Goal: Task Accomplishment & Management: Use online tool/utility

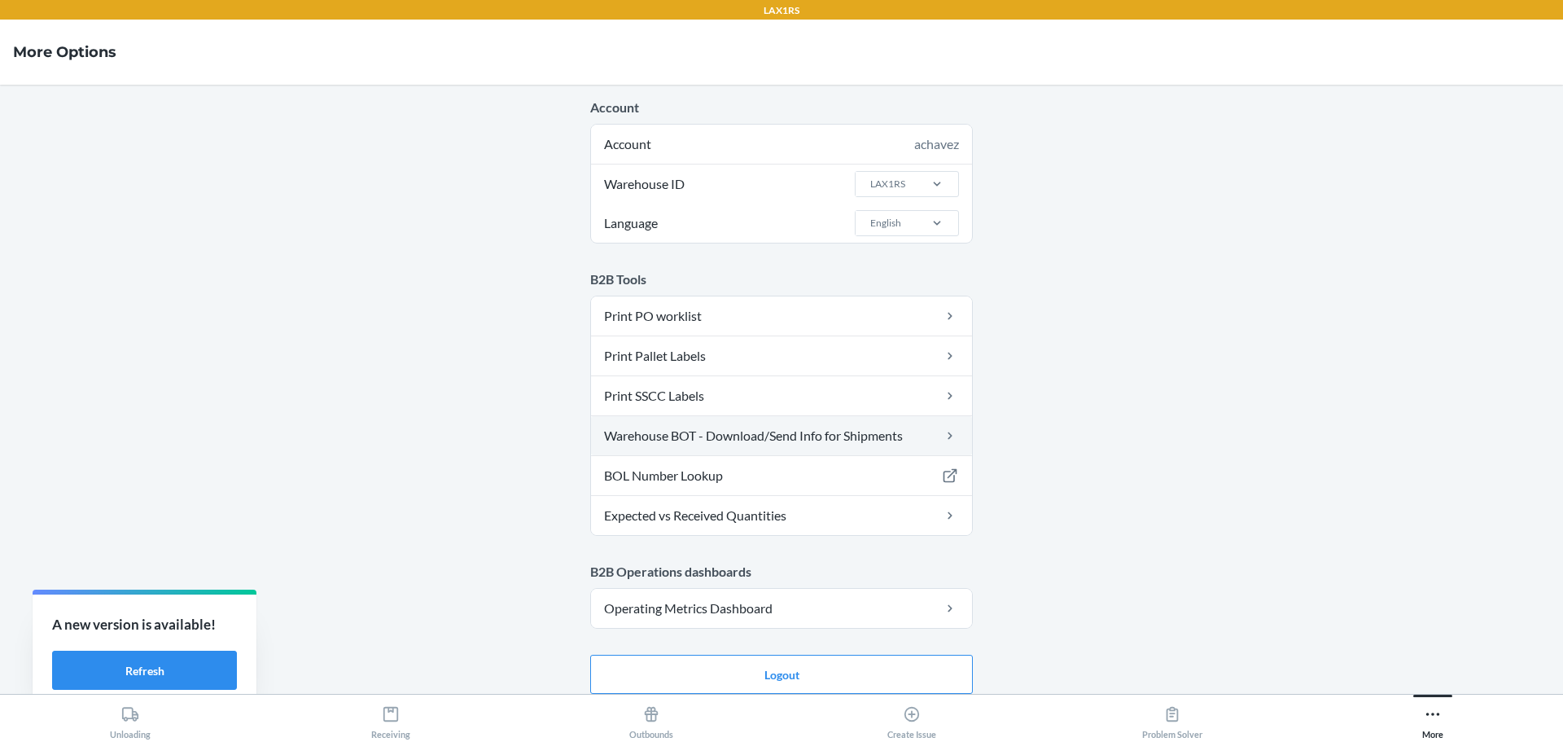
click at [790, 425] on link "Warehouse BOT - Download/Send Info for Shipments" at bounding box center [781, 435] width 381 height 39
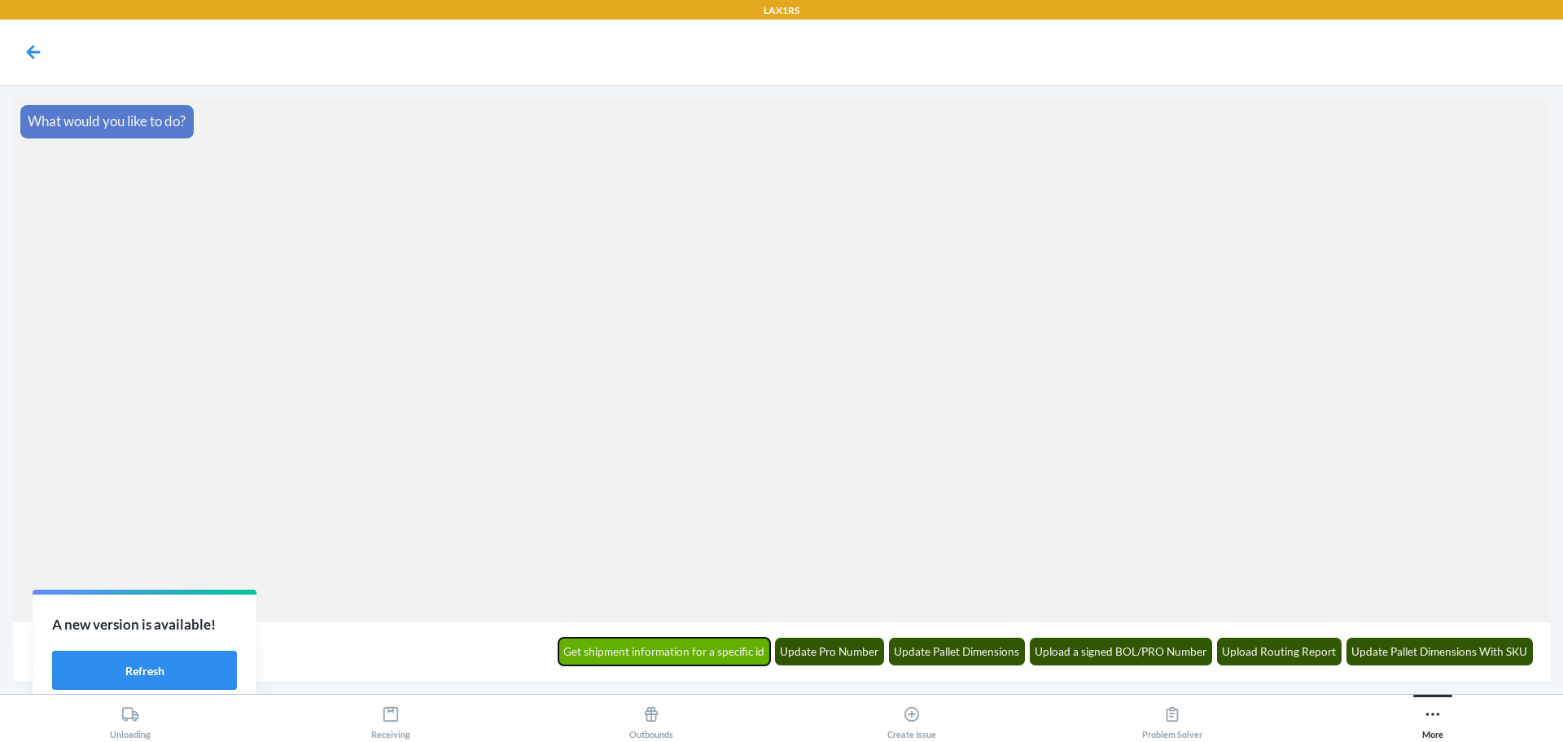
click at [652, 659] on button "Get shipment information for a specific id" at bounding box center [664, 651] width 212 height 28
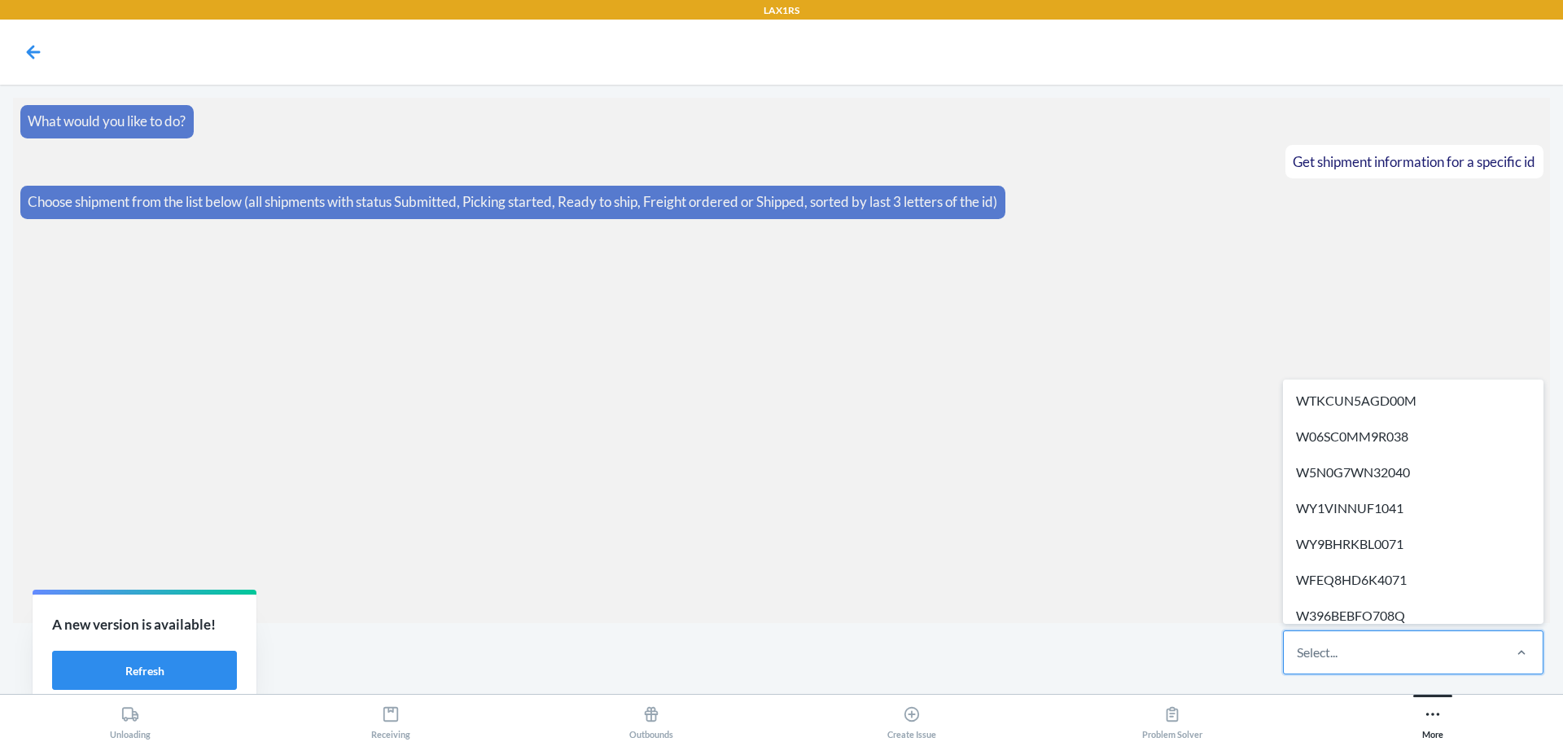
click at [1380, 663] on div "Select..." at bounding box center [1392, 652] width 217 height 42
click at [1298, 662] on input "option WTKCUN5AGD00M focused, 1 of 711. 711 results available. Use Up and Down …" at bounding box center [1298, 652] width 2 height 20
paste input "WZ96SZS7IQ93O"
type input "WZ96SZS7IQ93O"
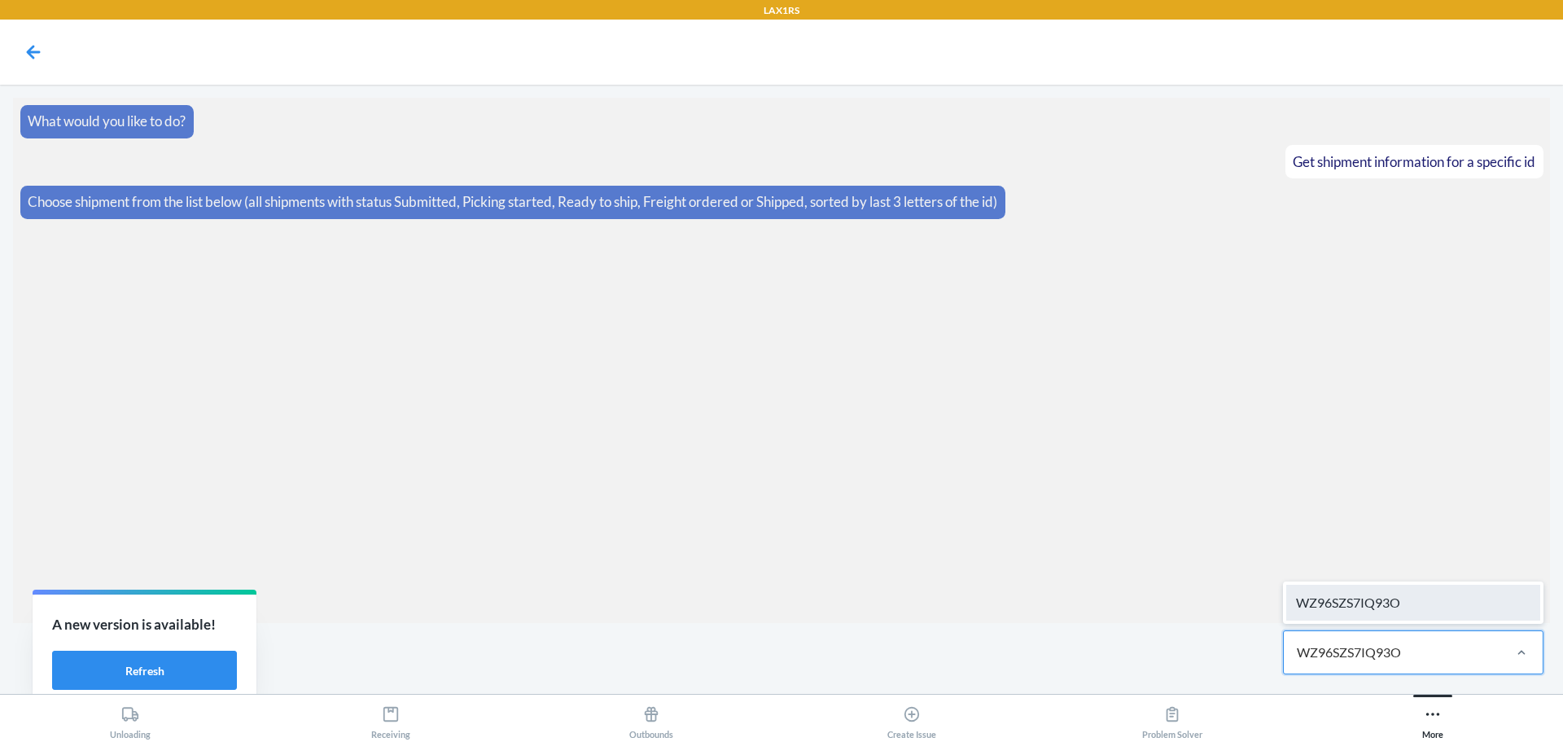
click at [1397, 606] on div "WZ96SZS7IQ93O" at bounding box center [1413, 602] width 254 height 36
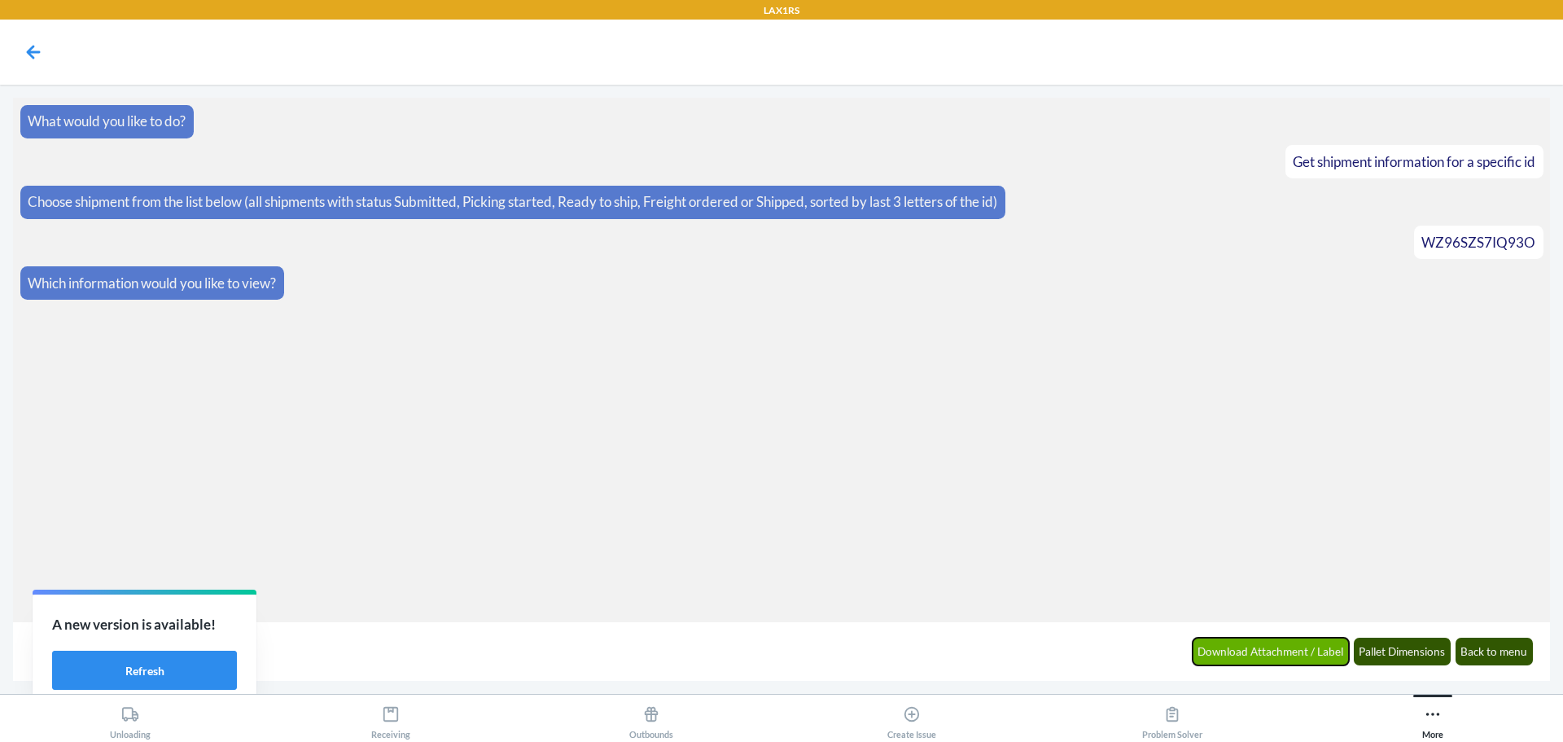
click at [1261, 659] on button "Download Attachment / Label" at bounding box center [1271, 651] width 157 height 28
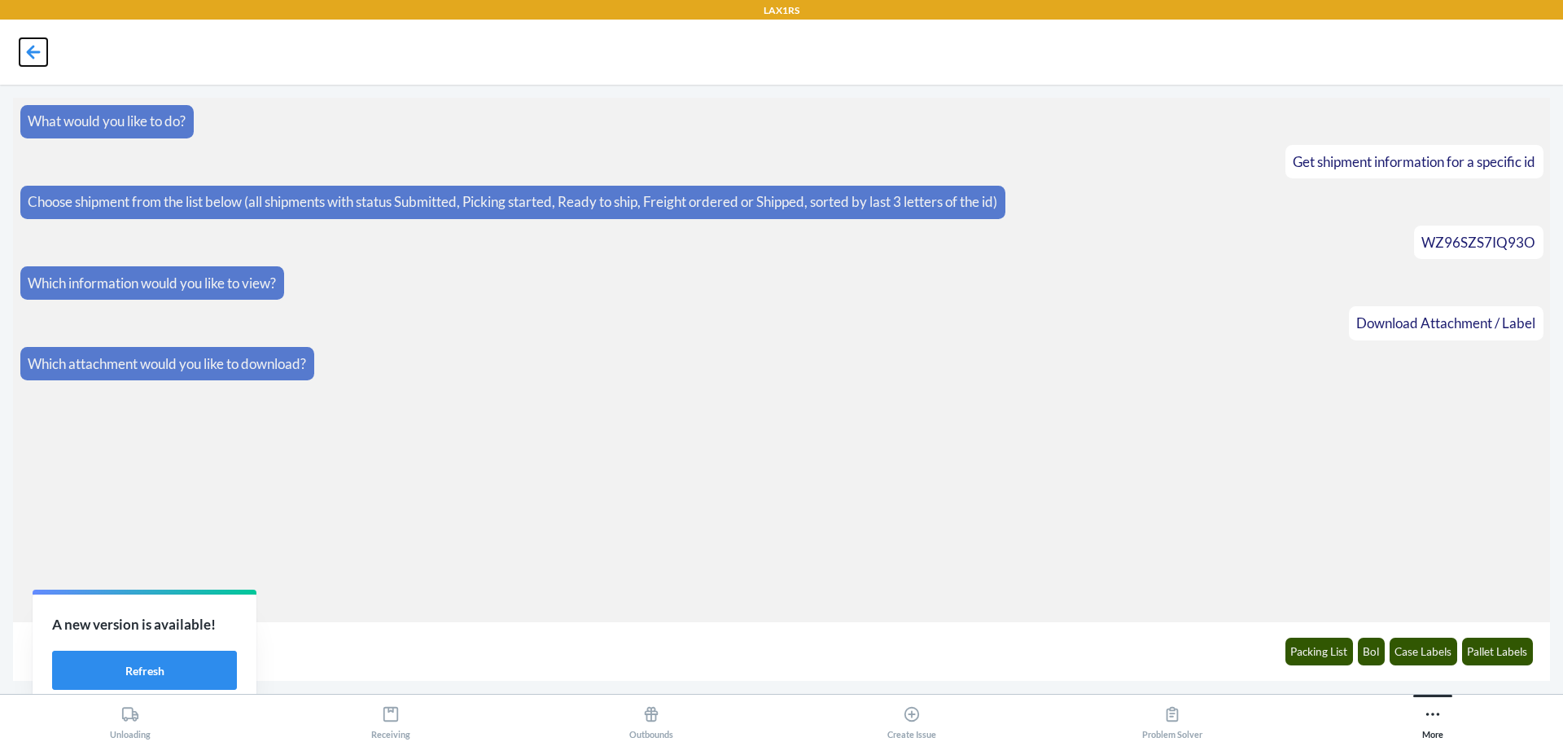
click at [40, 55] on icon at bounding box center [34, 52] width 28 height 28
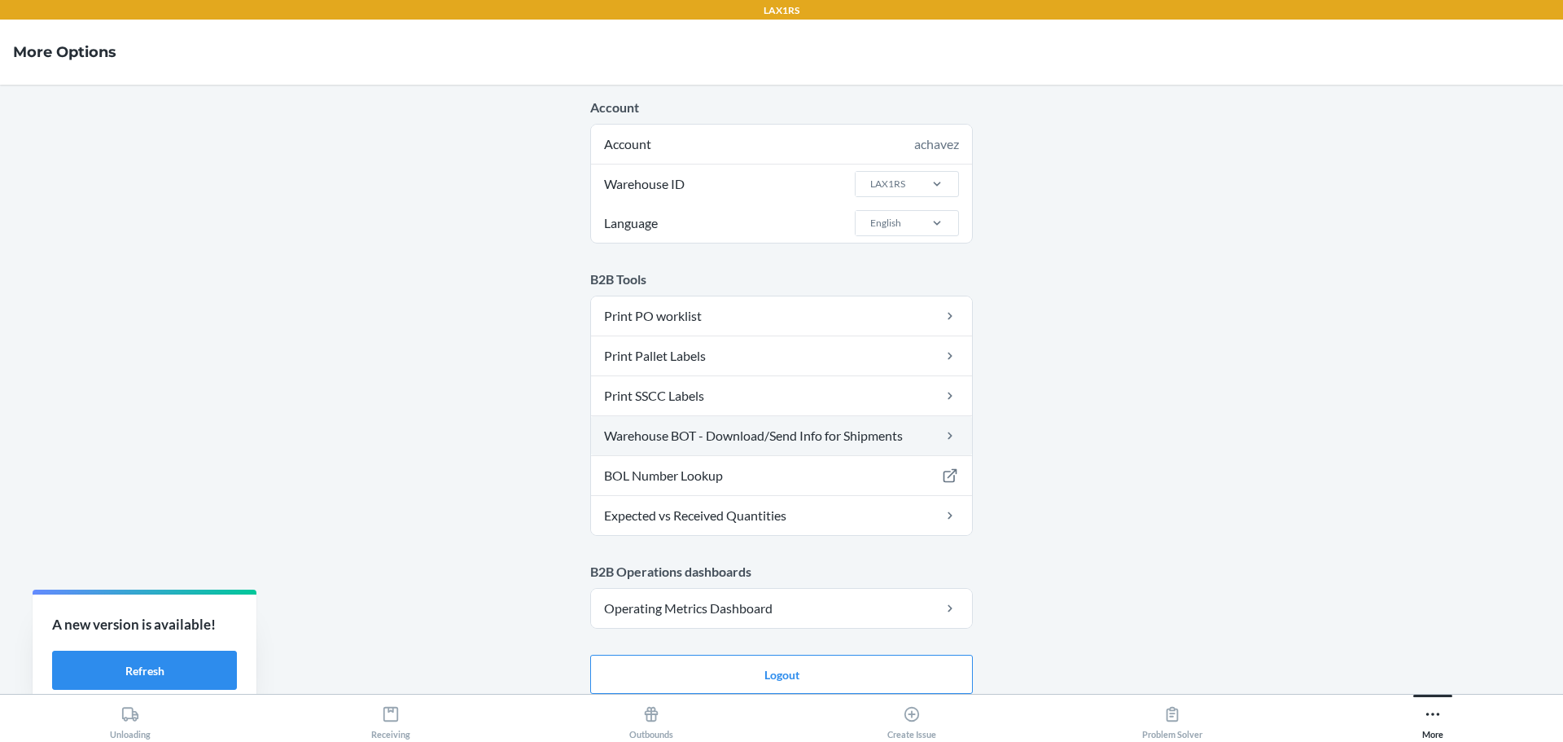
click at [821, 433] on link "Warehouse BOT - Download/Send Info for Shipments" at bounding box center [781, 435] width 381 height 39
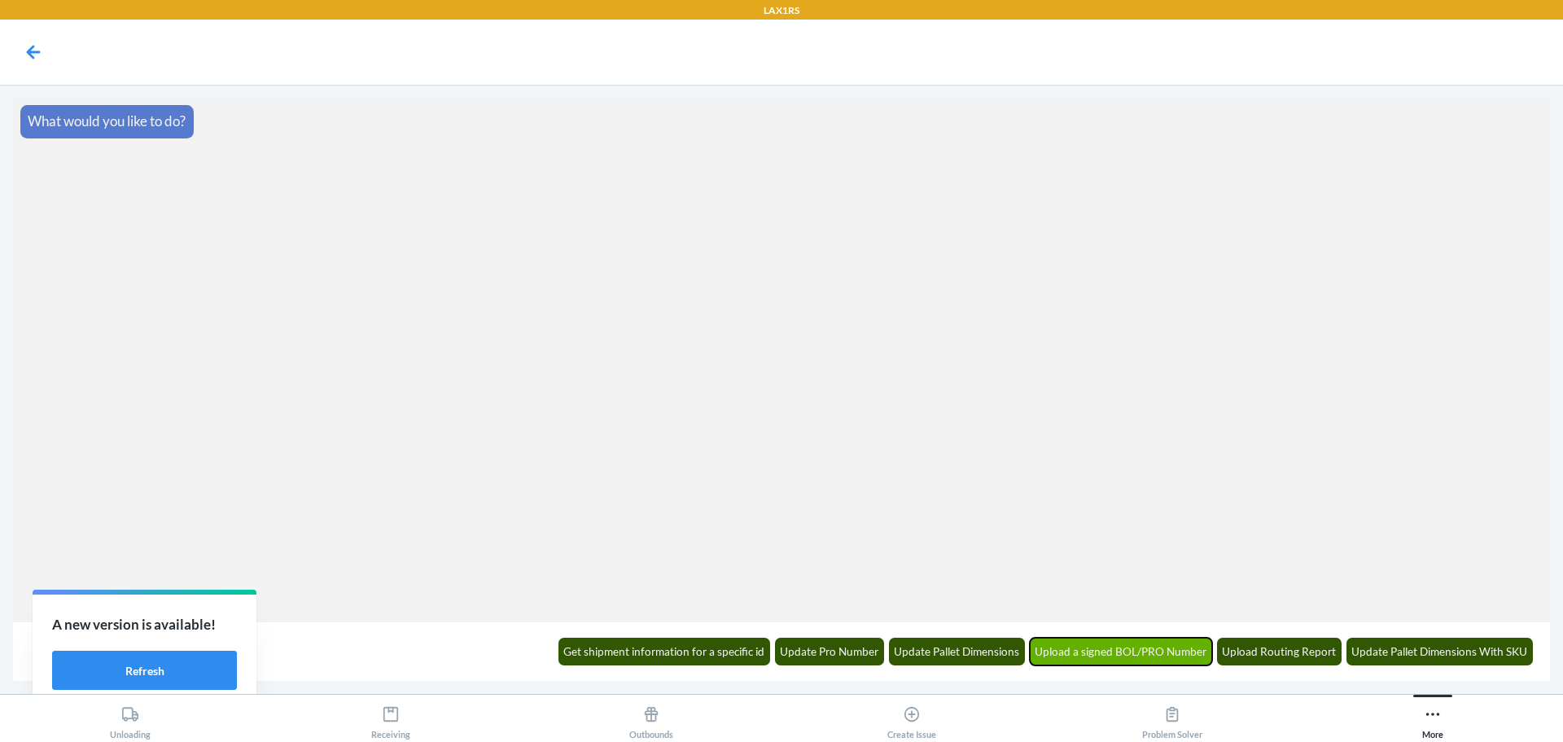
click at [1158, 659] on button "Upload a signed BOL/PRO Number" at bounding box center [1121, 651] width 183 height 28
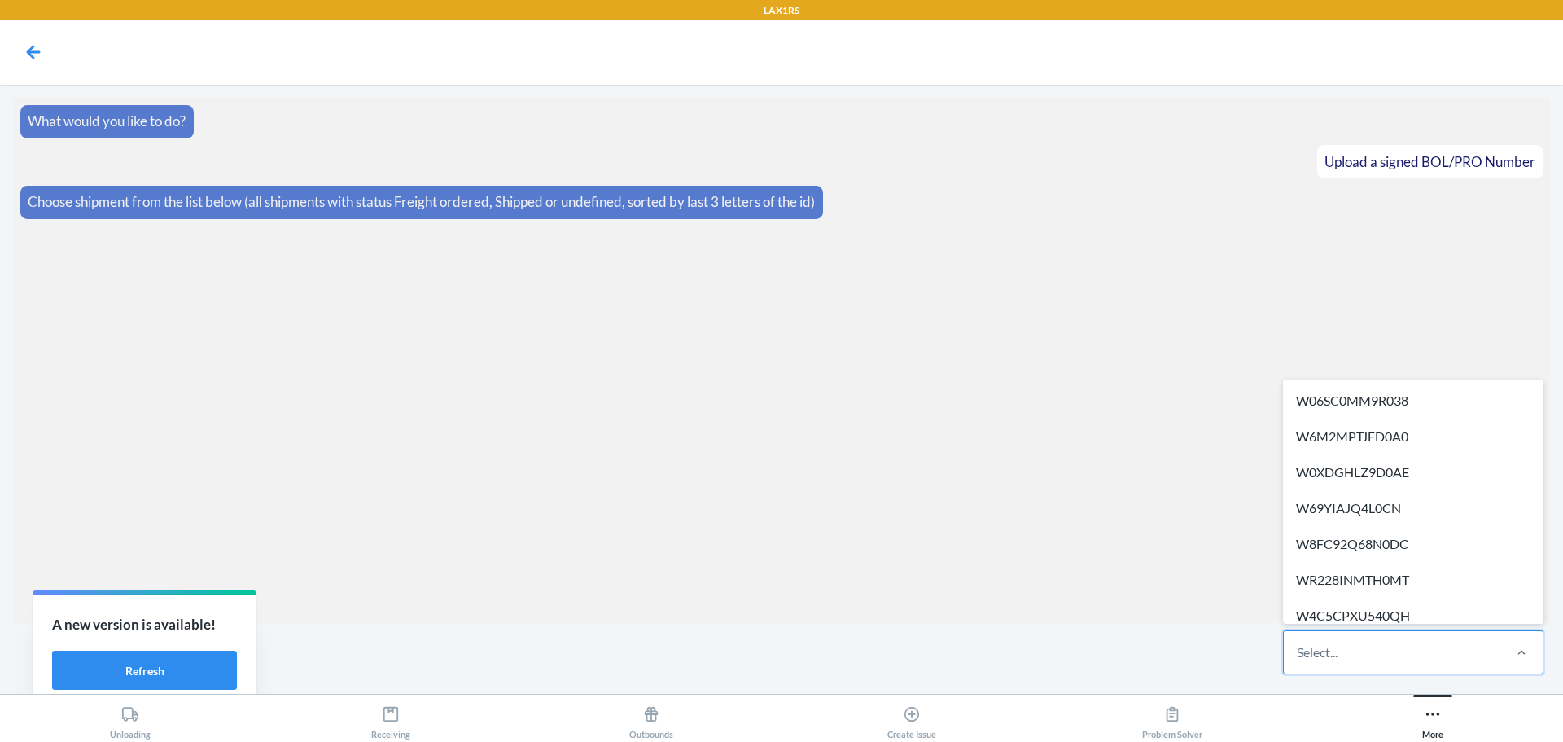
click at [1354, 659] on div "Select..." at bounding box center [1392, 652] width 217 height 42
click at [1298, 659] on input "option W06SC0MM9R038 focused, 1 of 517. 517 results available. Use Up and Down …" at bounding box center [1298, 652] width 2 height 20
paste input "WZ96SZS7IQ93O"
type input "WZ96SZS7IQ93O"
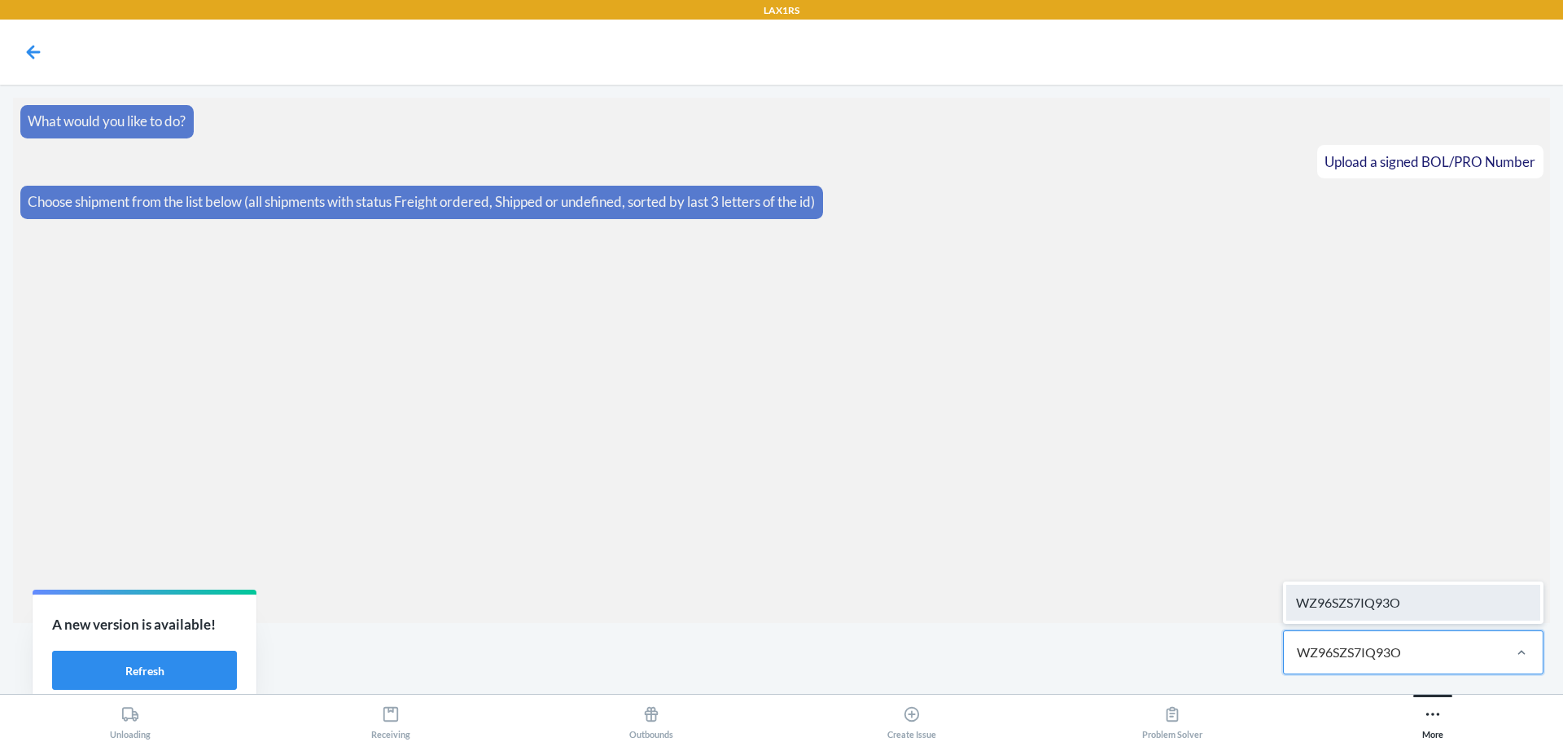
click at [1480, 605] on div "WZ96SZS7IQ93O" at bounding box center [1413, 602] width 254 height 36
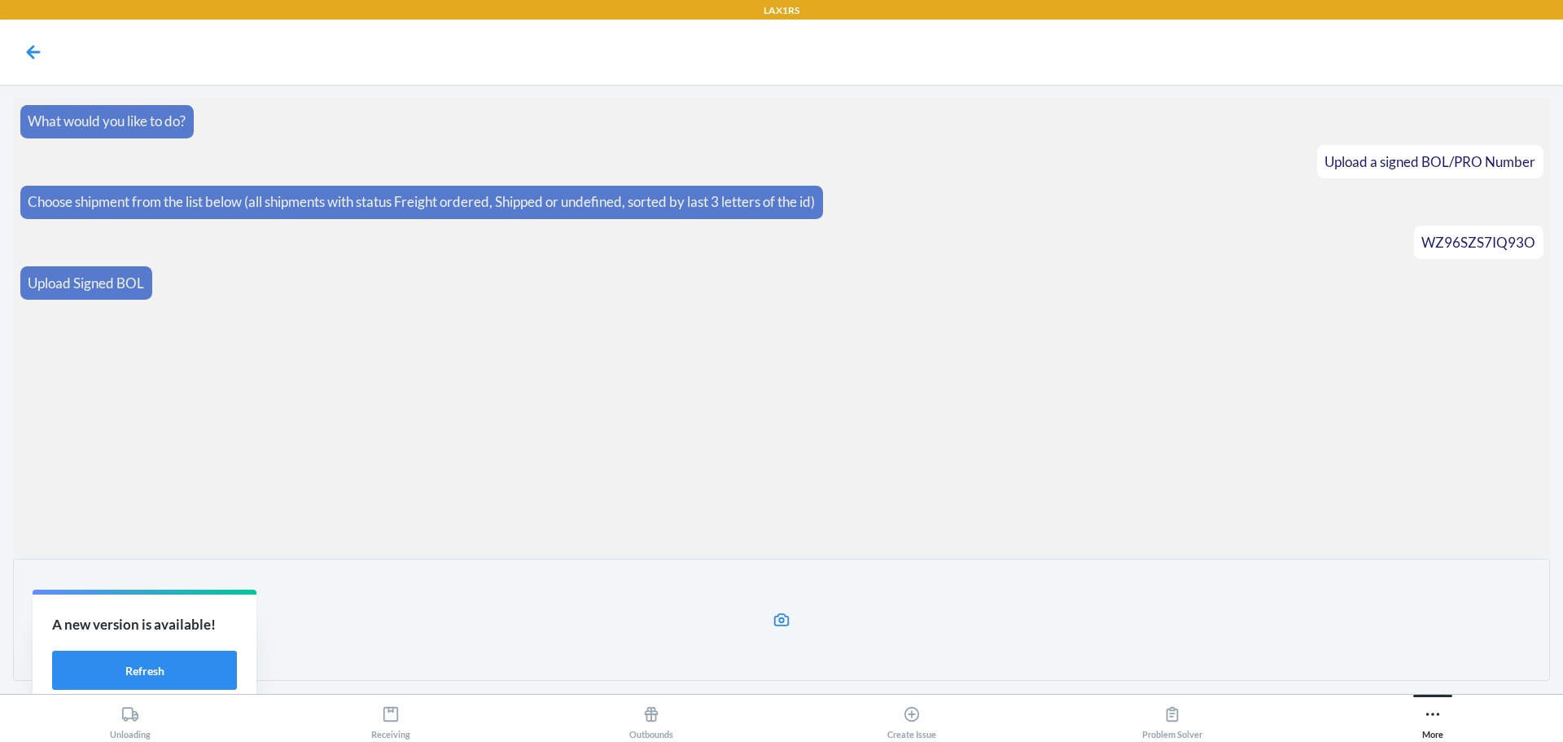
click at [817, 610] on label at bounding box center [781, 619] width 1537 height 122
click at [0, 0] on input "file" at bounding box center [0, 0] width 0 height 0
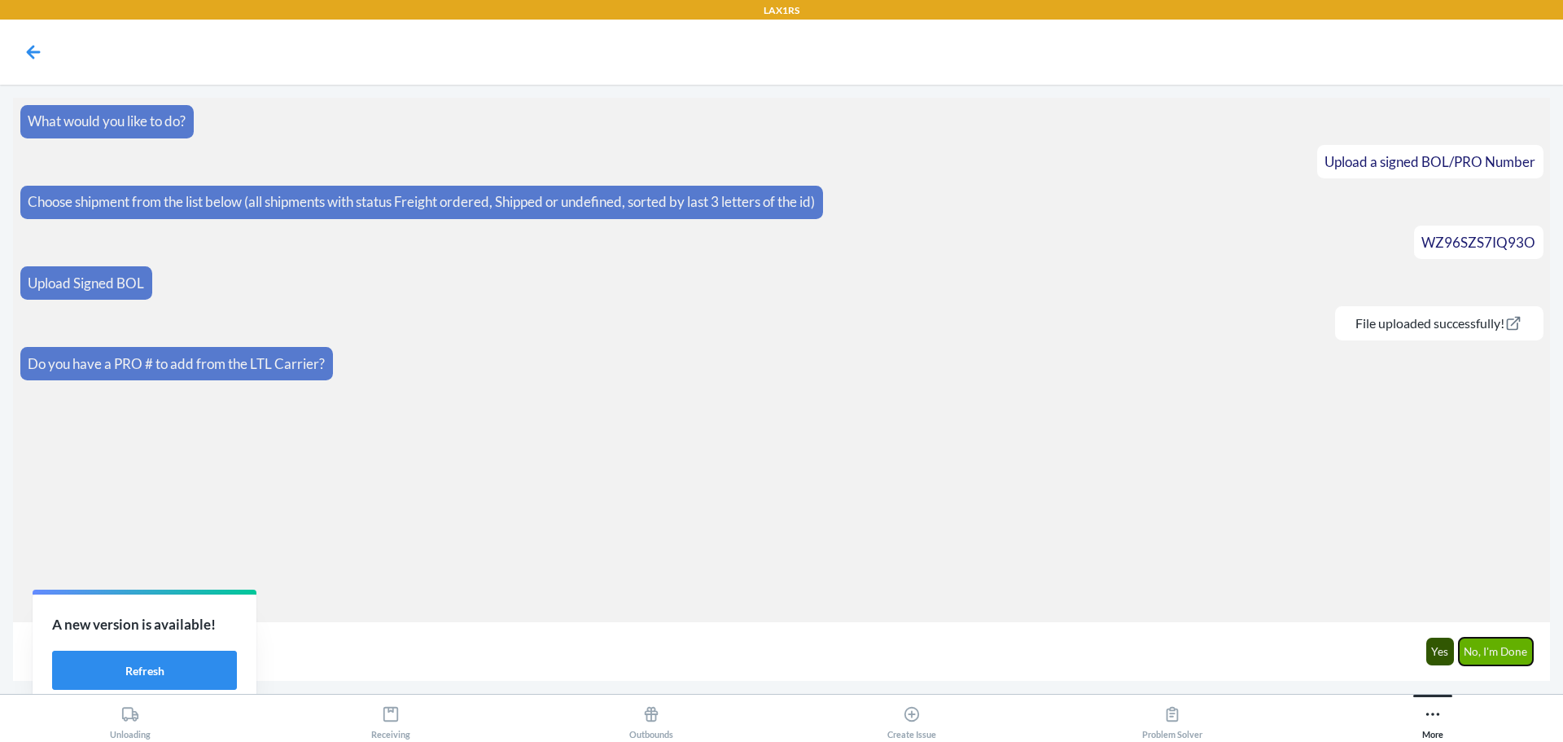
click at [1474, 653] on button "No, I'm Done" at bounding box center [1496, 651] width 75 height 28
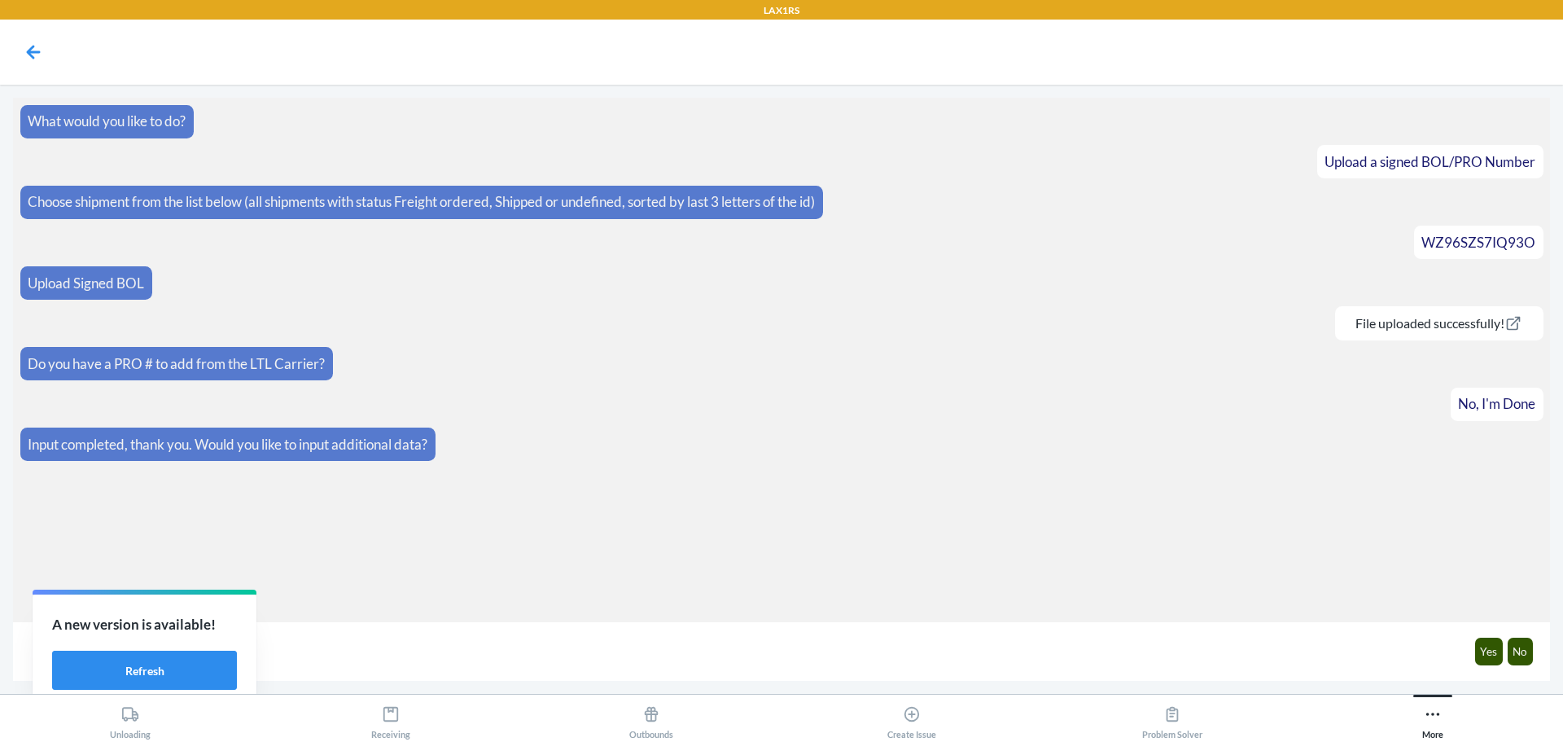
click at [1504, 646] on div "Yes No" at bounding box center [1503, 650] width 78 height 45
click at [1513, 646] on button "No" at bounding box center [1521, 651] width 26 height 28
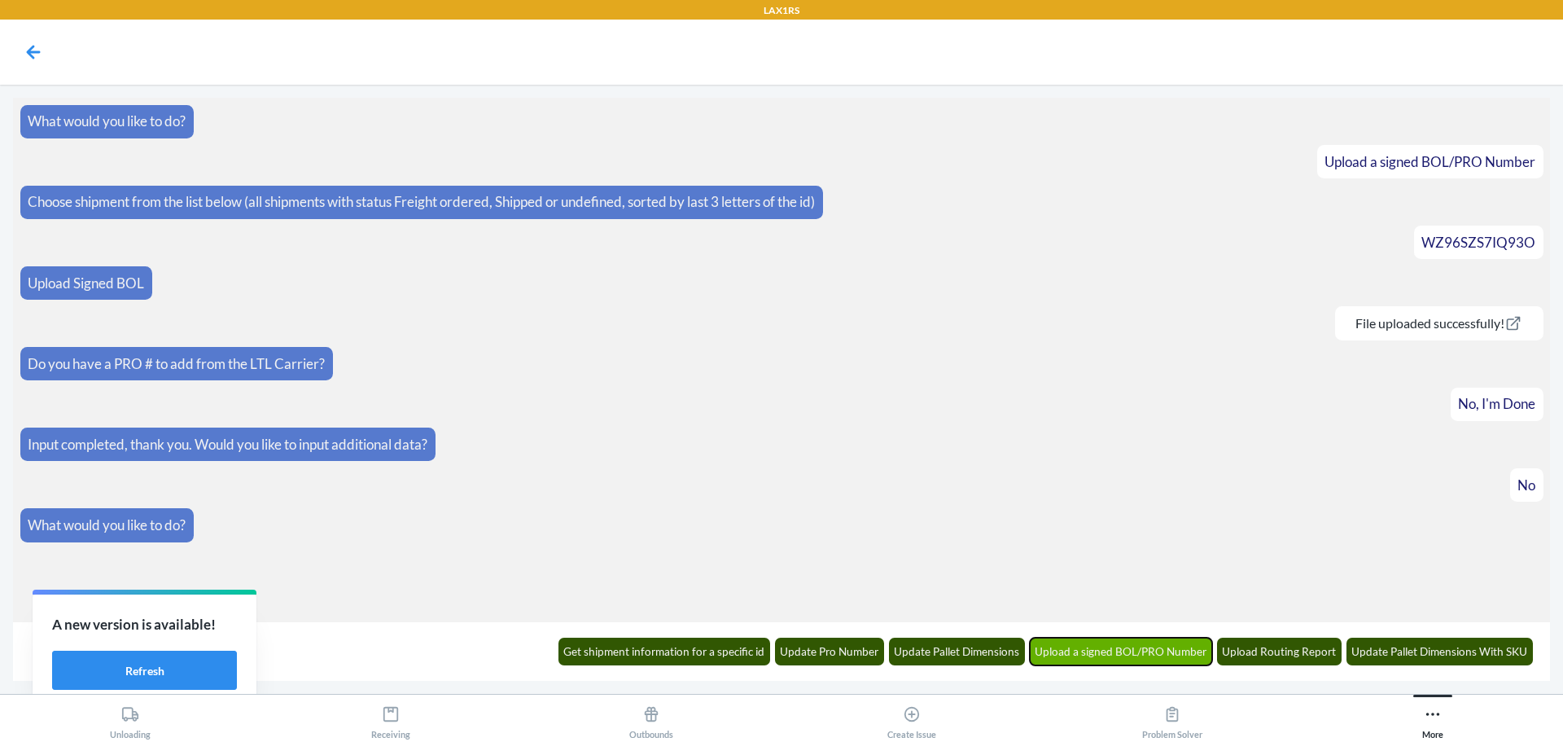
click at [1140, 659] on button "Upload a signed BOL/PRO Number" at bounding box center [1121, 651] width 183 height 28
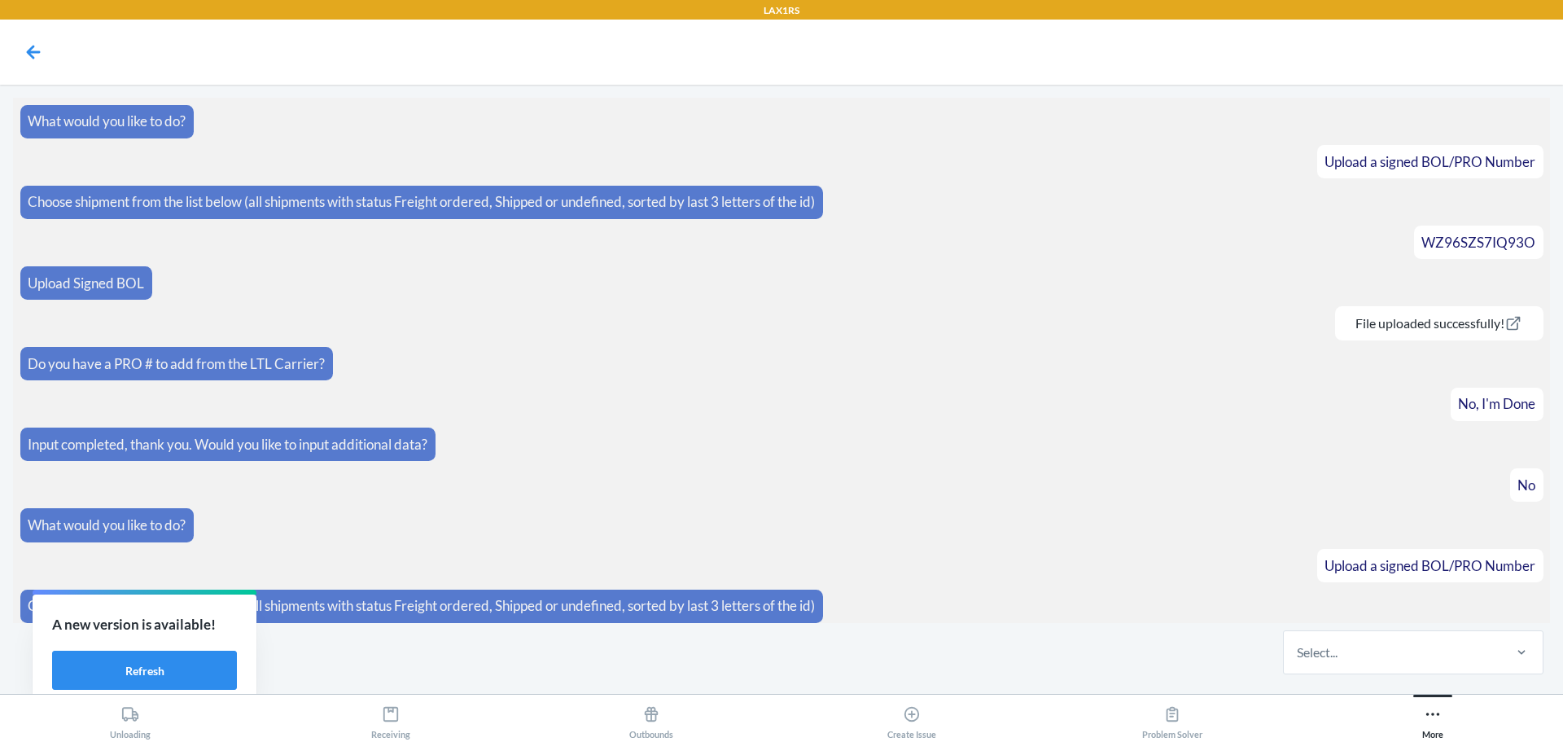
scroll to position [7, 0]
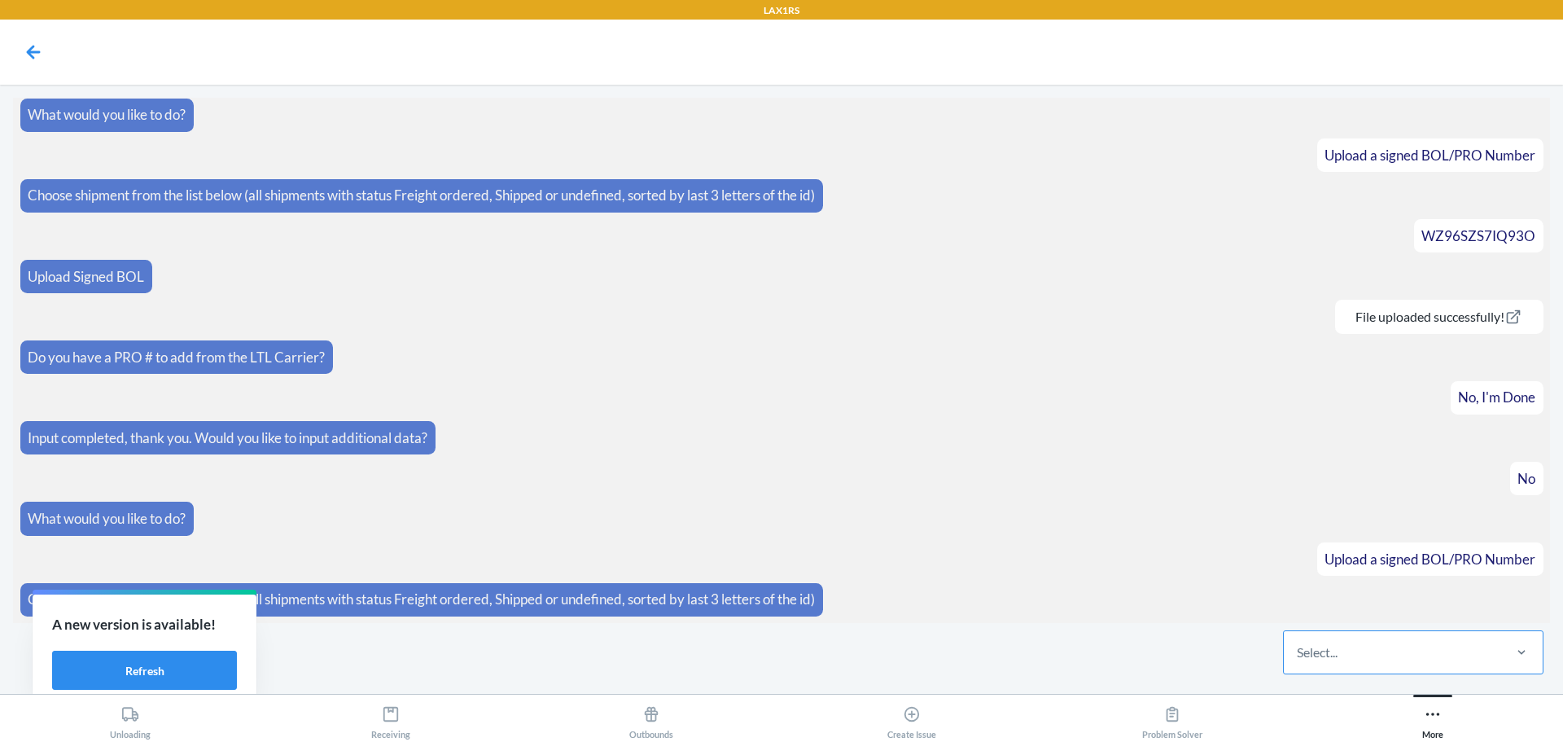
click at [1439, 659] on div "Select..." at bounding box center [1392, 652] width 217 height 42
click at [1298, 659] on input "Select..." at bounding box center [1298, 652] width 2 height 20
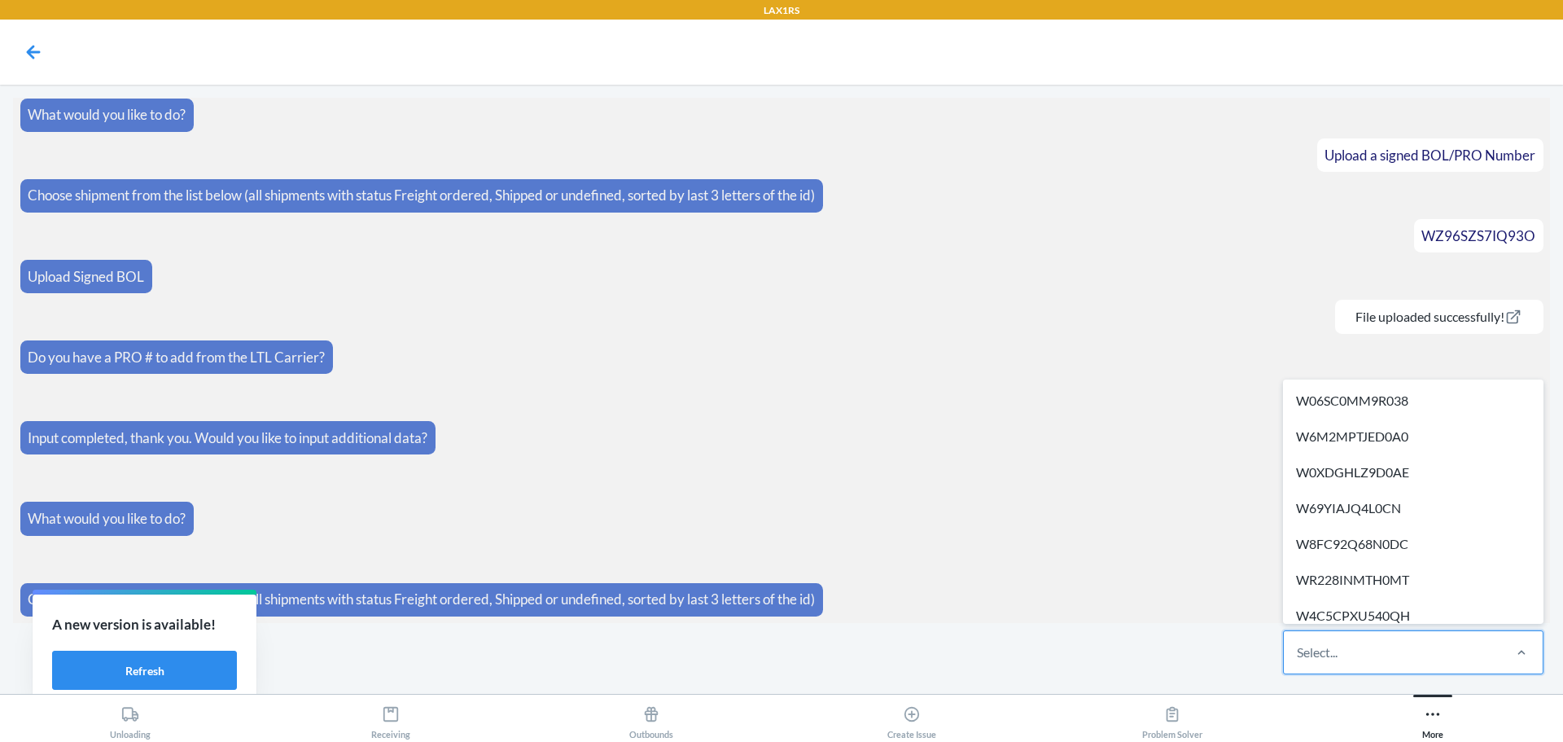
paste input "WINPVT5AS7OD9"
type input "WINPVT5AS7OD9"
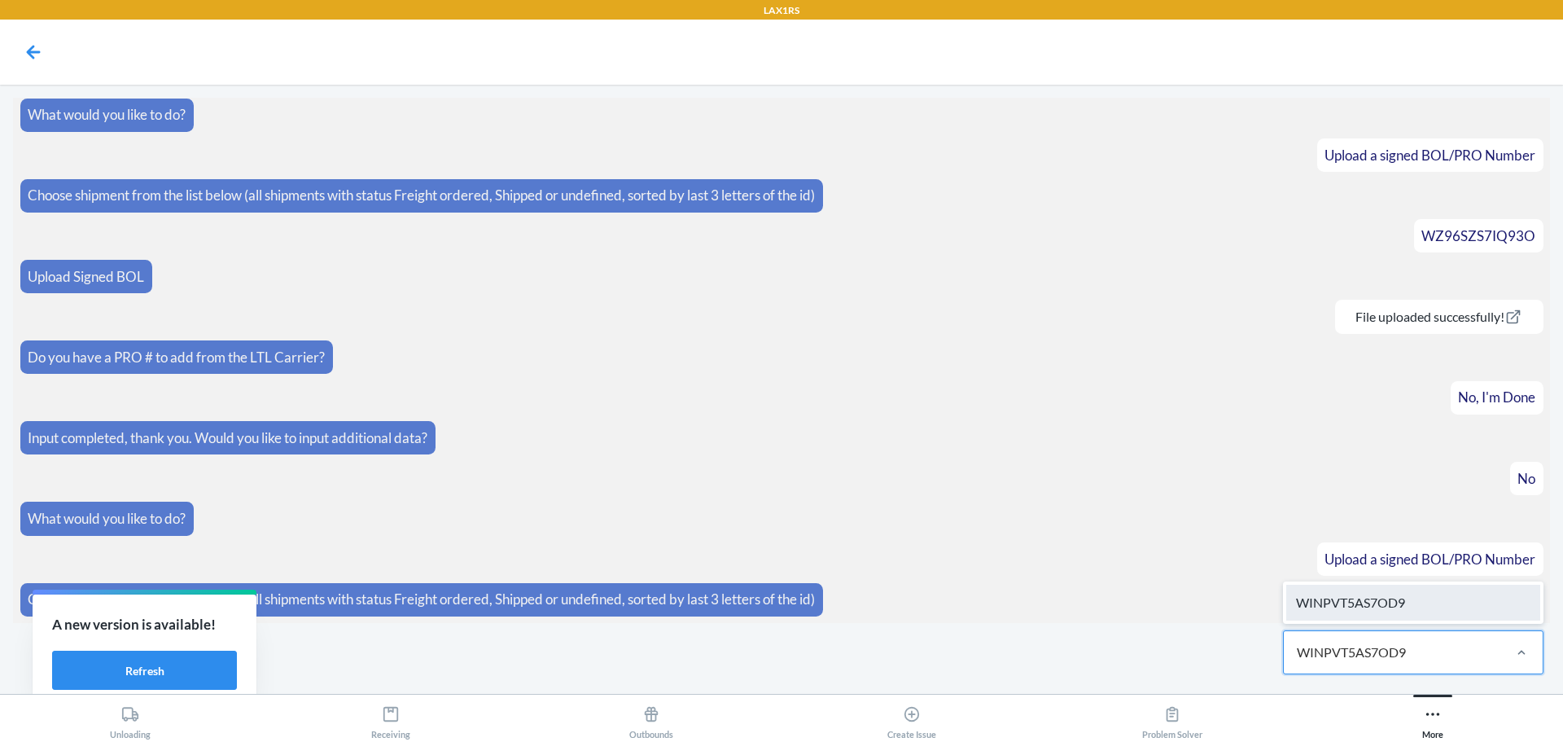
click at [1443, 607] on div "WINPVT5AS7OD9" at bounding box center [1413, 602] width 254 height 36
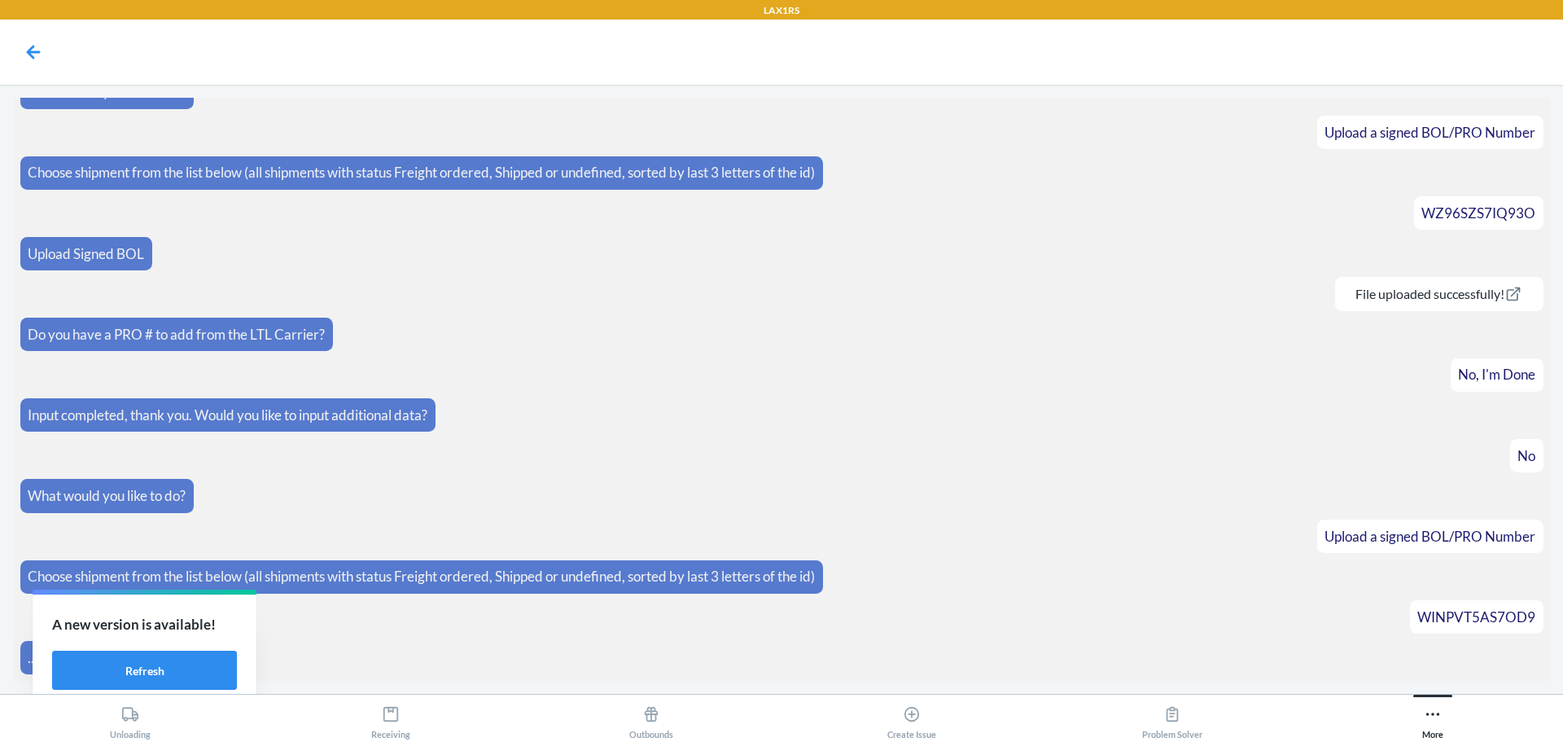
scroll to position [151, 0]
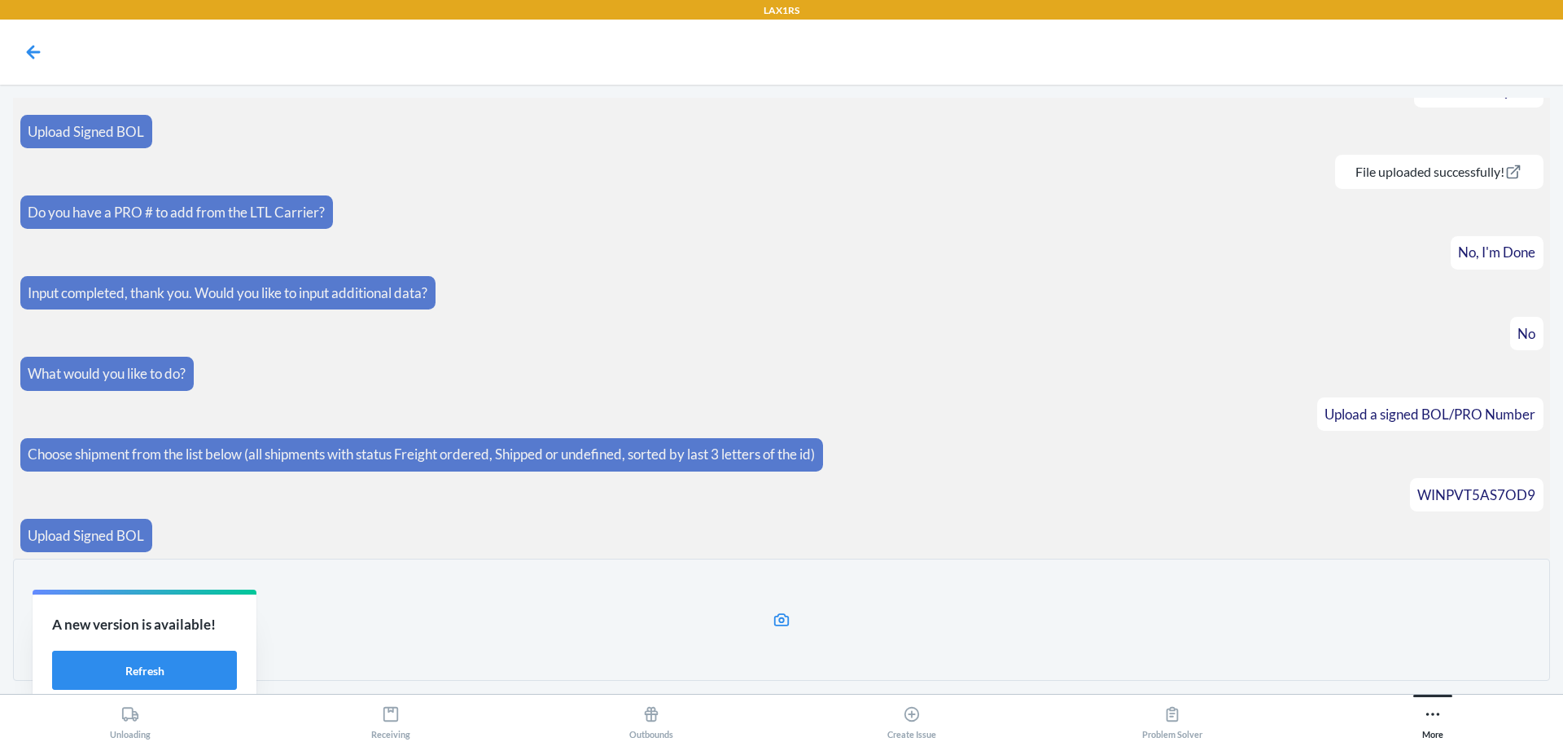
click at [785, 618] on icon at bounding box center [782, 620] width 19 height 19
click at [0, 0] on input "file" at bounding box center [0, 0] width 0 height 0
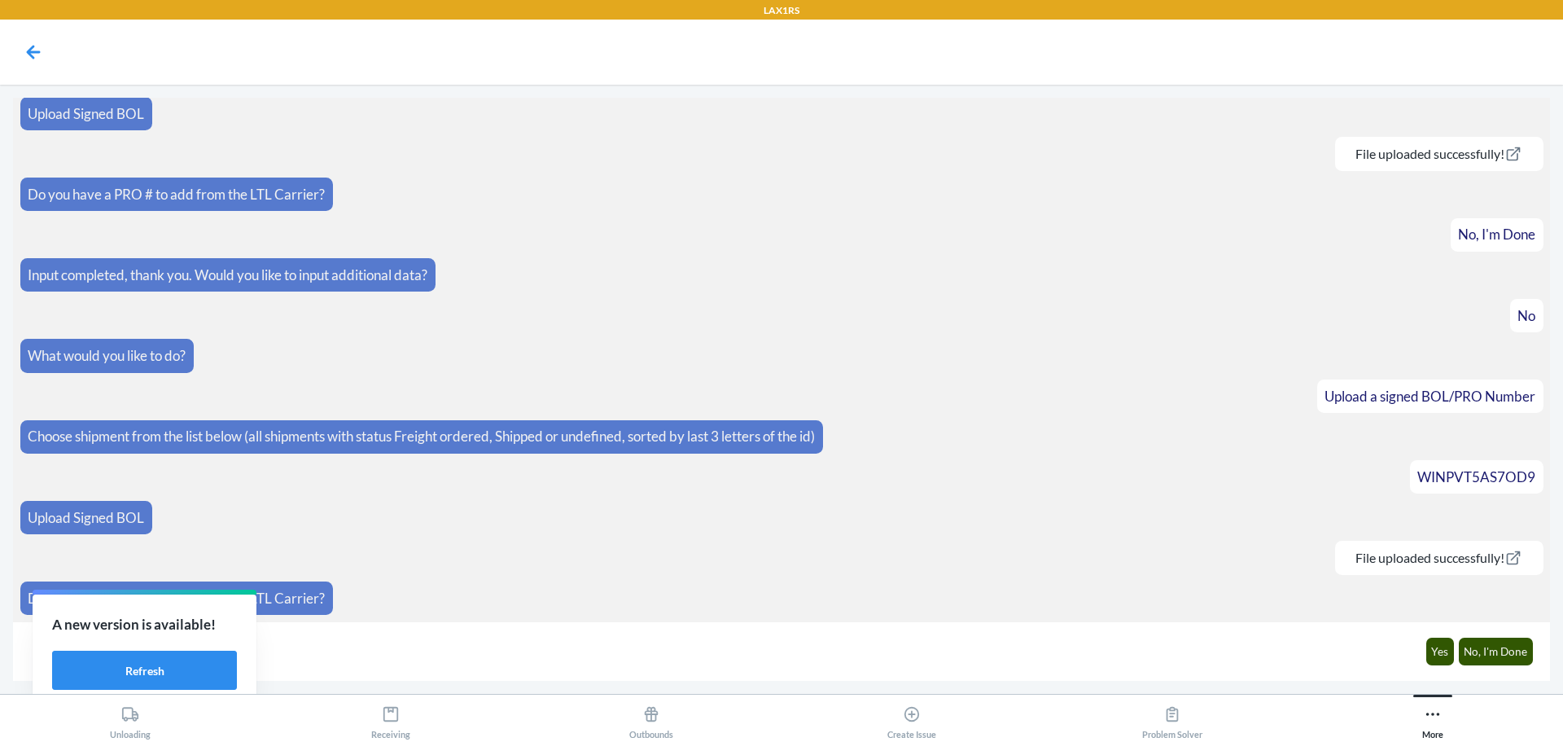
scroll to position [169, 0]
click at [1504, 650] on button "No, I'm Done" at bounding box center [1496, 651] width 75 height 28
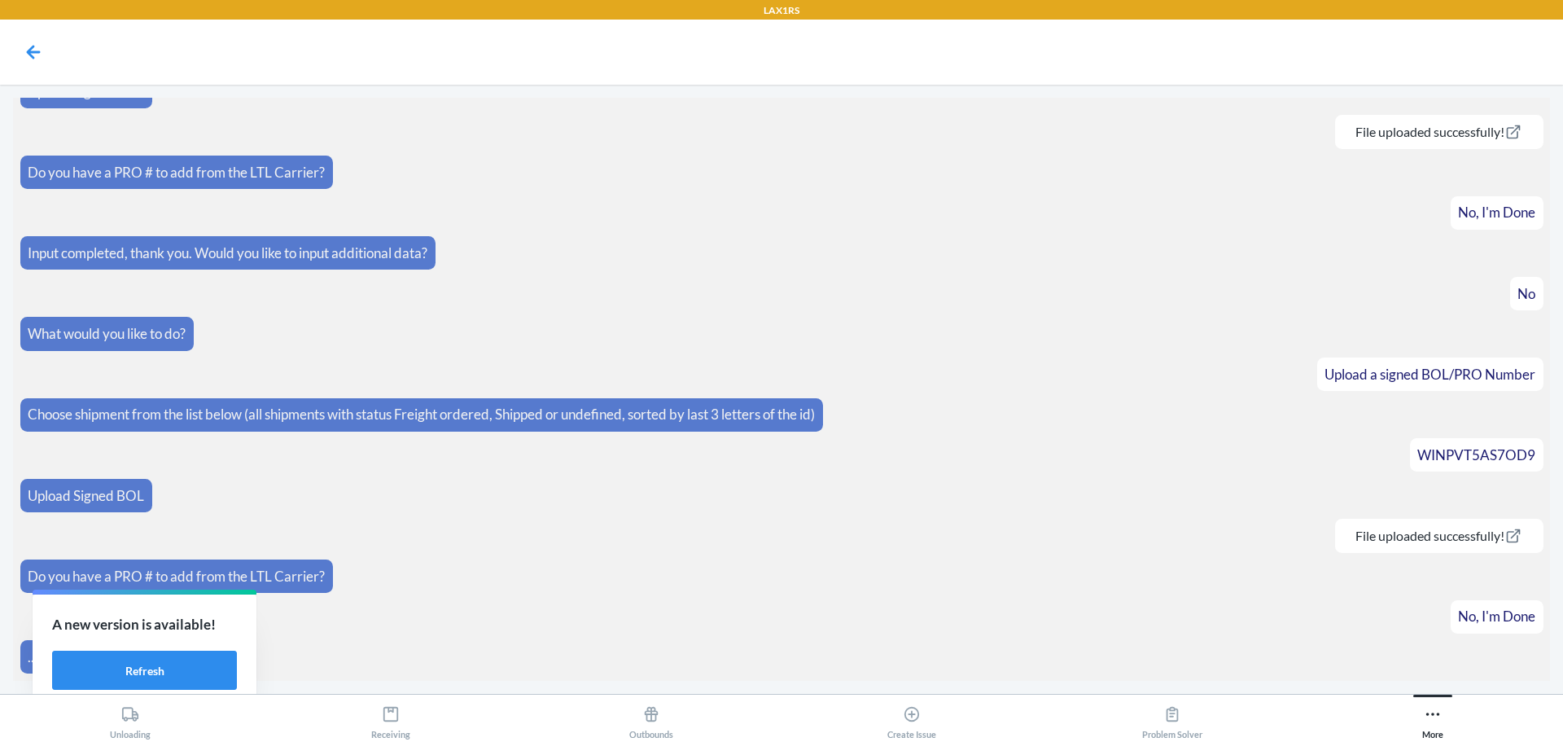
scroll to position [250, 0]
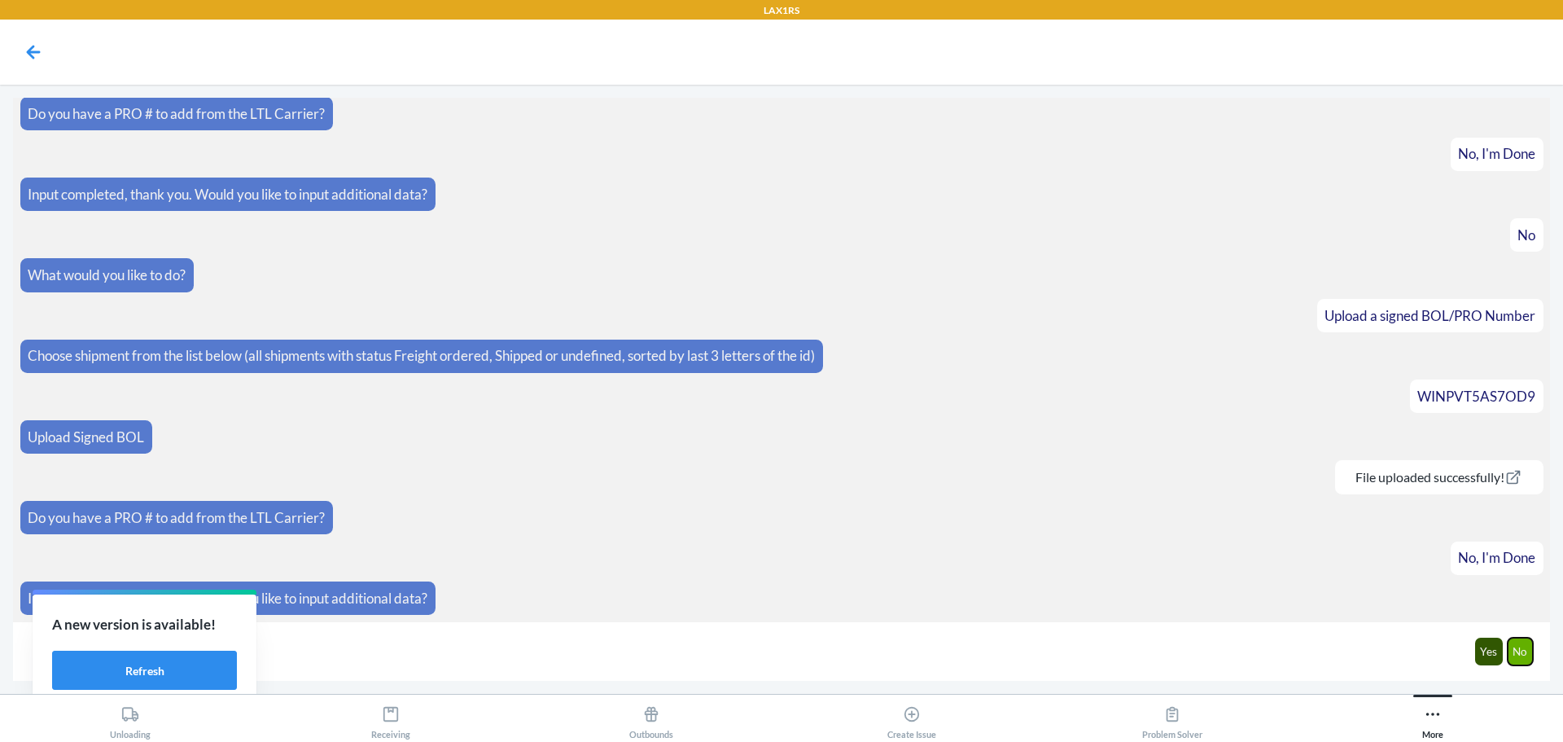
click at [1522, 661] on button "No" at bounding box center [1521, 651] width 26 height 28
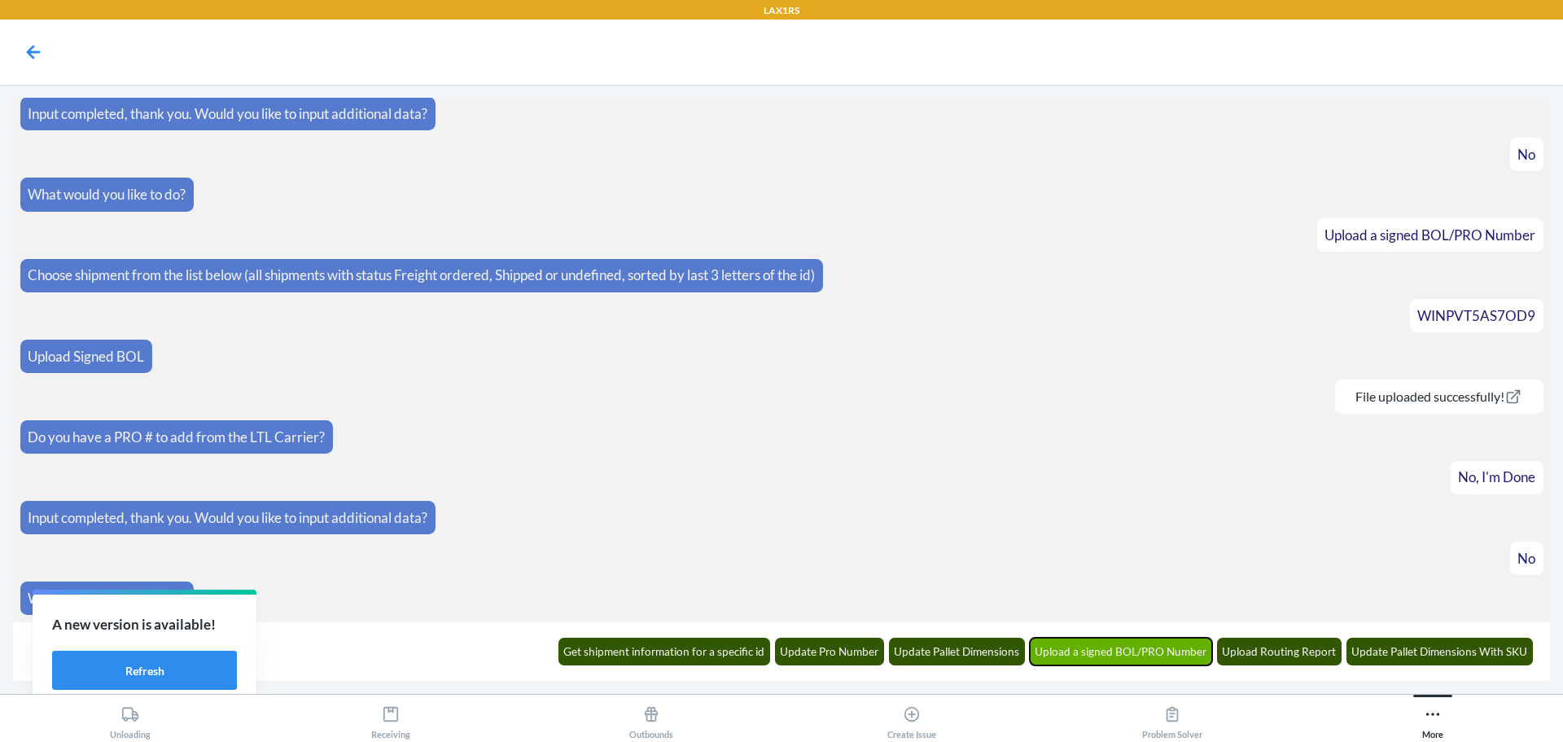
click at [1156, 654] on button "Upload a signed BOL/PRO Number" at bounding box center [1121, 651] width 183 height 28
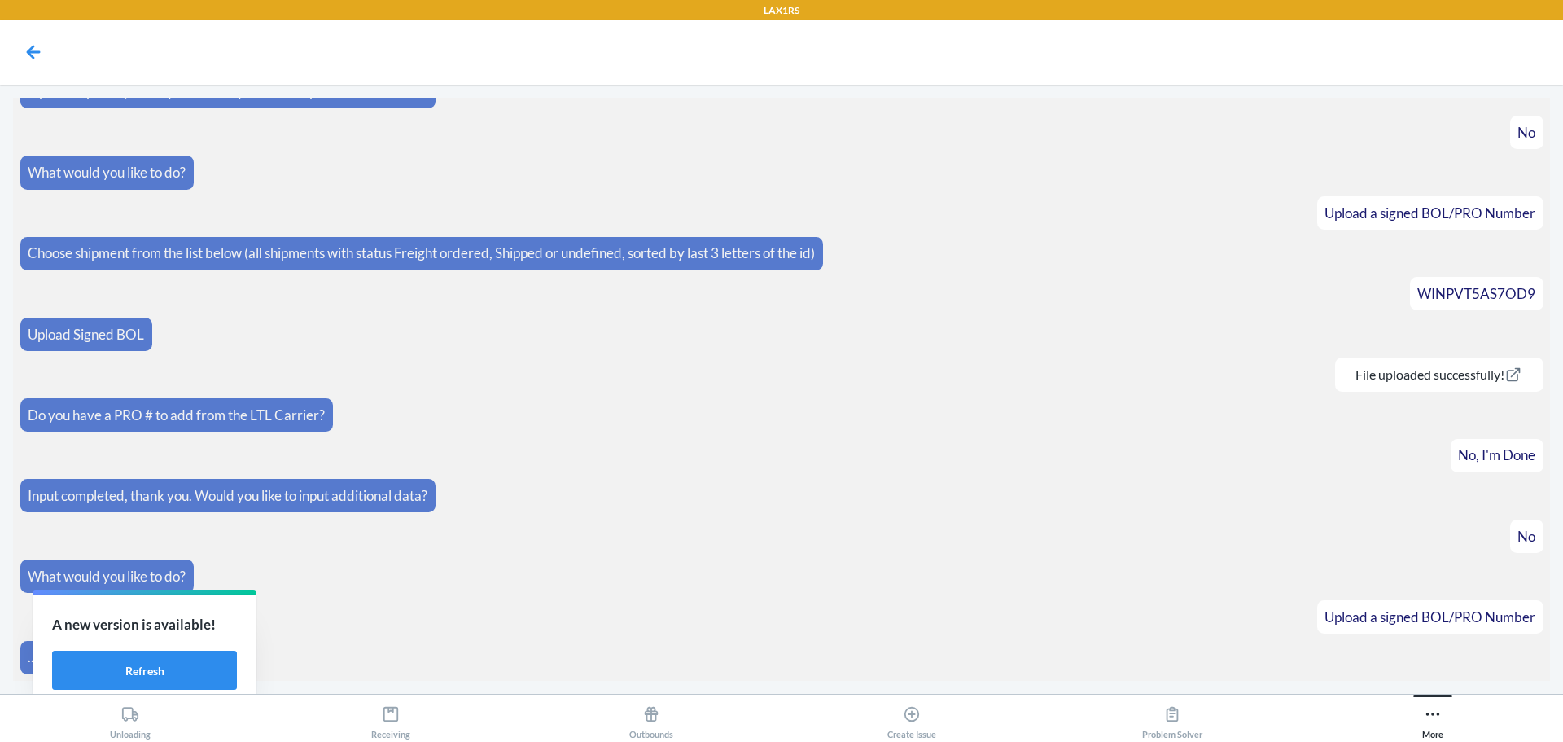
scroll to position [410, 0]
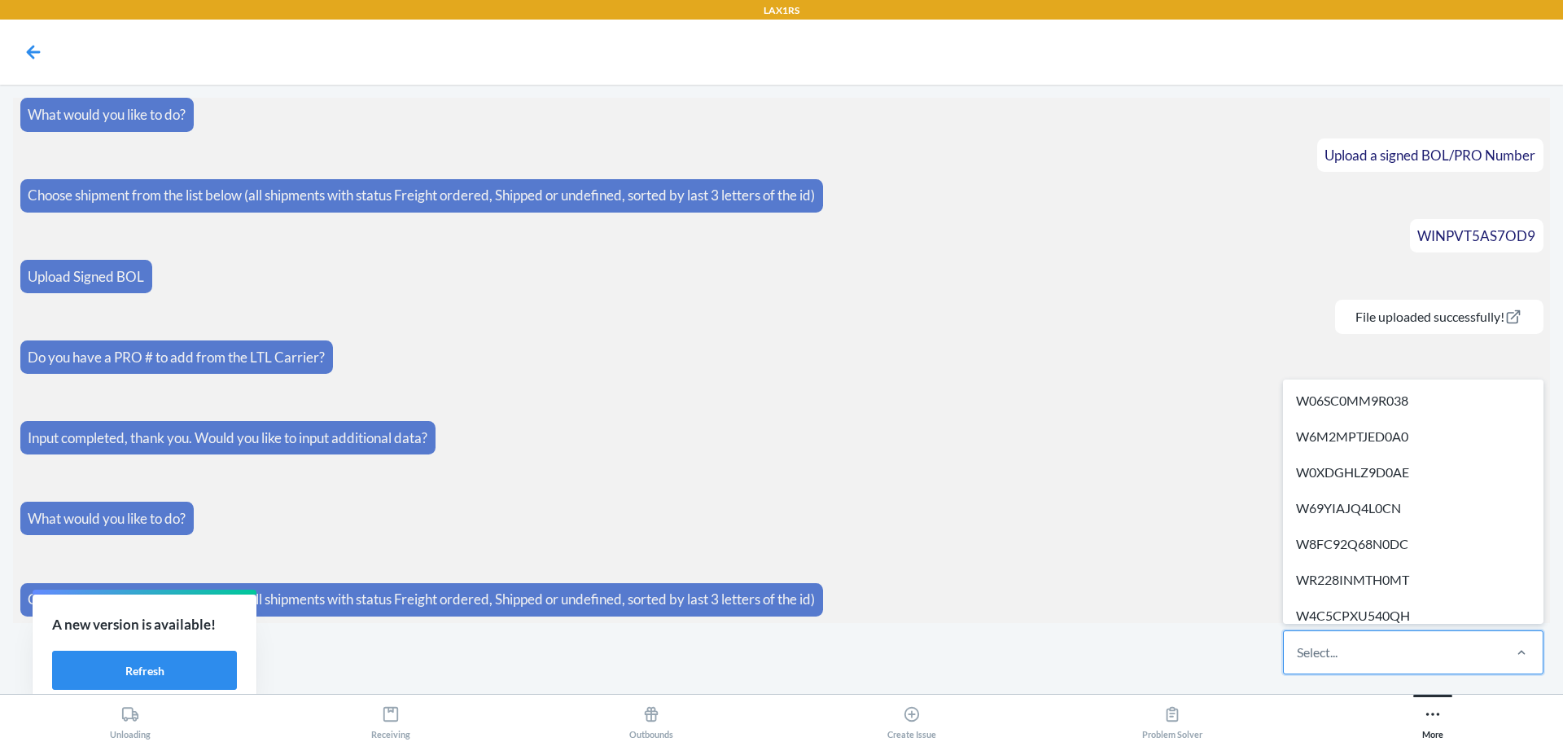
click at [1297, 652] on div "Select..." at bounding box center [1317, 652] width 41 height 20
click at [1297, 652] on input "option W06SC0MM9R038 focused, 1 of 517. 517 results available. Use Up and Down …" at bounding box center [1298, 652] width 2 height 20
paste input "WX8SP2IPUZNUR"
type input "WX8SP2IPUZNUR"
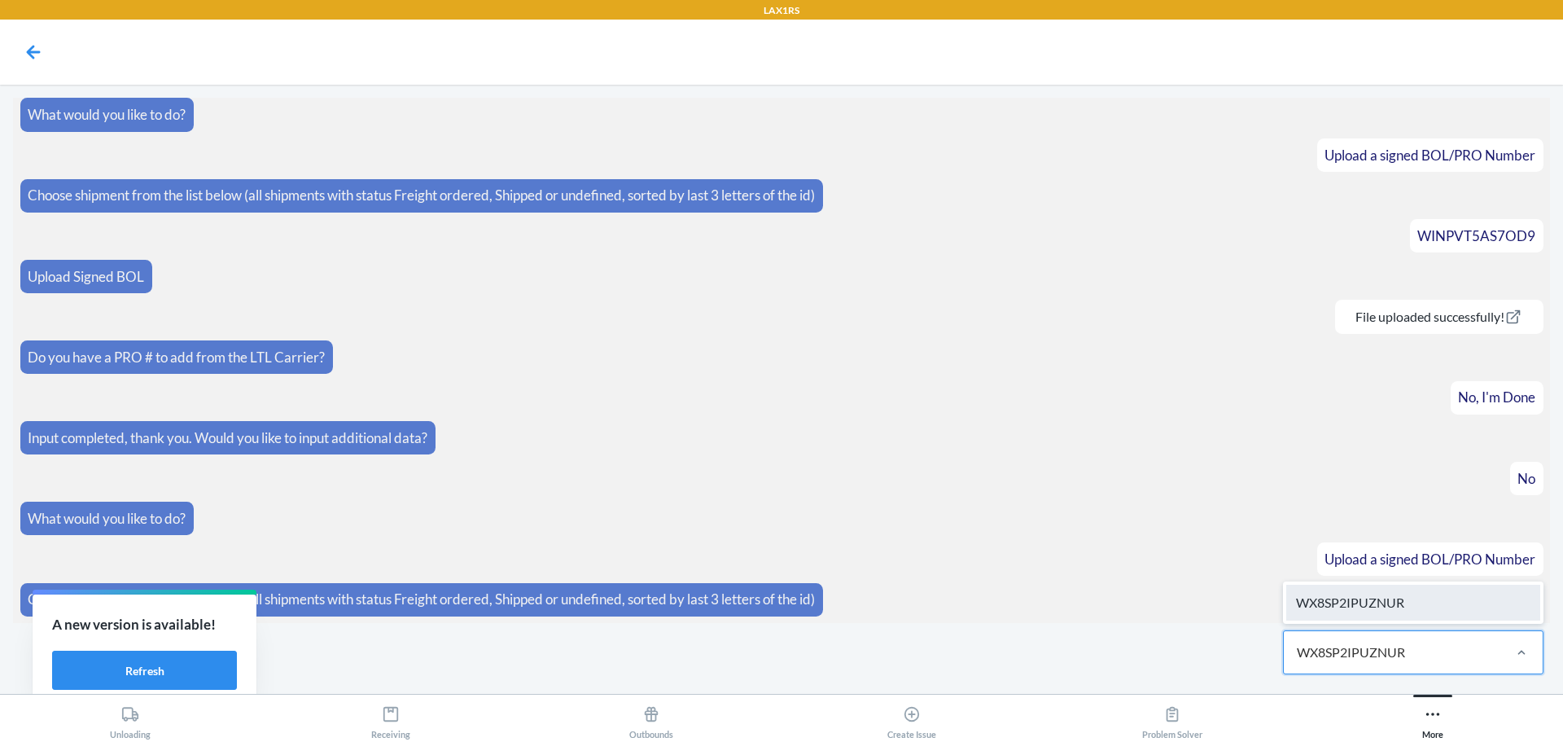
click at [1374, 611] on div "WX8SP2IPUZNUR" at bounding box center [1413, 602] width 254 height 36
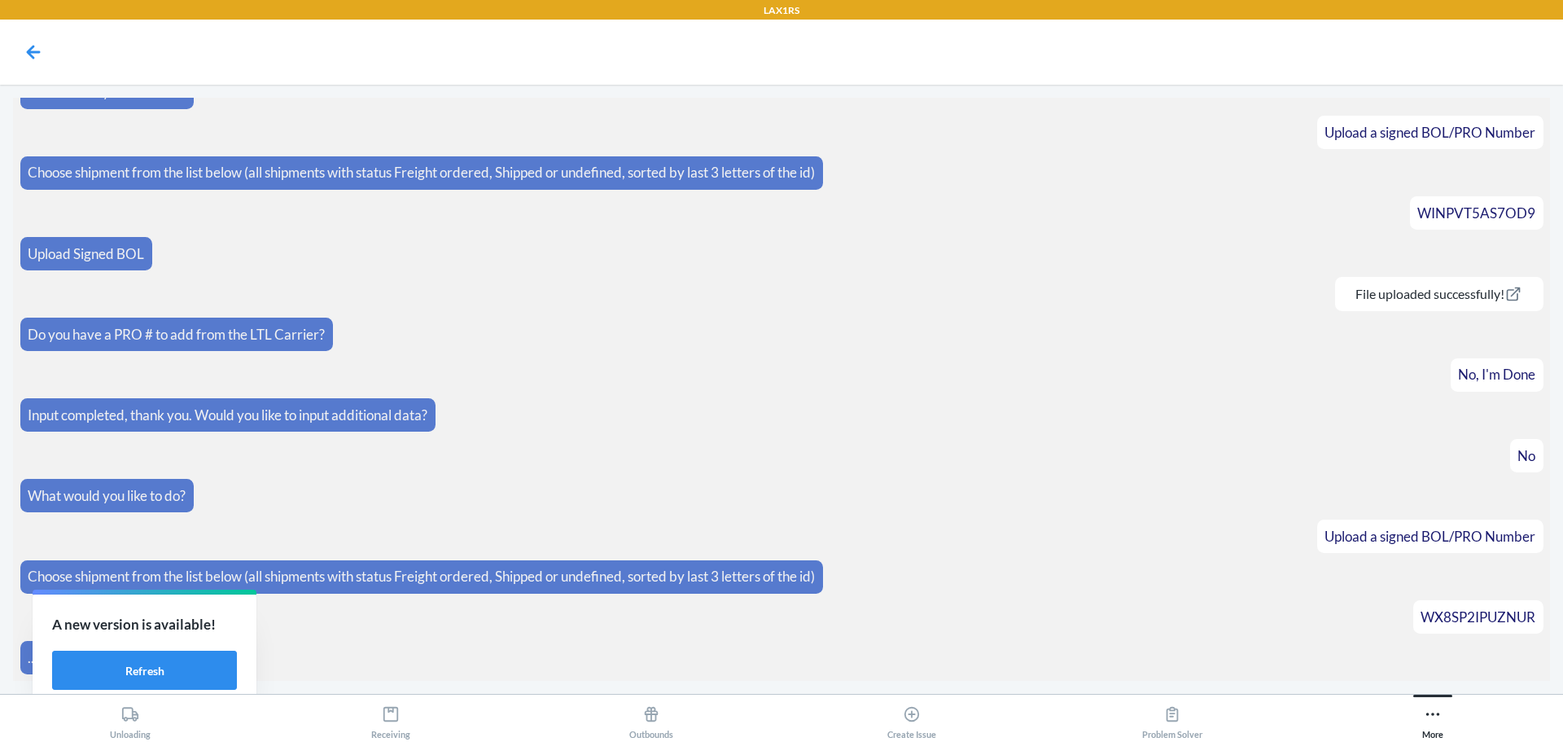
scroll to position [555, 0]
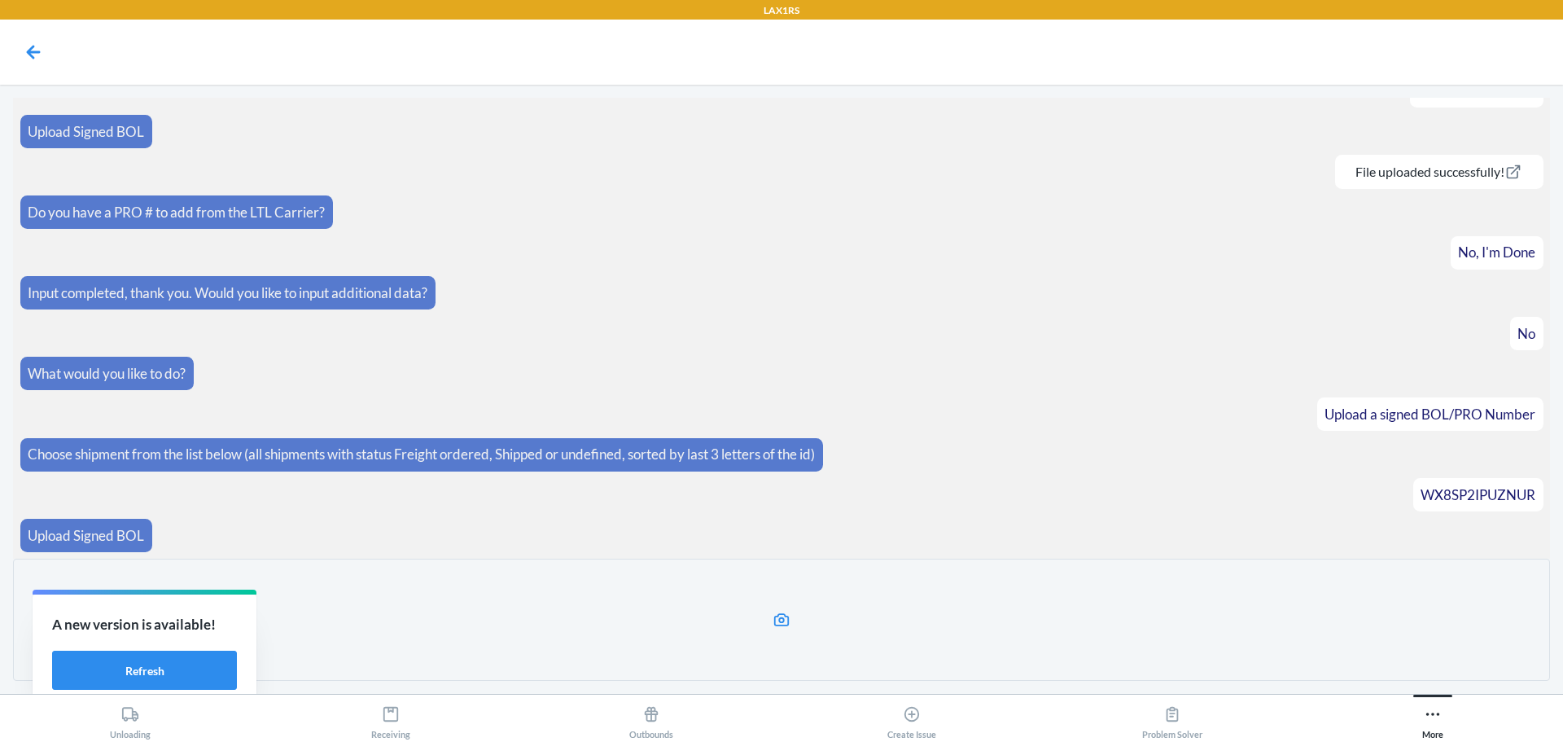
click at [862, 598] on label at bounding box center [781, 619] width 1537 height 122
click at [0, 0] on input "file" at bounding box center [0, 0] width 0 height 0
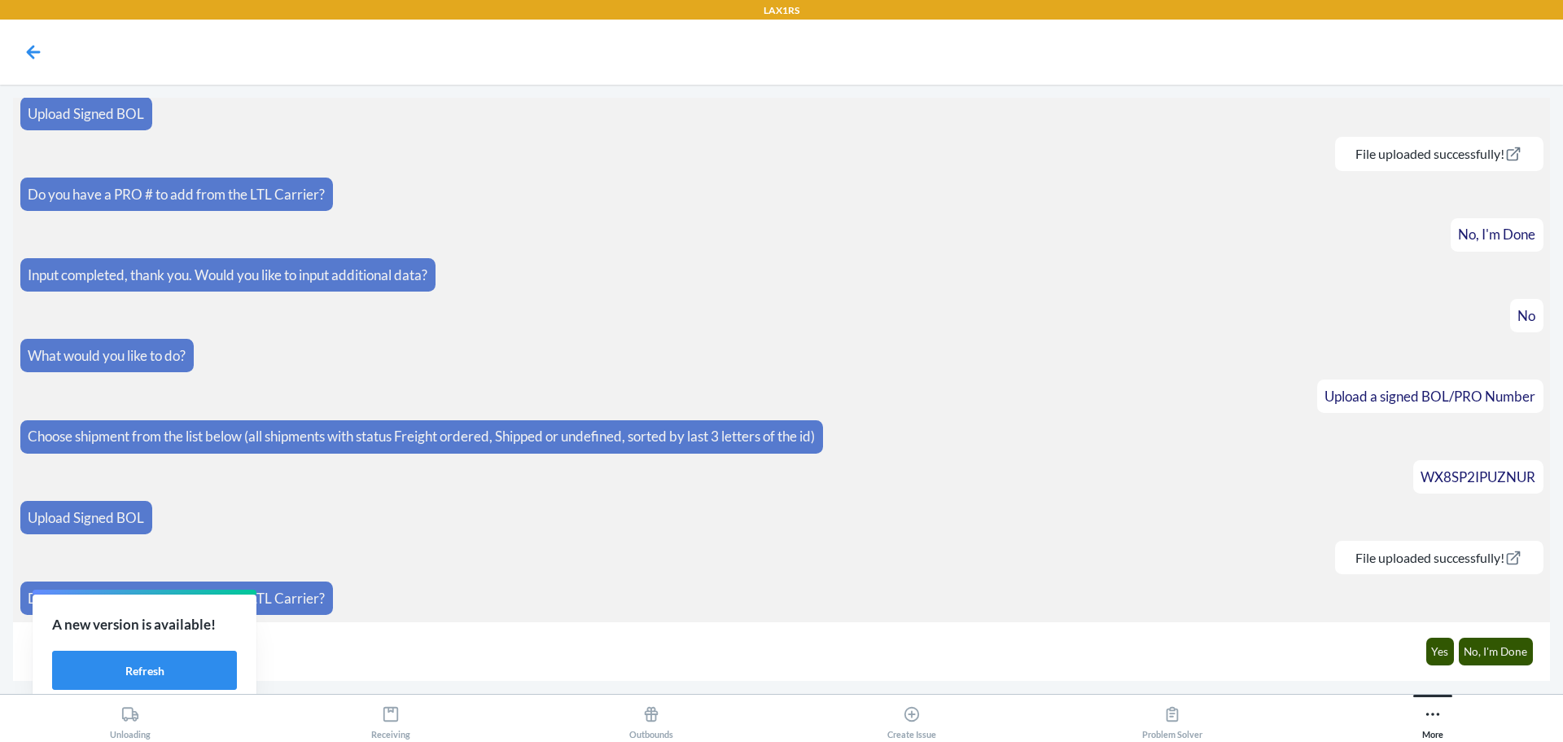
scroll to position [573, 0]
click at [1438, 650] on button "Yes" at bounding box center [1440, 651] width 28 height 28
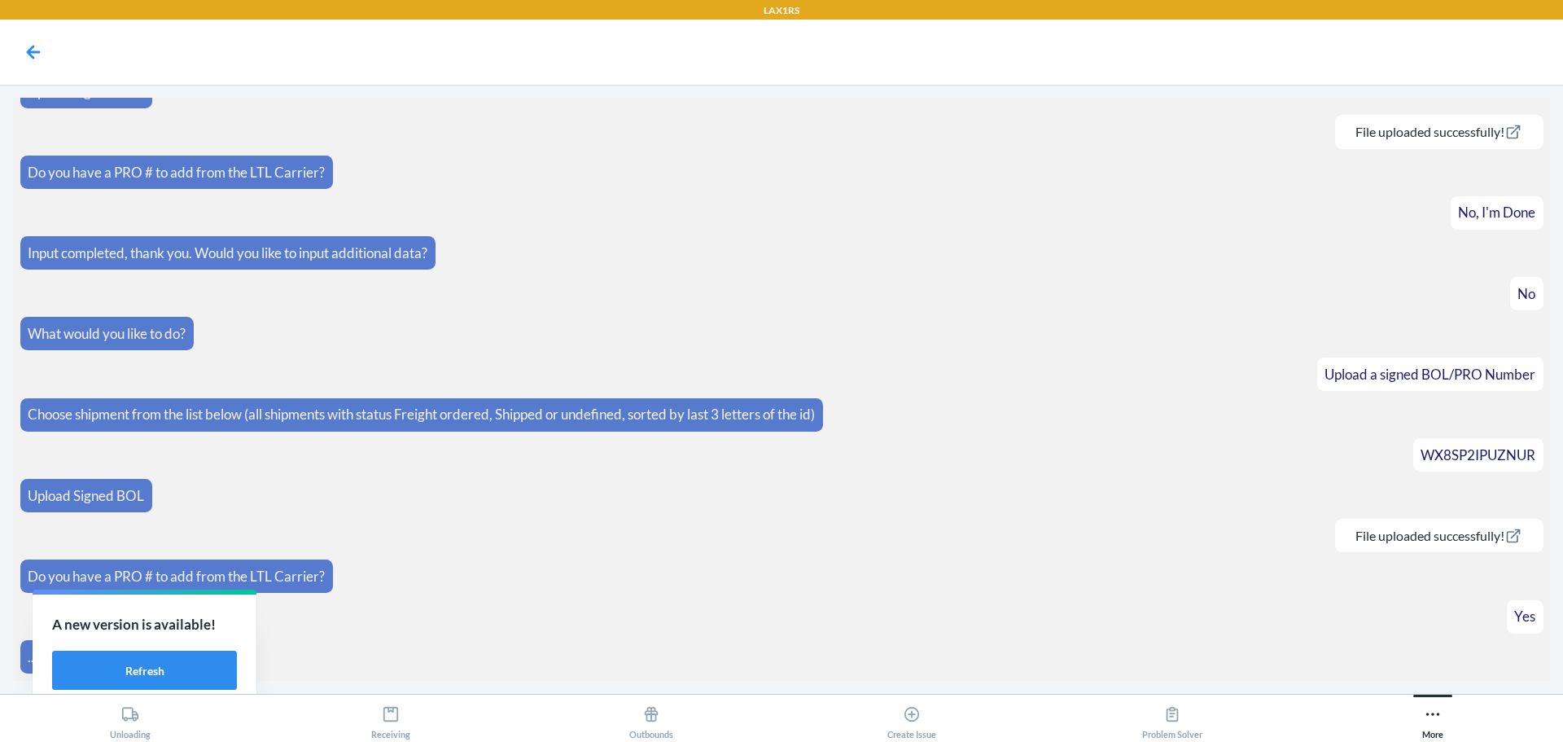
scroll to position [629, 0]
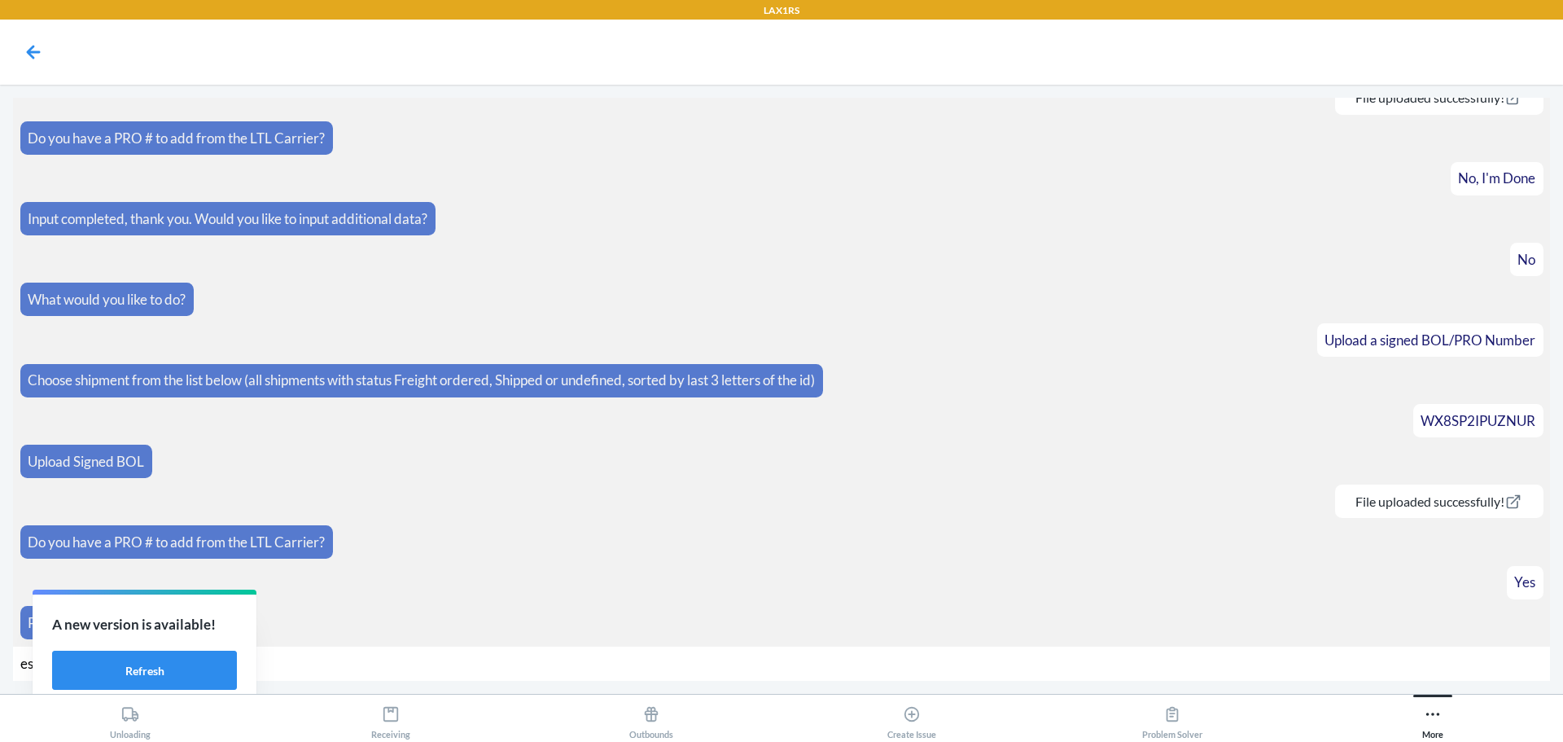
type input "[PERSON_NAME]"
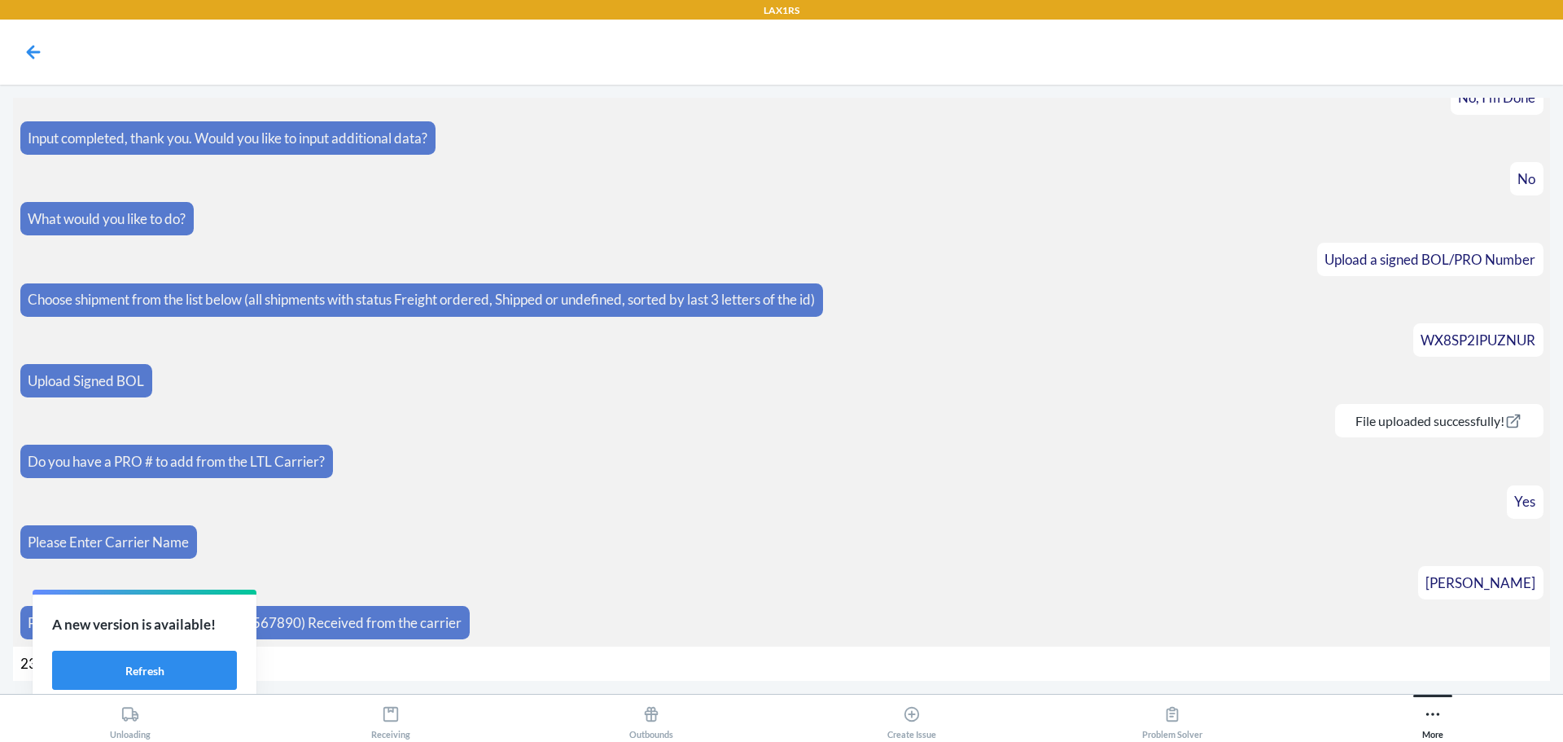
type input "234-0675629"
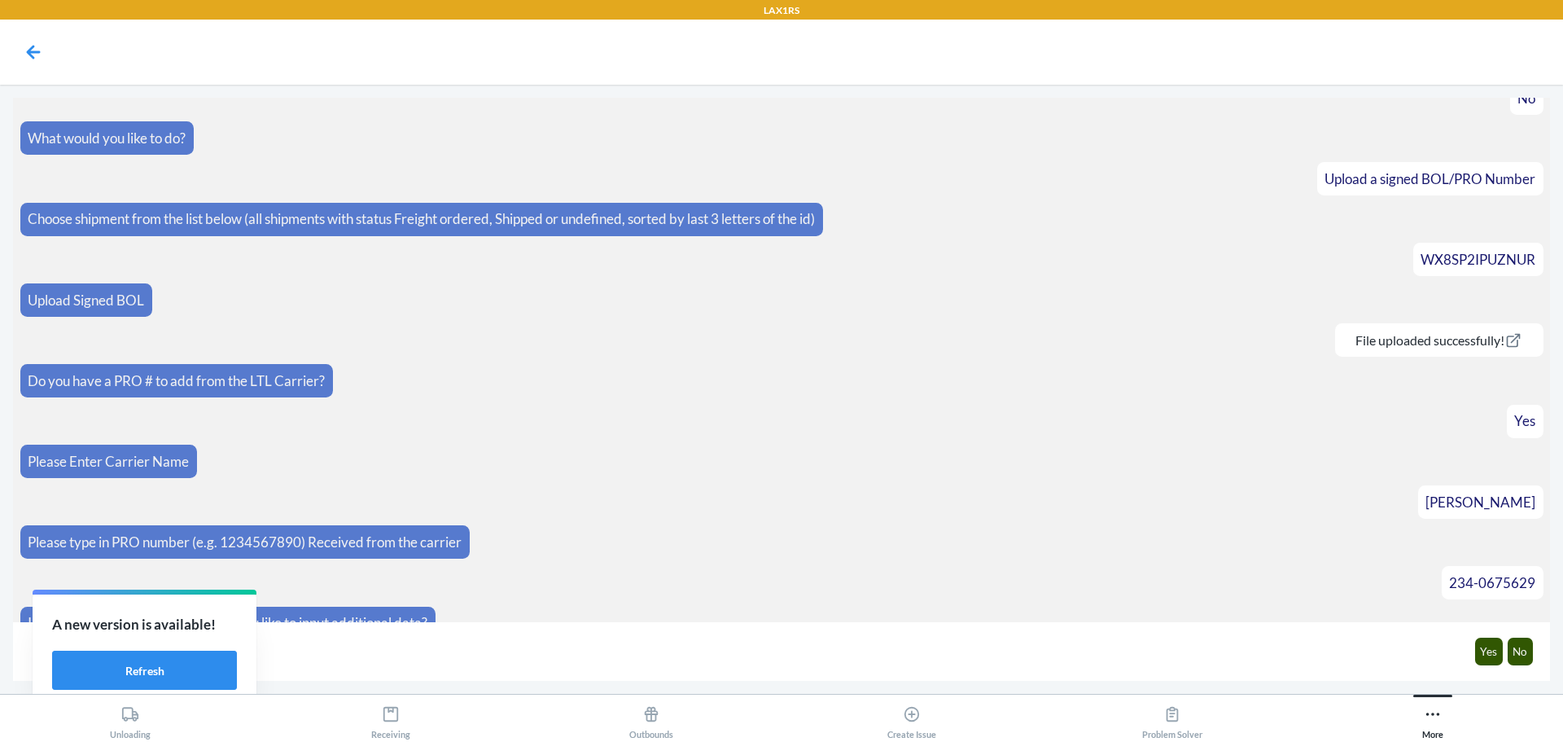
scroll to position [815, 0]
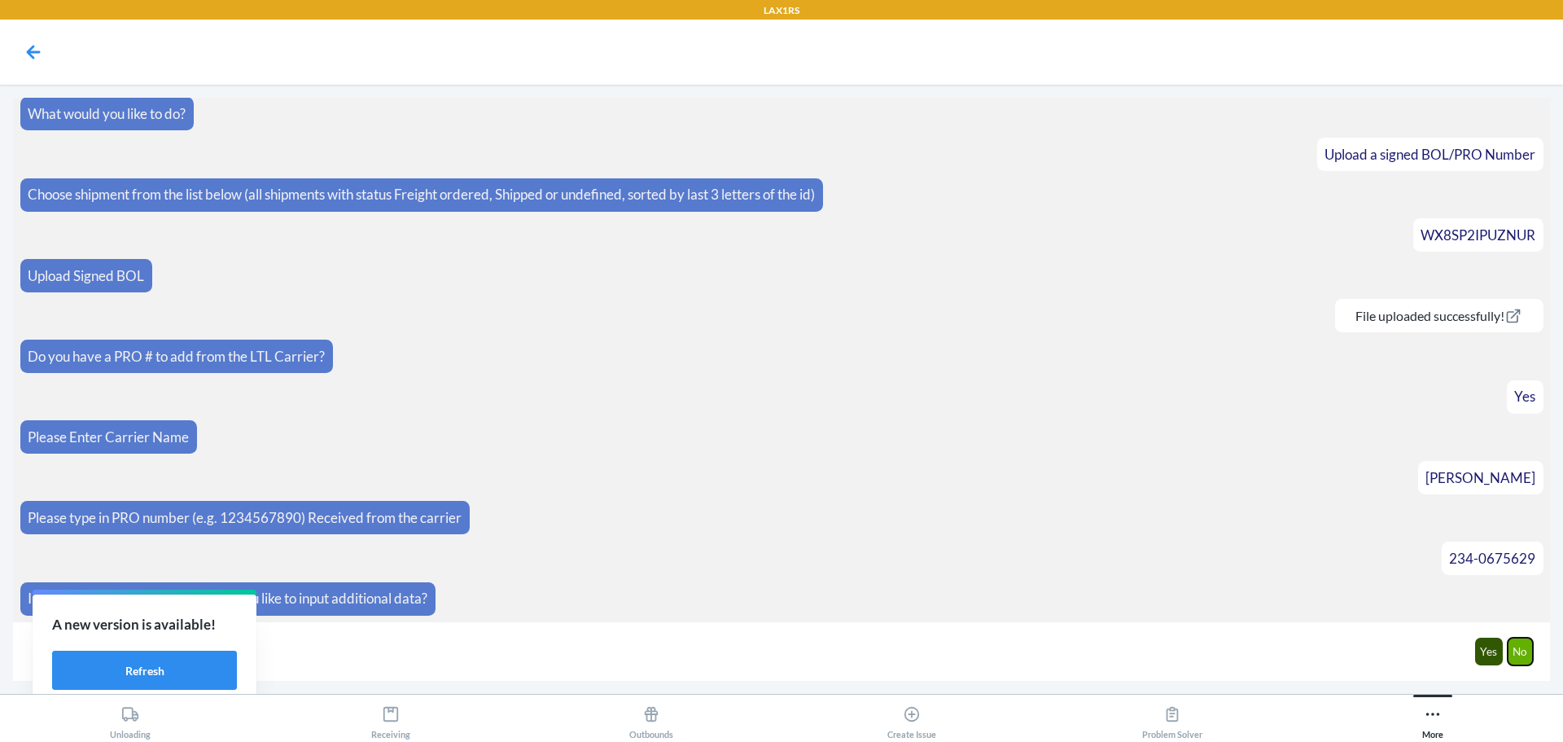
click at [1517, 651] on button "No" at bounding box center [1521, 651] width 26 height 28
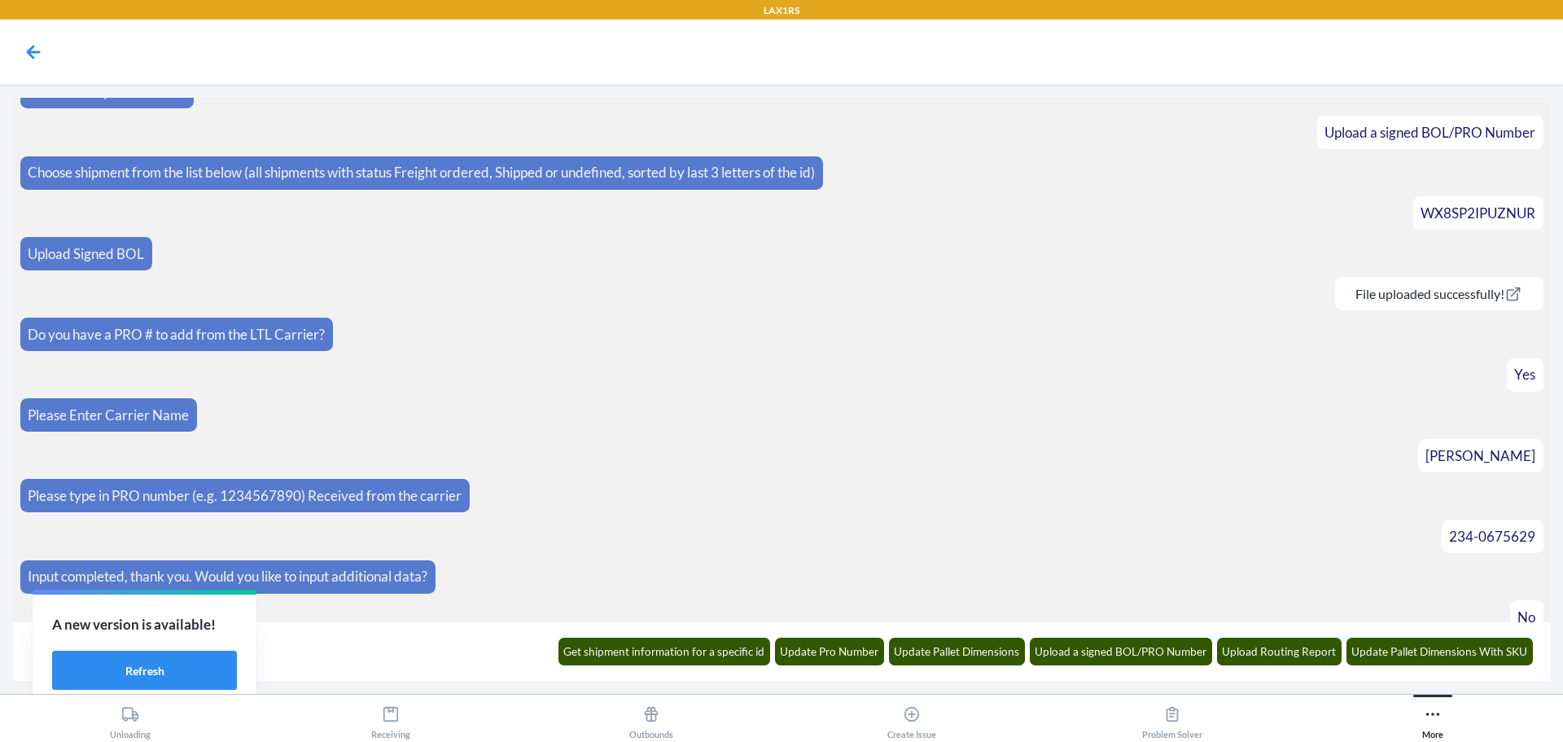
scroll to position [895, 0]
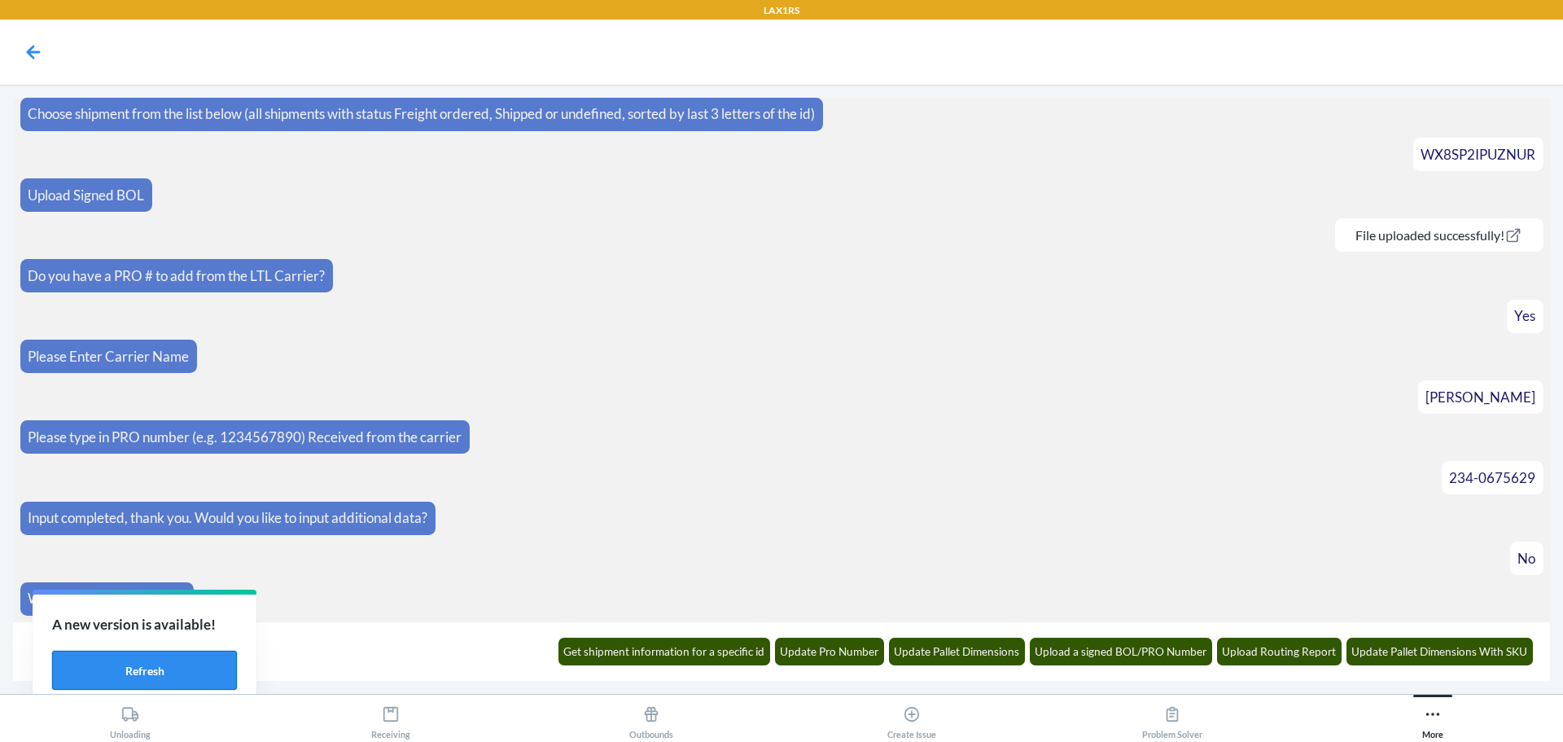
click at [197, 666] on button "Refresh" at bounding box center [144, 669] width 185 height 39
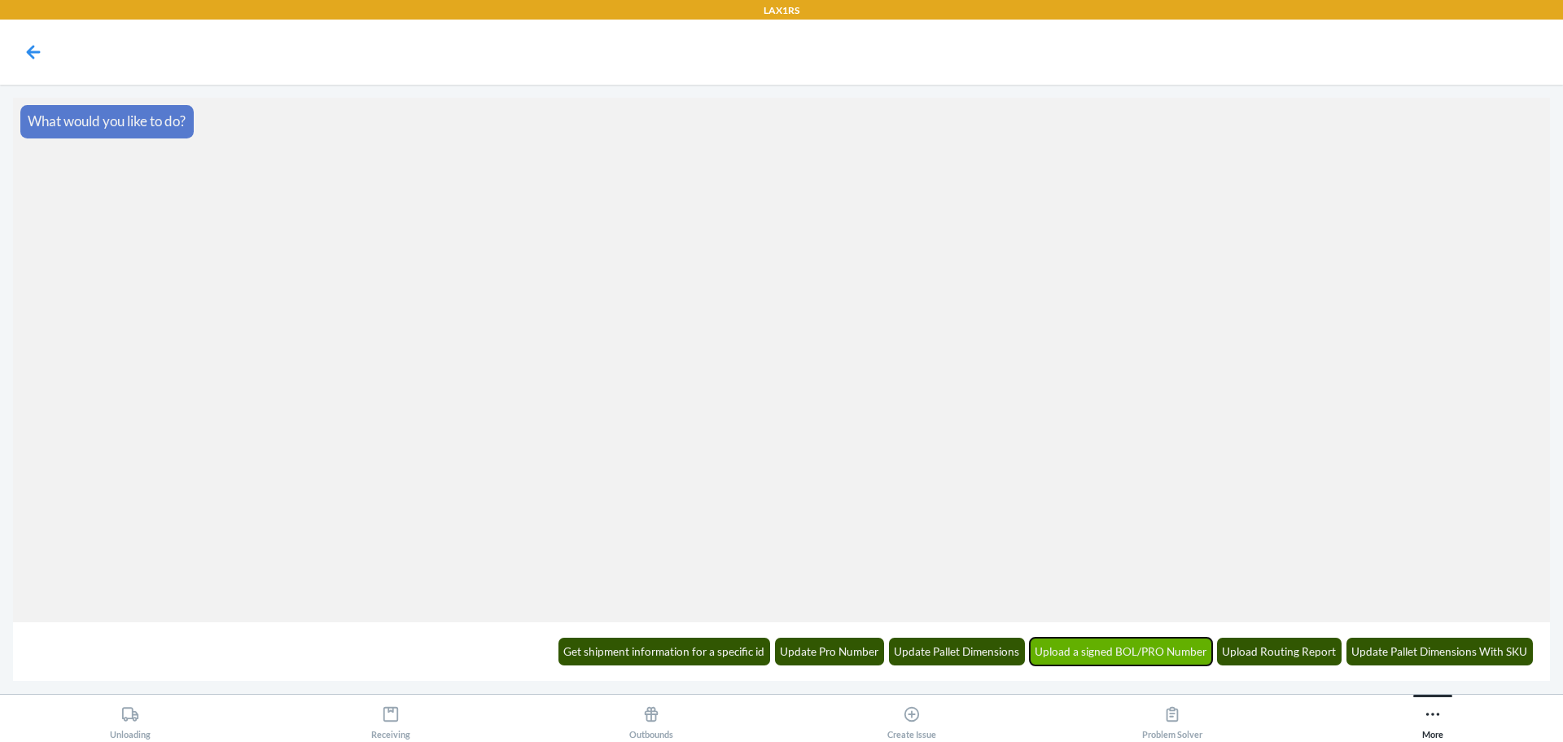
click at [1109, 653] on button "Upload a signed BOL/PRO Number" at bounding box center [1121, 651] width 183 height 28
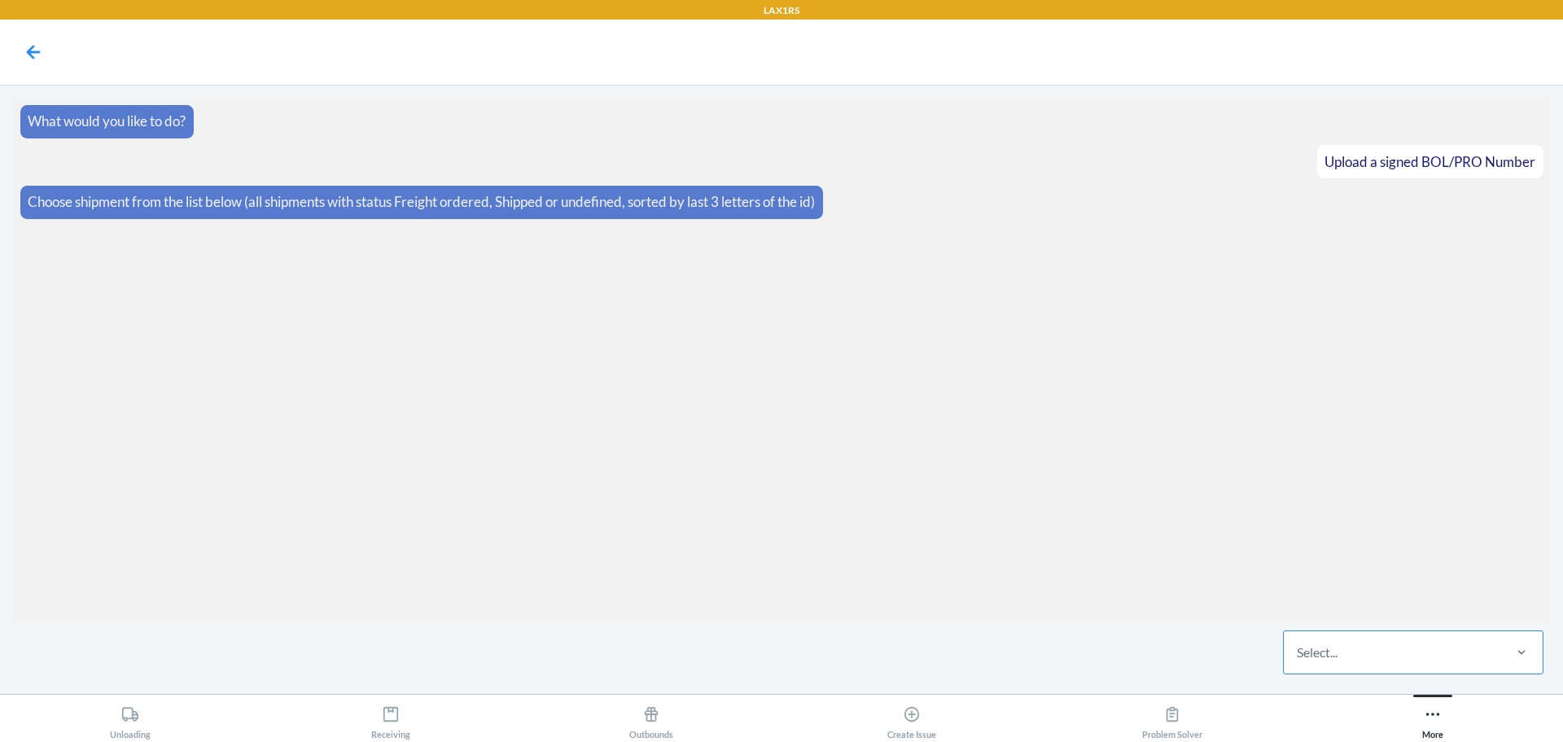
click at [1405, 670] on div "Select..." at bounding box center [1392, 652] width 217 height 42
click at [1298, 662] on input "Select..." at bounding box center [1298, 652] width 2 height 20
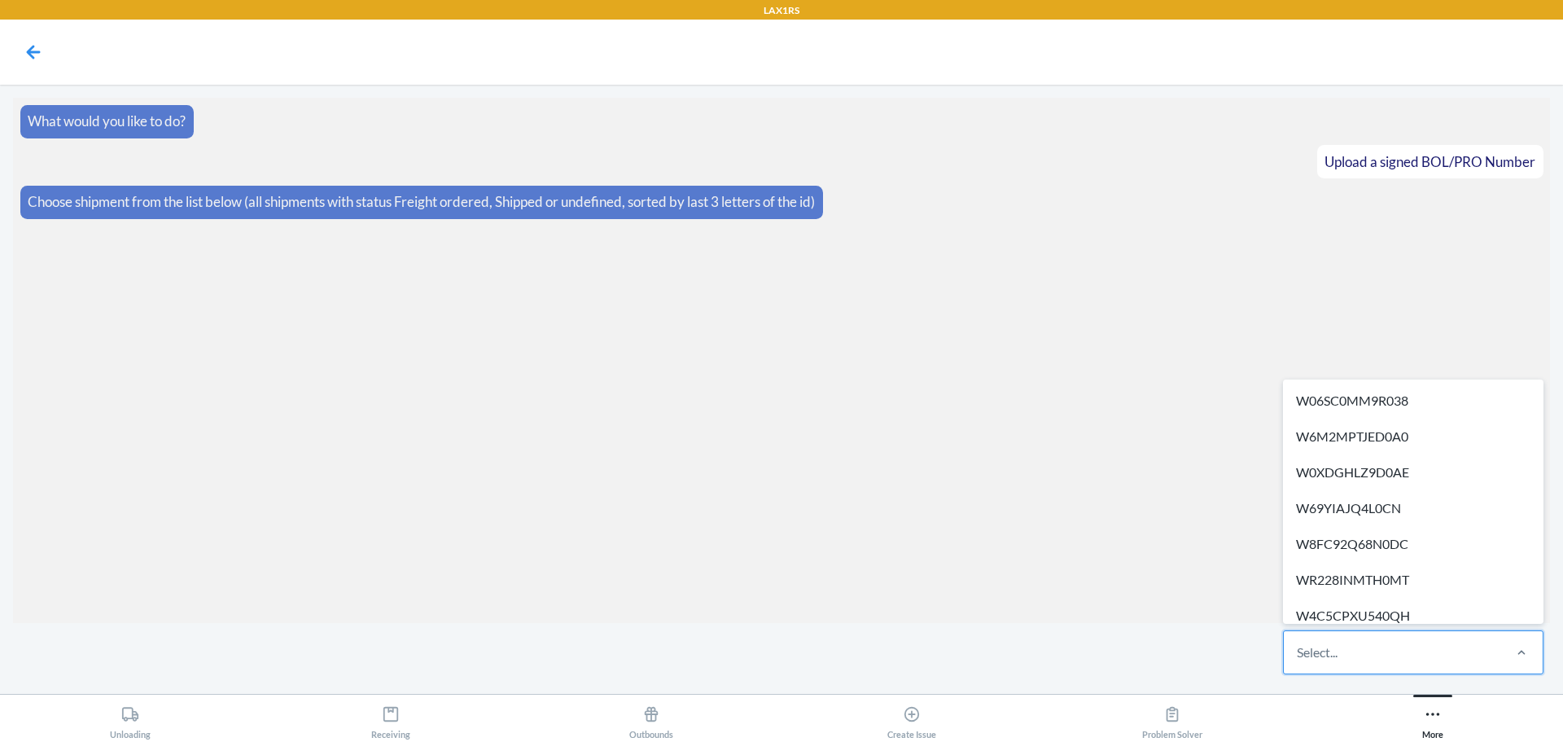
paste input "W2G0MOJ3UEOFO"
type input "W2G0MOJ3UEOFO"
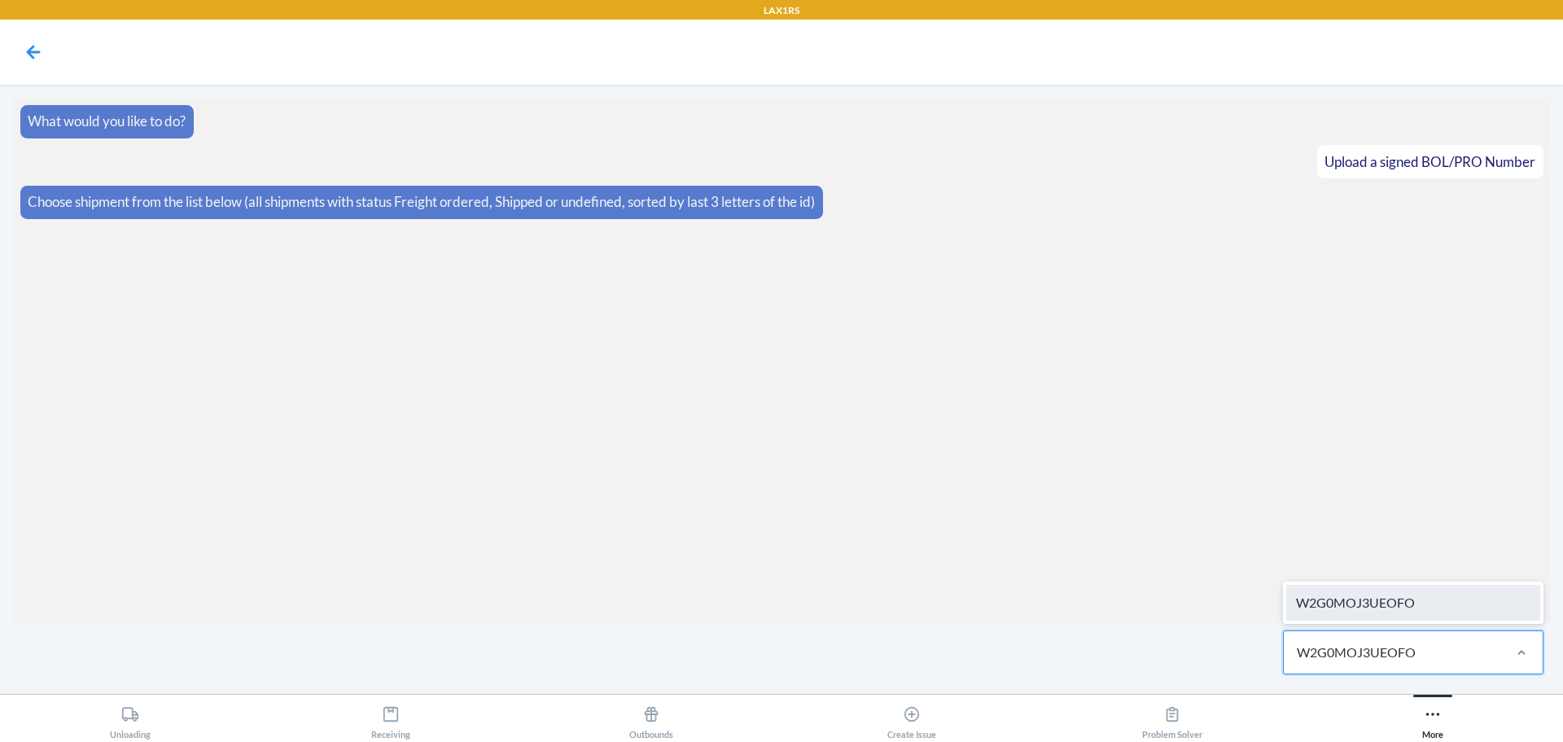
click at [1413, 598] on div "W2G0MOJ3UEOFO" at bounding box center [1413, 602] width 254 height 36
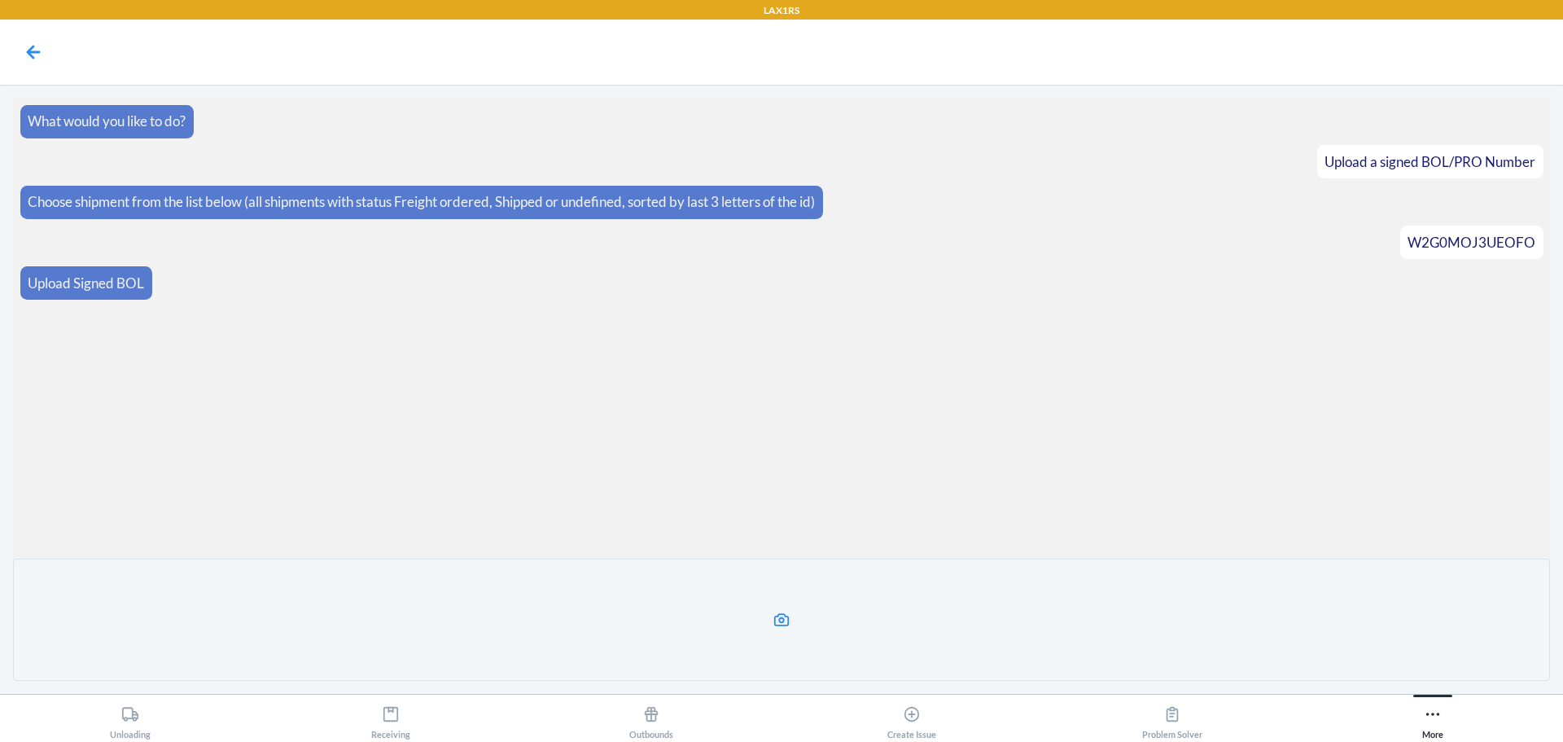
click at [806, 610] on label at bounding box center [781, 619] width 1537 height 122
click at [0, 0] on input "file" at bounding box center [0, 0] width 0 height 0
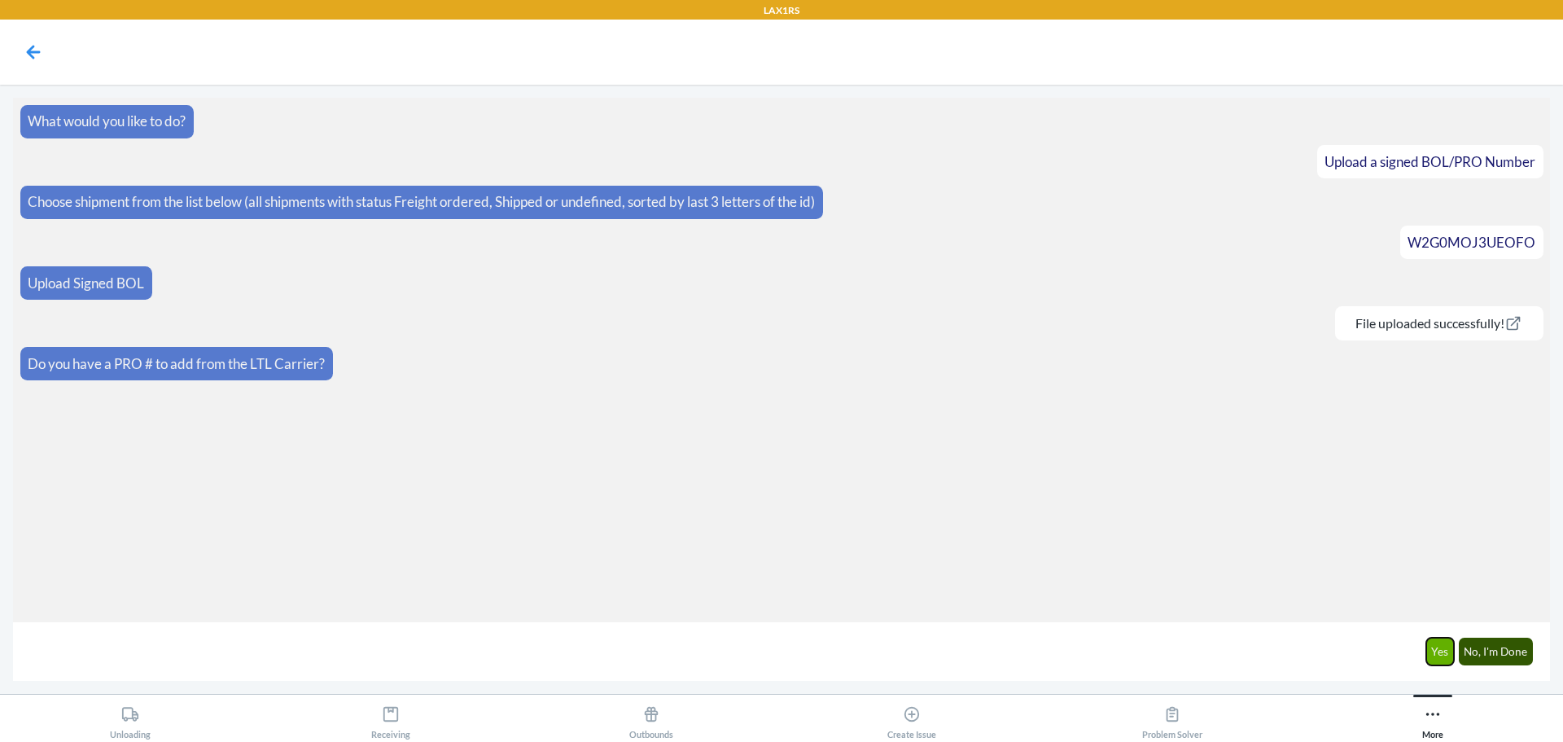
click at [1437, 650] on button "Yes" at bounding box center [1440, 651] width 28 height 28
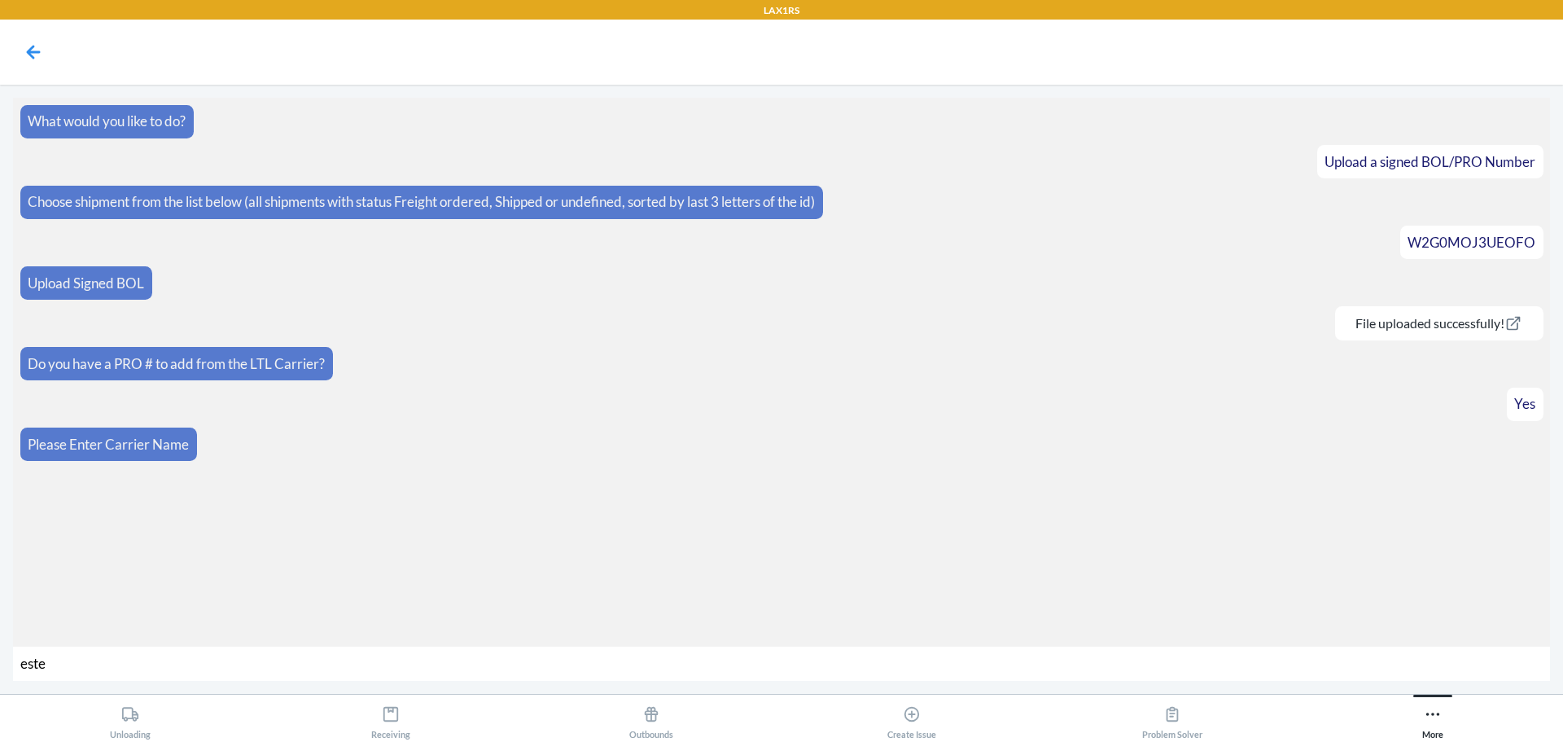
type input "[PERSON_NAME]"
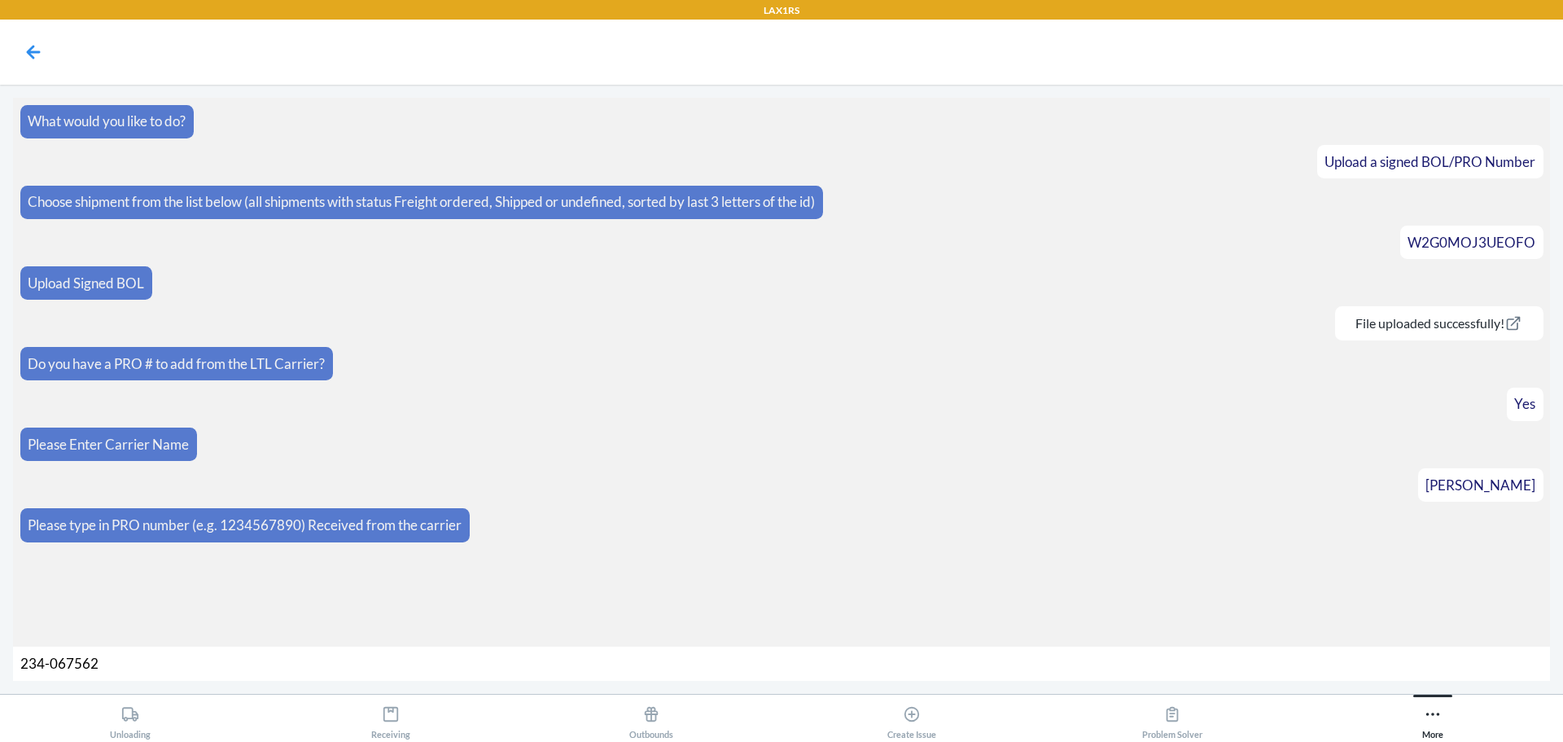
type input "234-0675628"
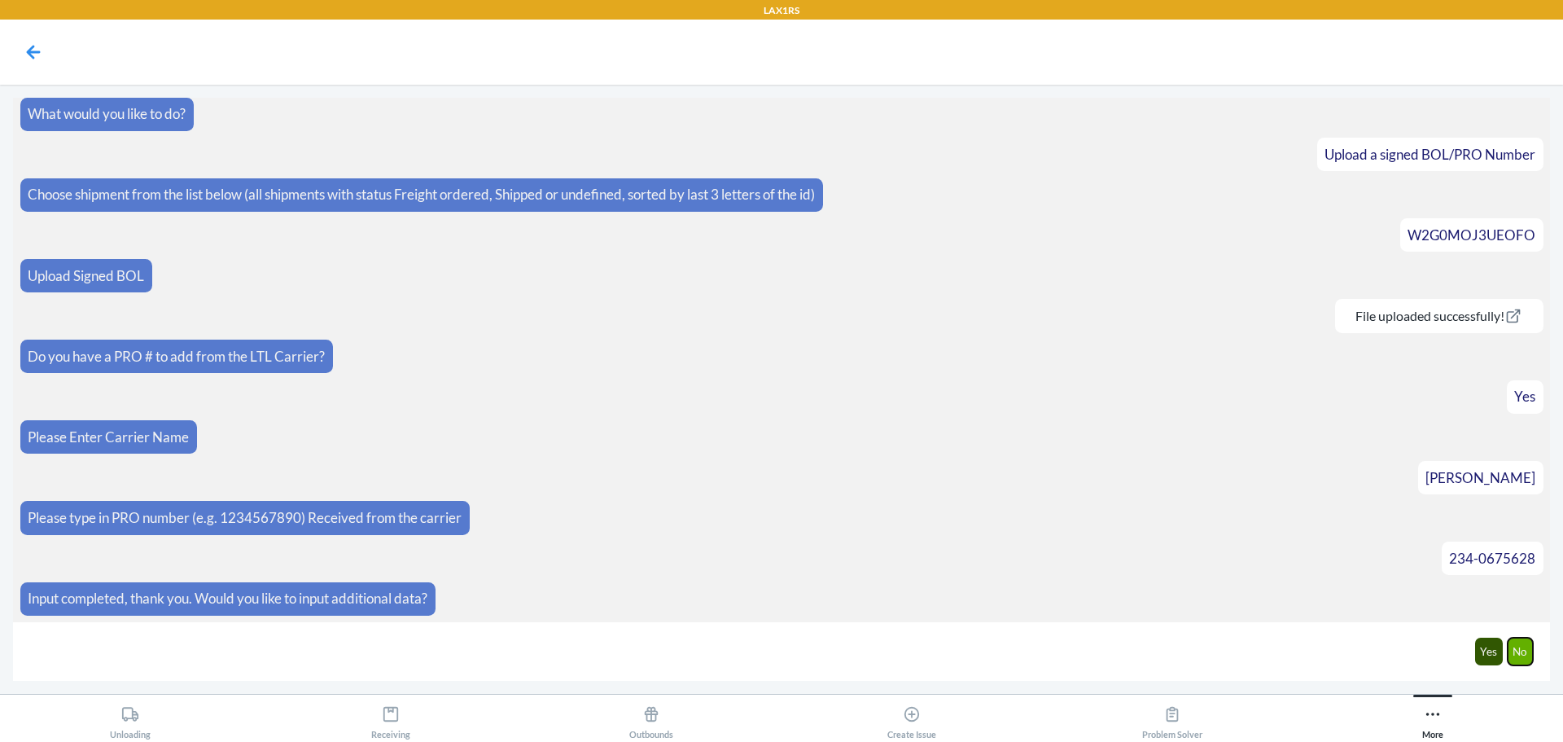
click at [1508, 655] on button "No" at bounding box center [1521, 651] width 26 height 28
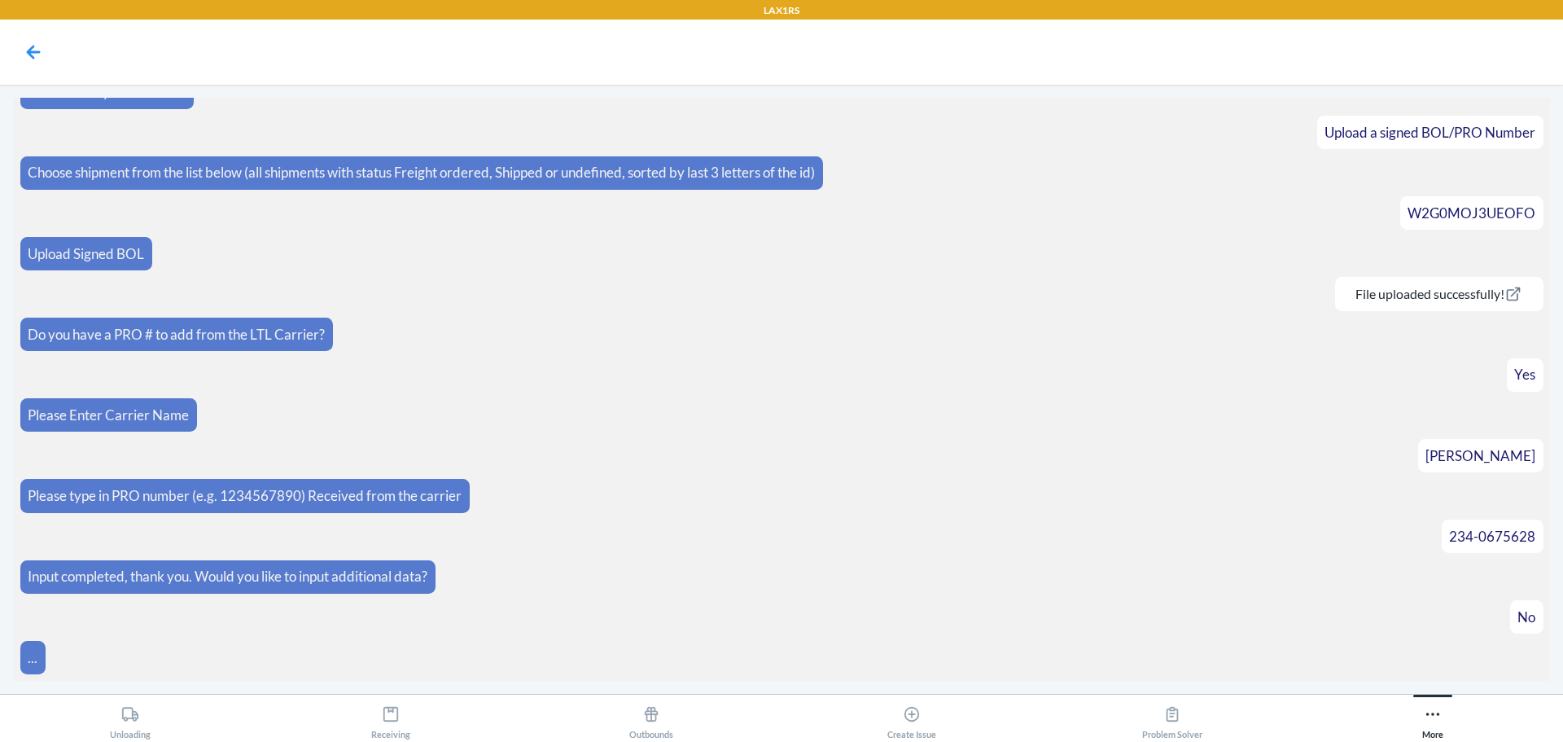
scroll to position [88, 0]
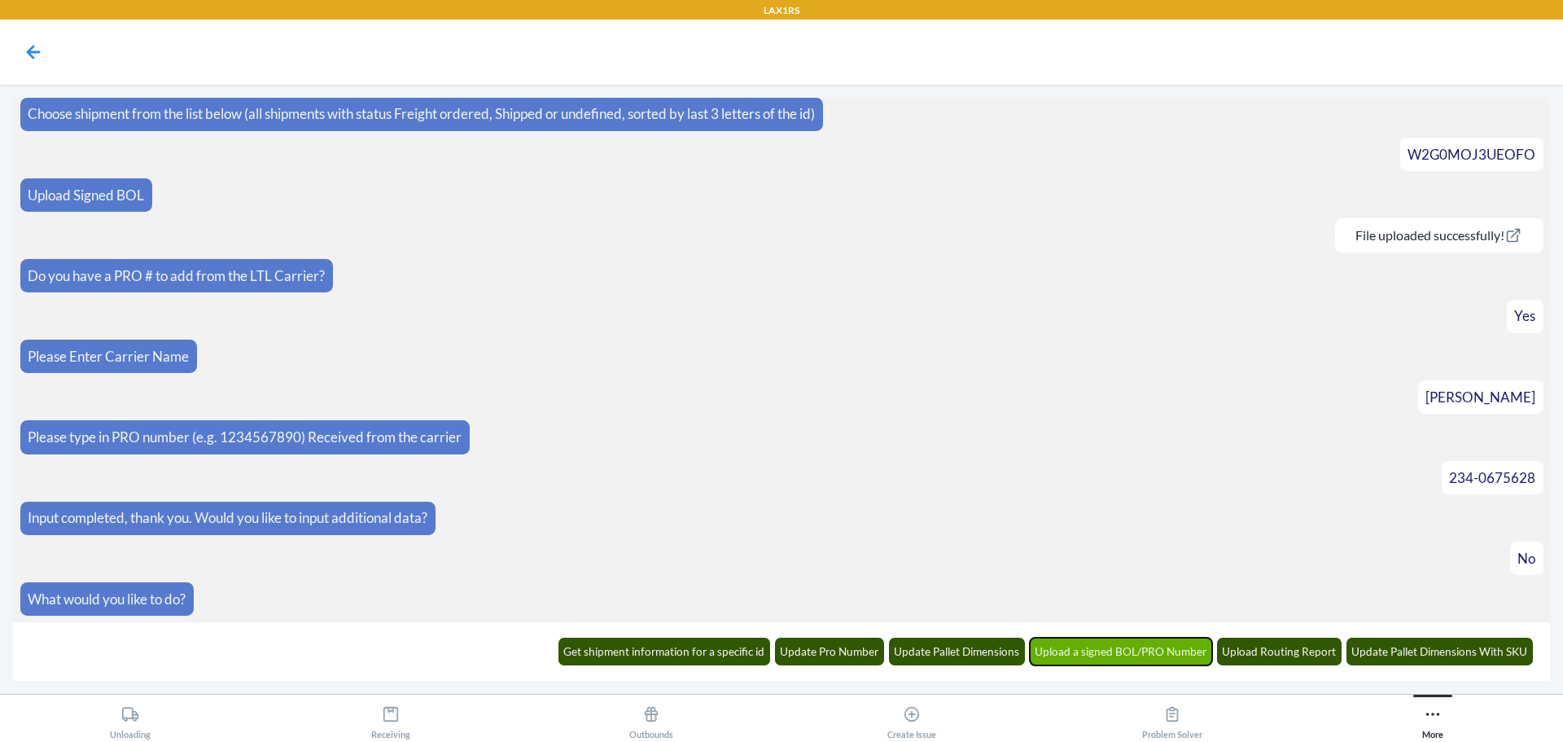
click at [1144, 642] on button "Upload a signed BOL/PRO Number" at bounding box center [1121, 651] width 183 height 28
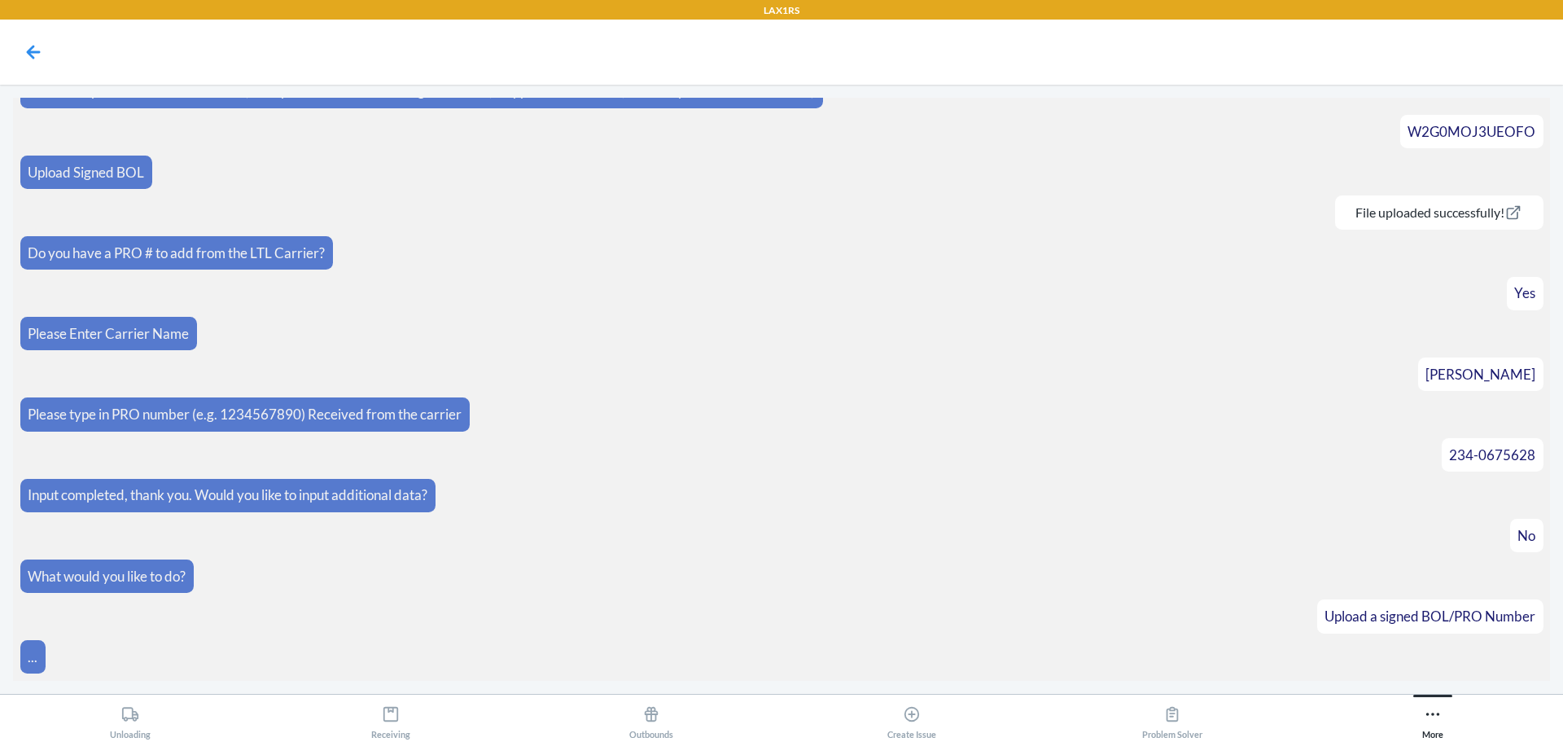
scroll to position [169, 0]
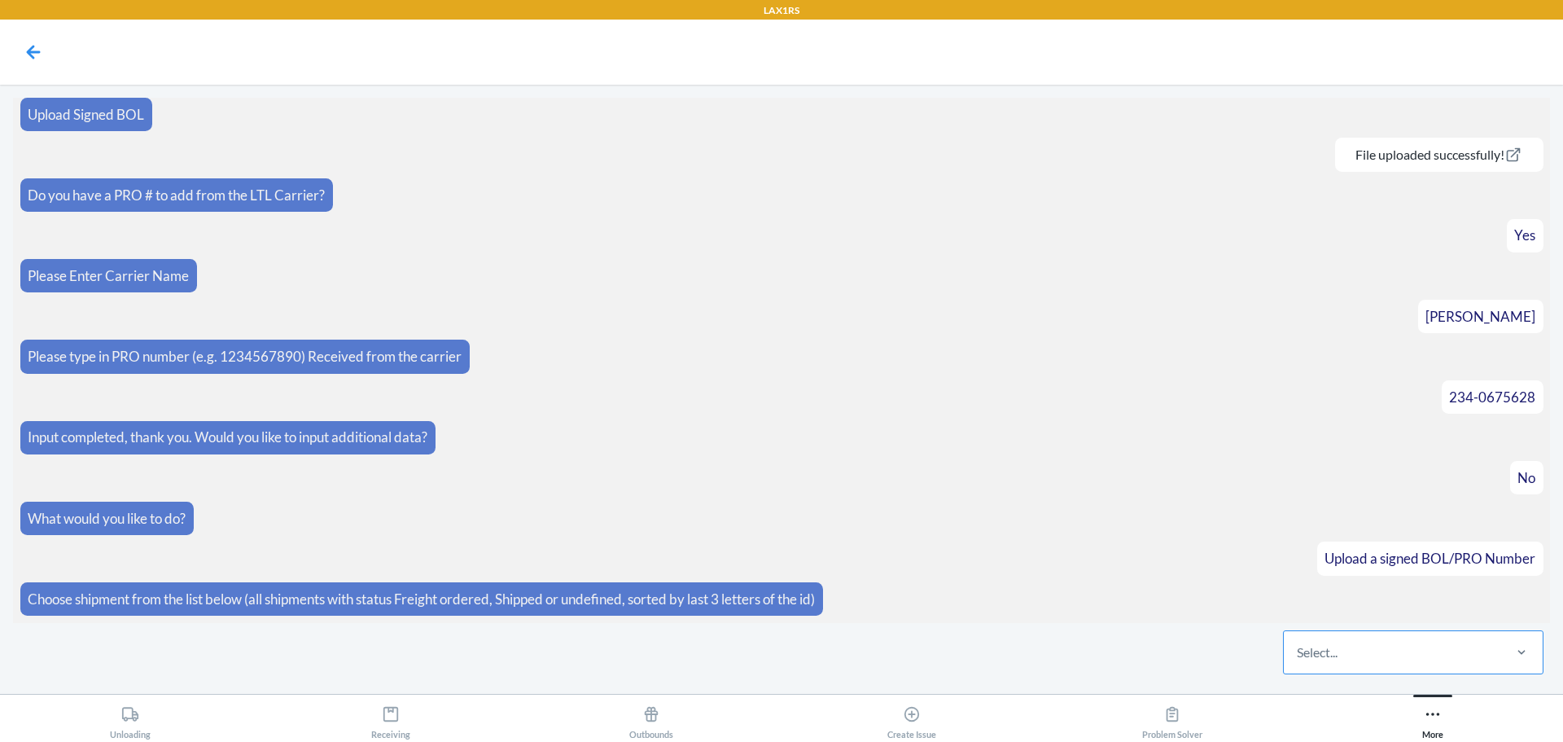
click at [1438, 663] on div "Select..." at bounding box center [1392, 652] width 217 height 42
click at [1298, 662] on input "Select..." at bounding box center [1298, 652] width 2 height 20
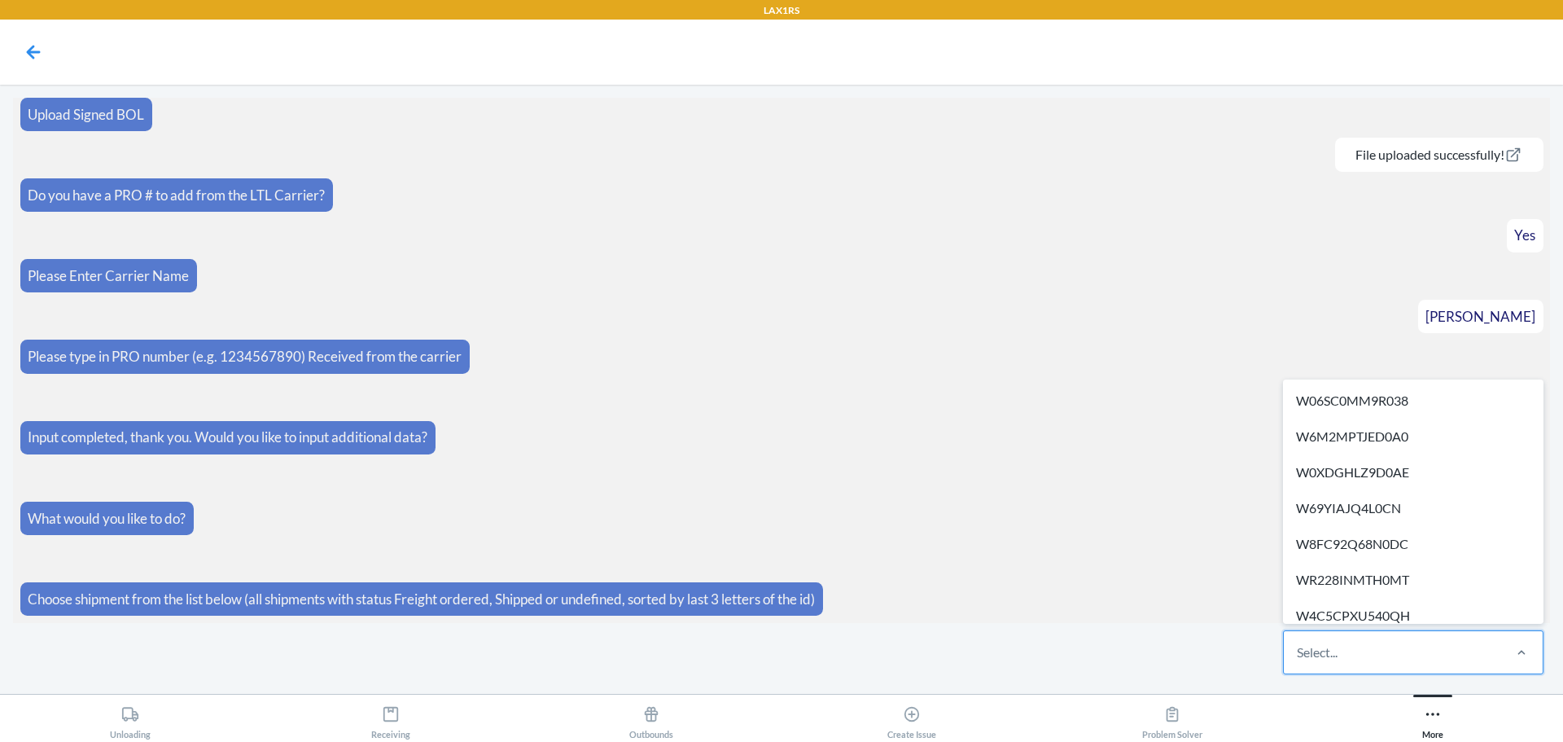
paste input "W6MO9QDKSHOO4"
type input "W6MO9QDKSHOO4"
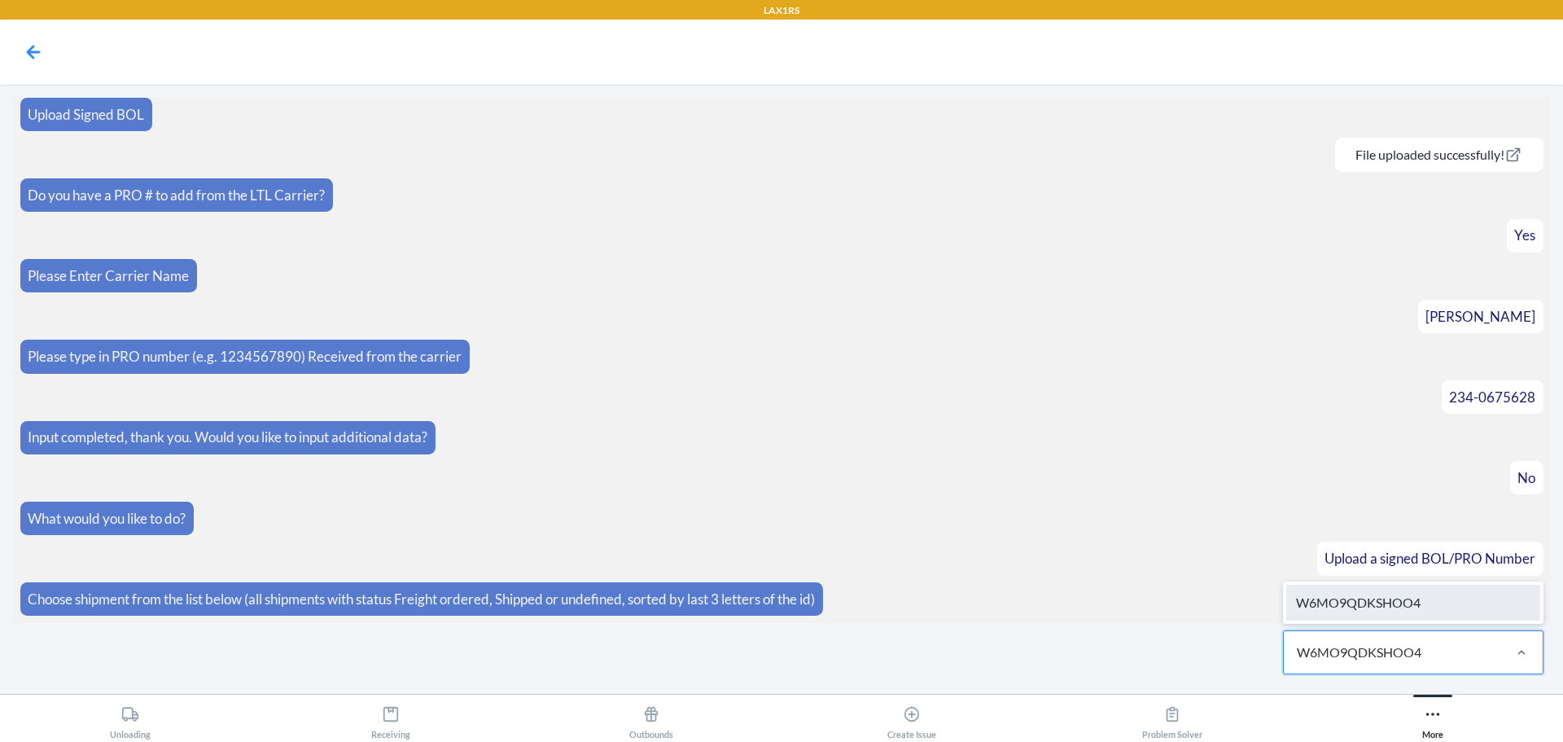
click at [1412, 584] on div "W6MO9QDKSHOO4" at bounding box center [1413, 602] width 260 height 42
click at [1412, 642] on input "W6MO9QDKSHOO4" at bounding box center [1360, 652] width 126 height 20
click at [1406, 598] on div "W6MO9QDKSHOO4" at bounding box center [1413, 602] width 254 height 36
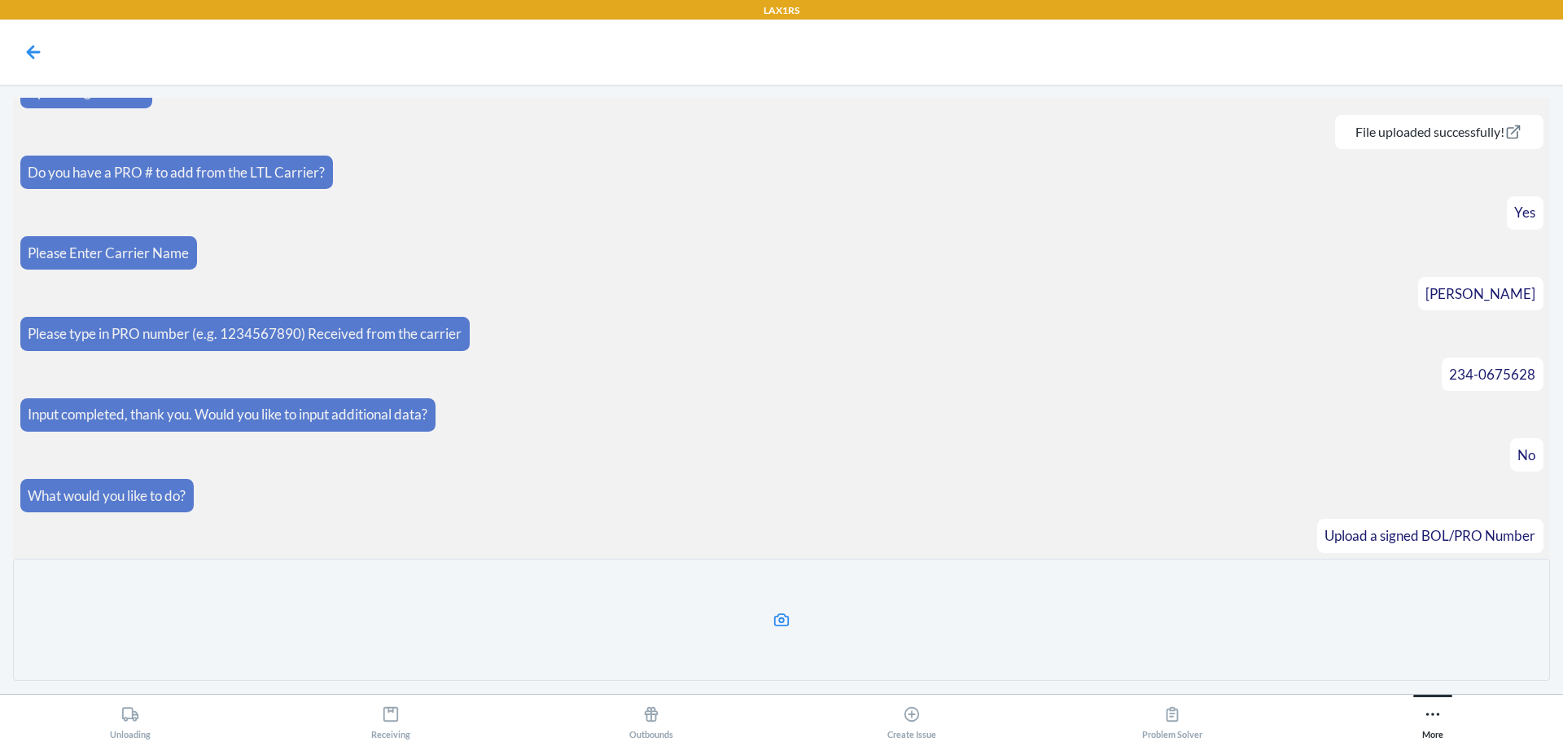
scroll to position [313, 0]
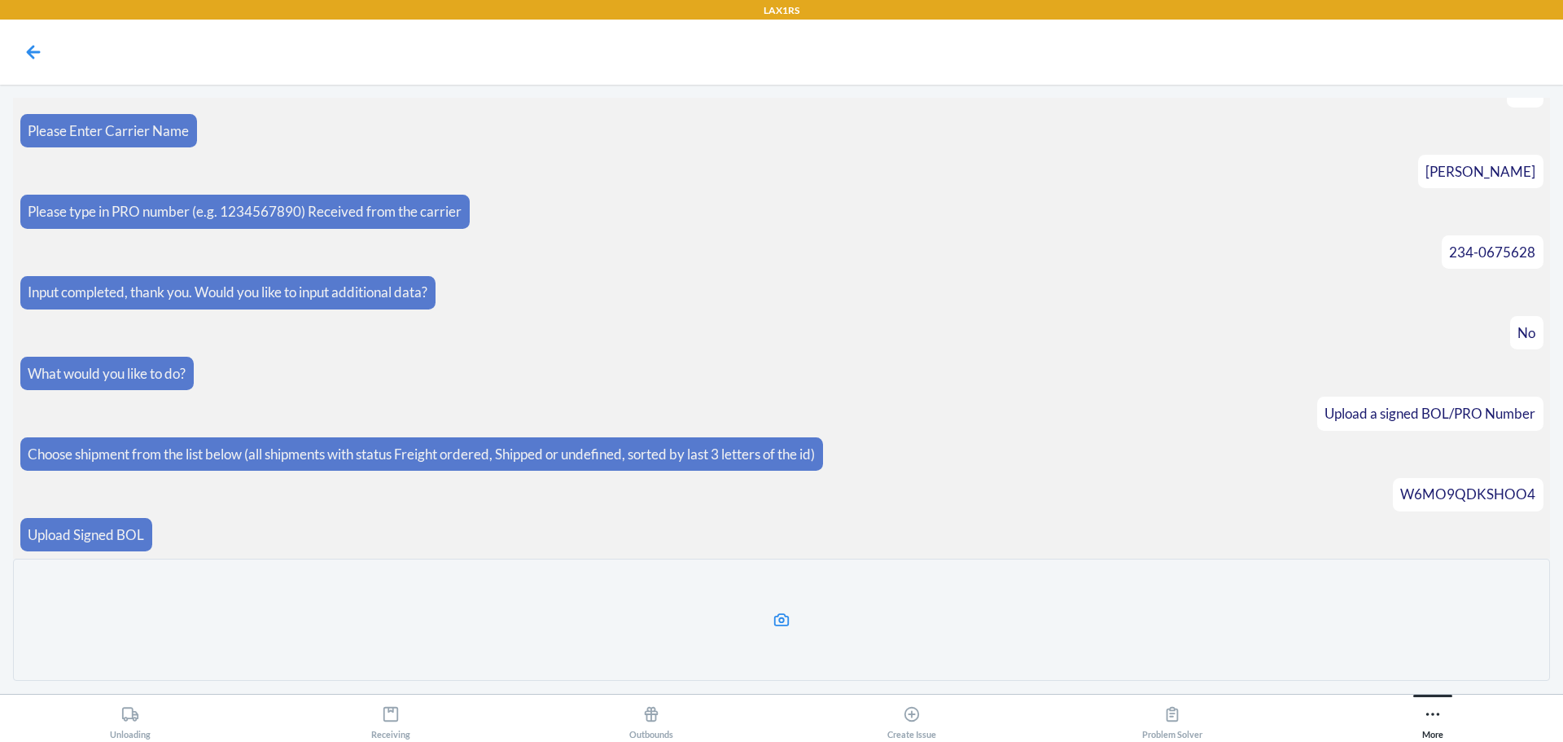
click at [810, 629] on label at bounding box center [781, 619] width 1537 height 122
click at [0, 0] on input "file" at bounding box center [0, 0] width 0 height 0
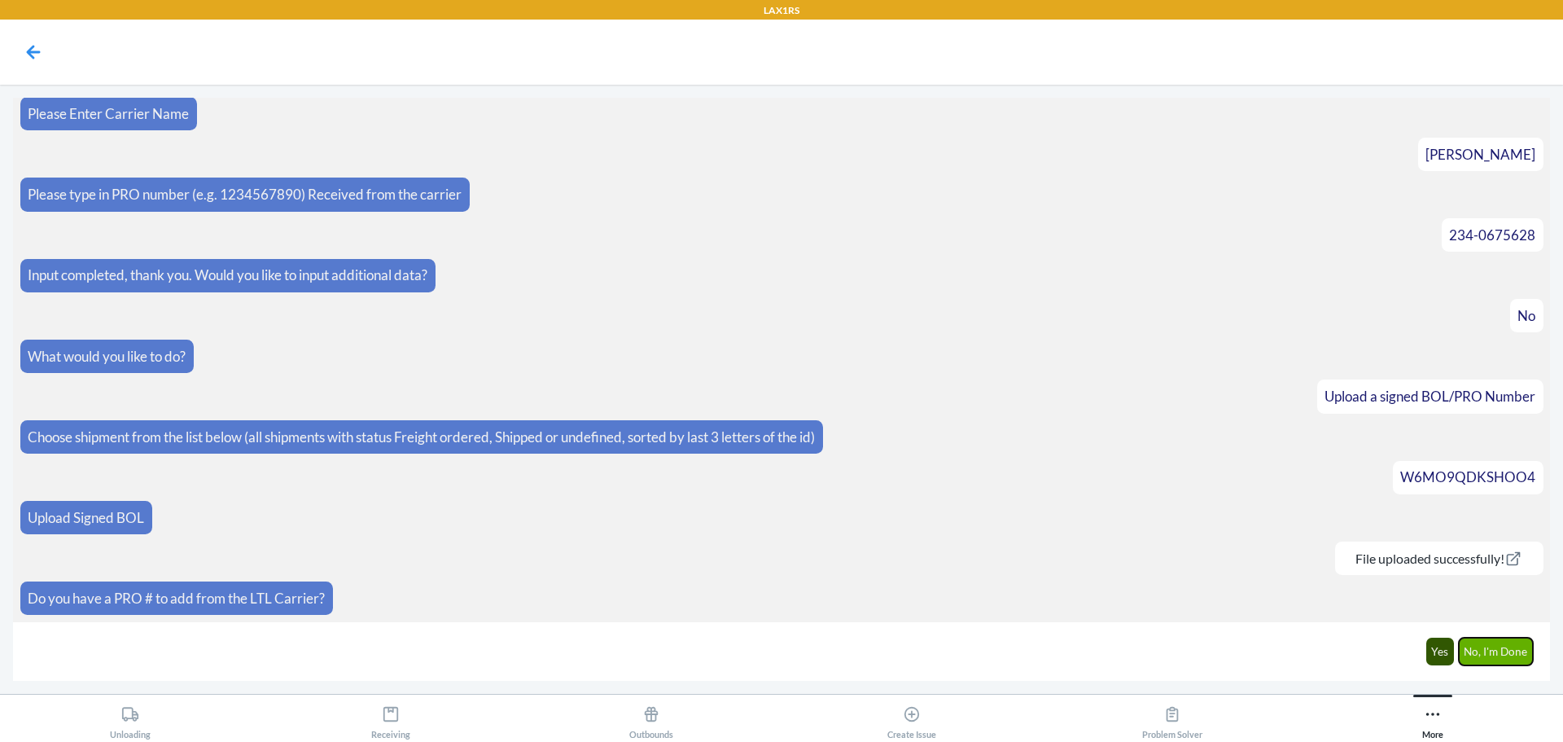
click at [1498, 649] on button "No, I'm Done" at bounding box center [1496, 651] width 75 height 28
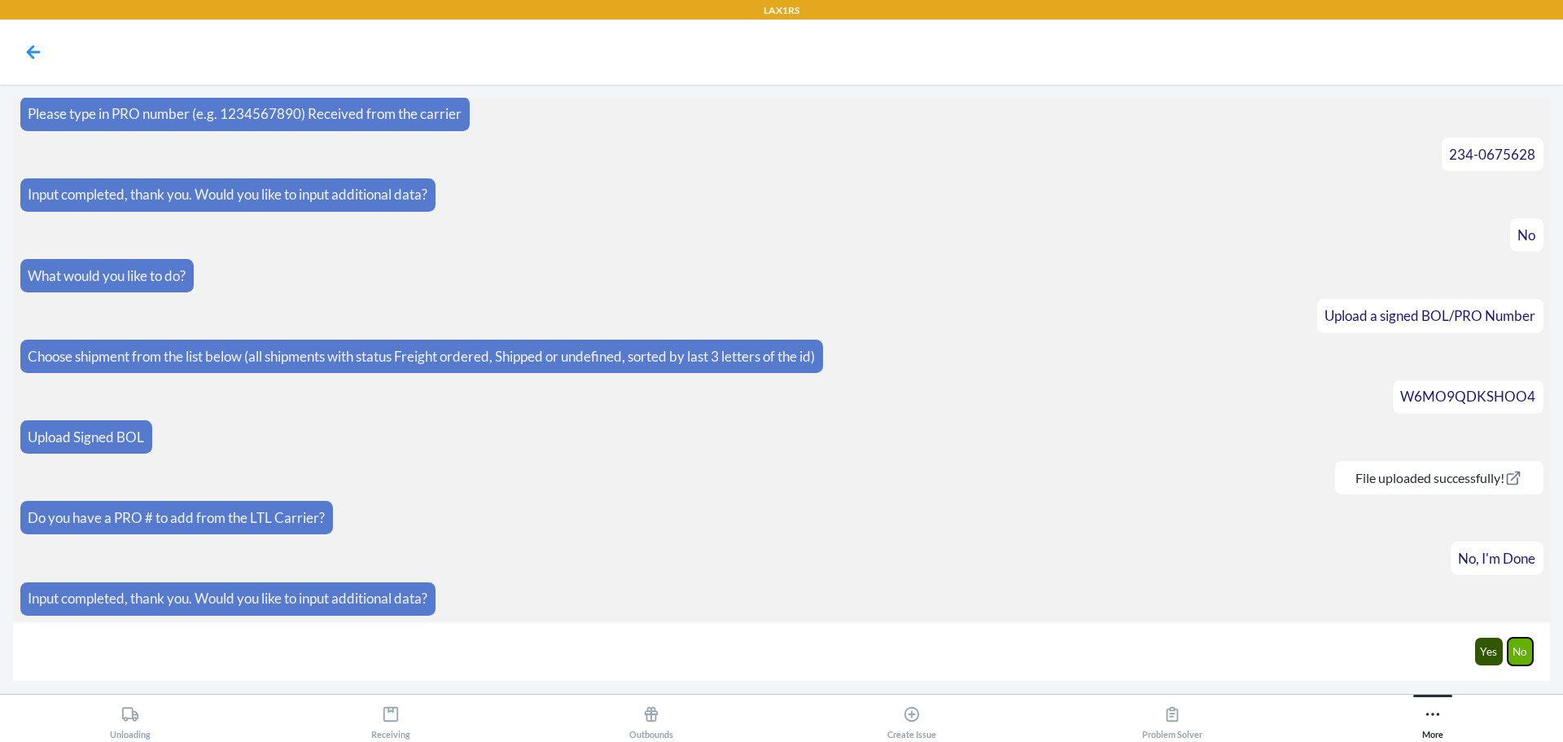
click at [1516, 647] on button "No" at bounding box center [1521, 651] width 26 height 28
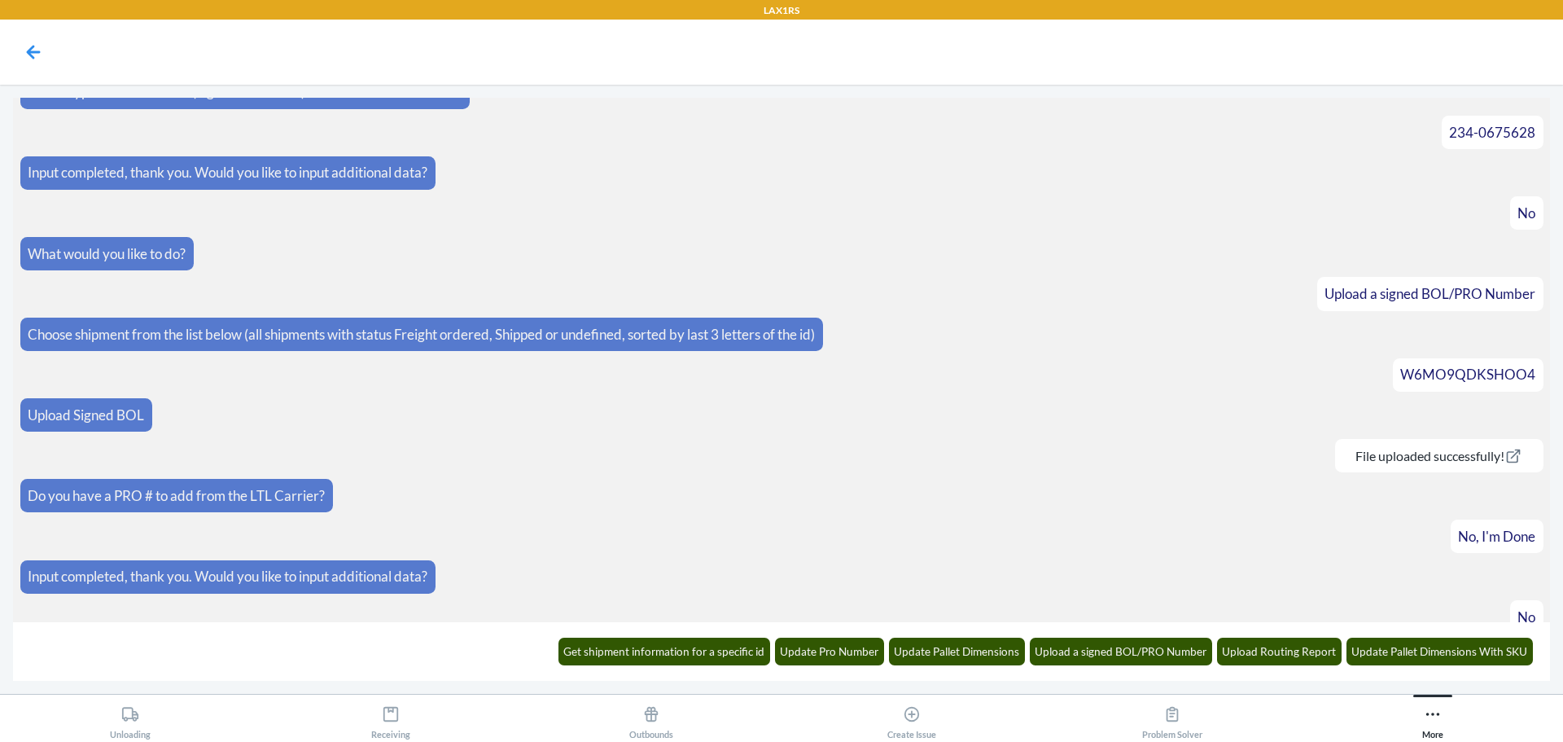
scroll to position [492, 0]
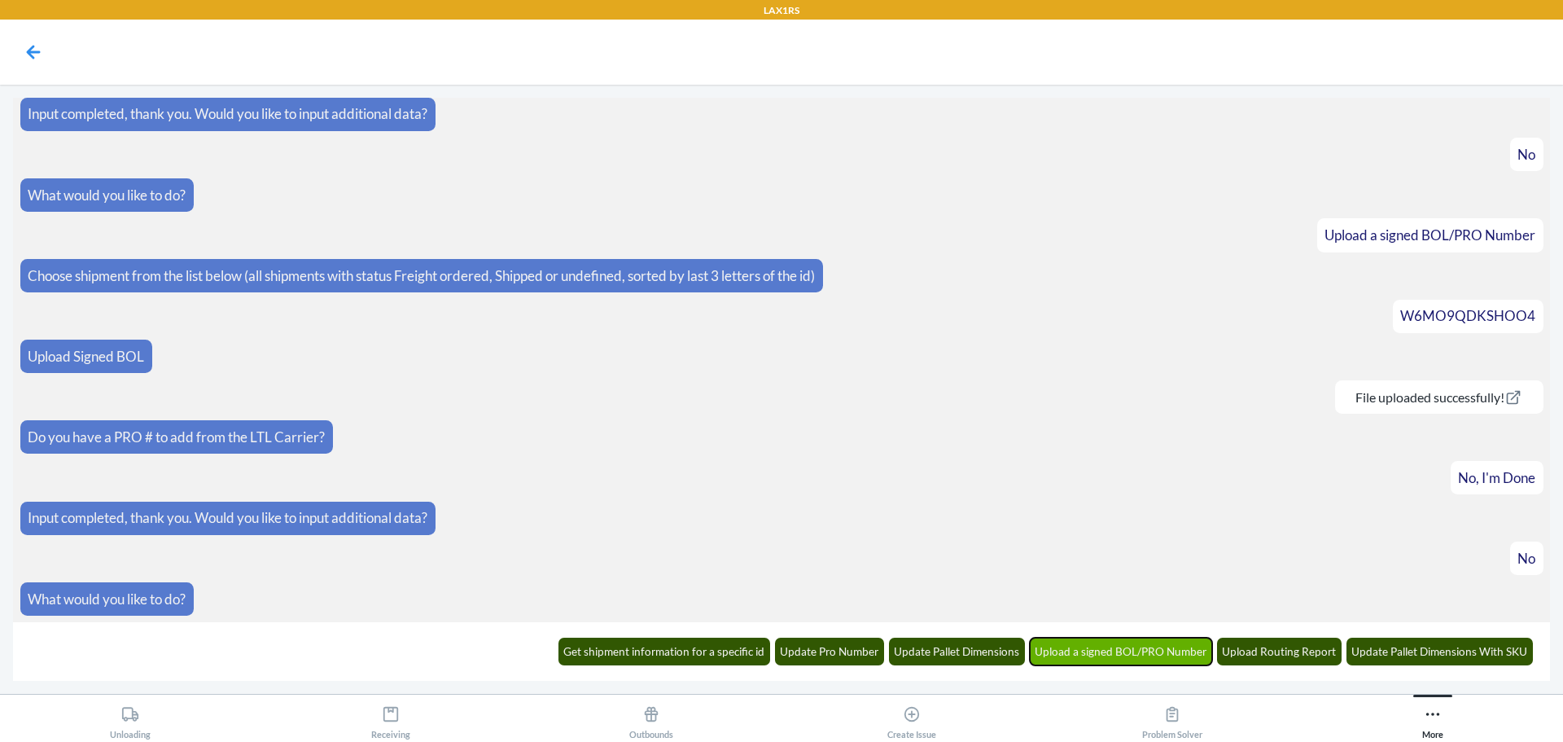
click at [1119, 661] on button "Upload a signed BOL/PRO Number" at bounding box center [1121, 651] width 183 height 28
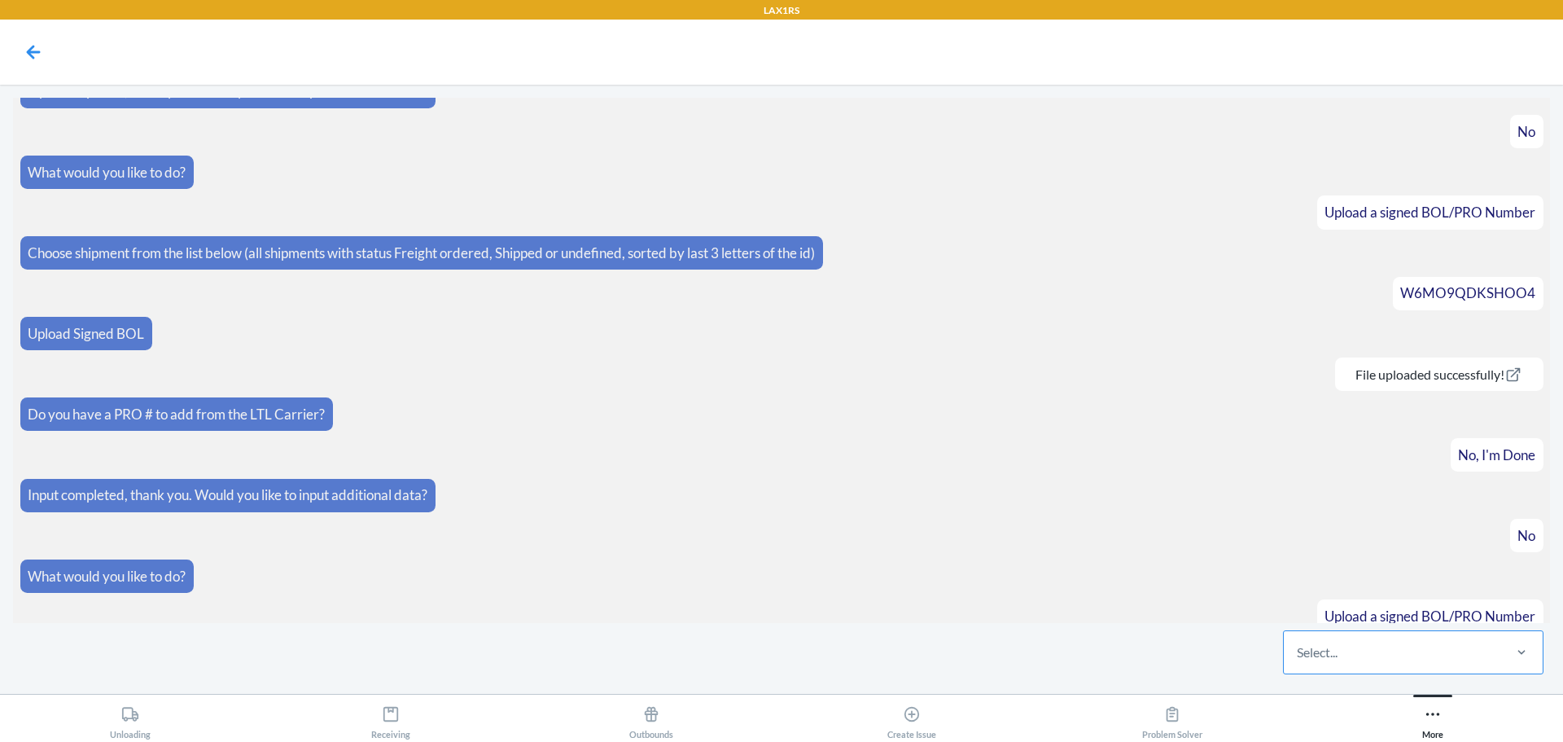
scroll to position [572, 0]
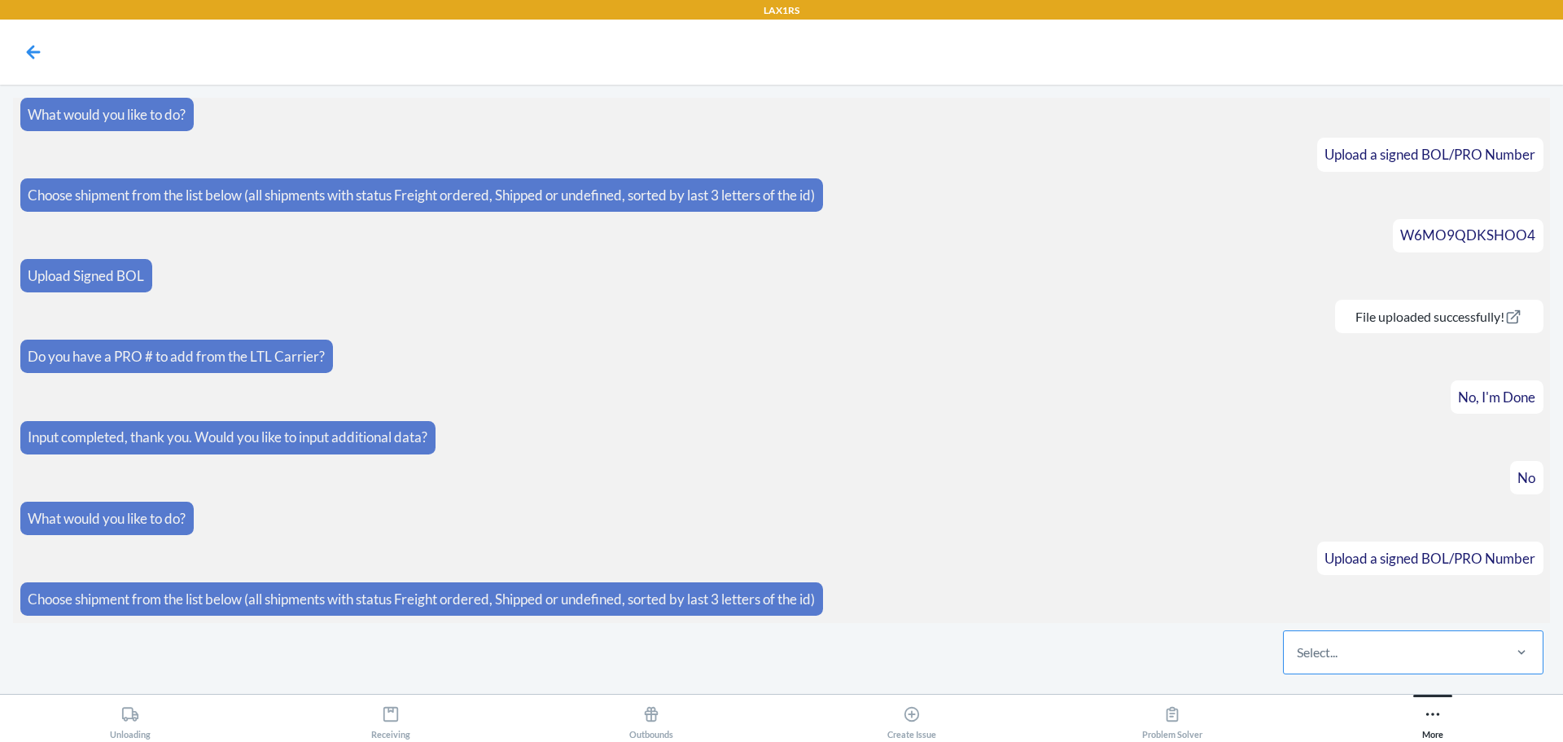
click at [1419, 658] on div "Select..." at bounding box center [1392, 652] width 217 height 42
click at [1298, 658] on input "Select..." at bounding box center [1298, 652] width 2 height 20
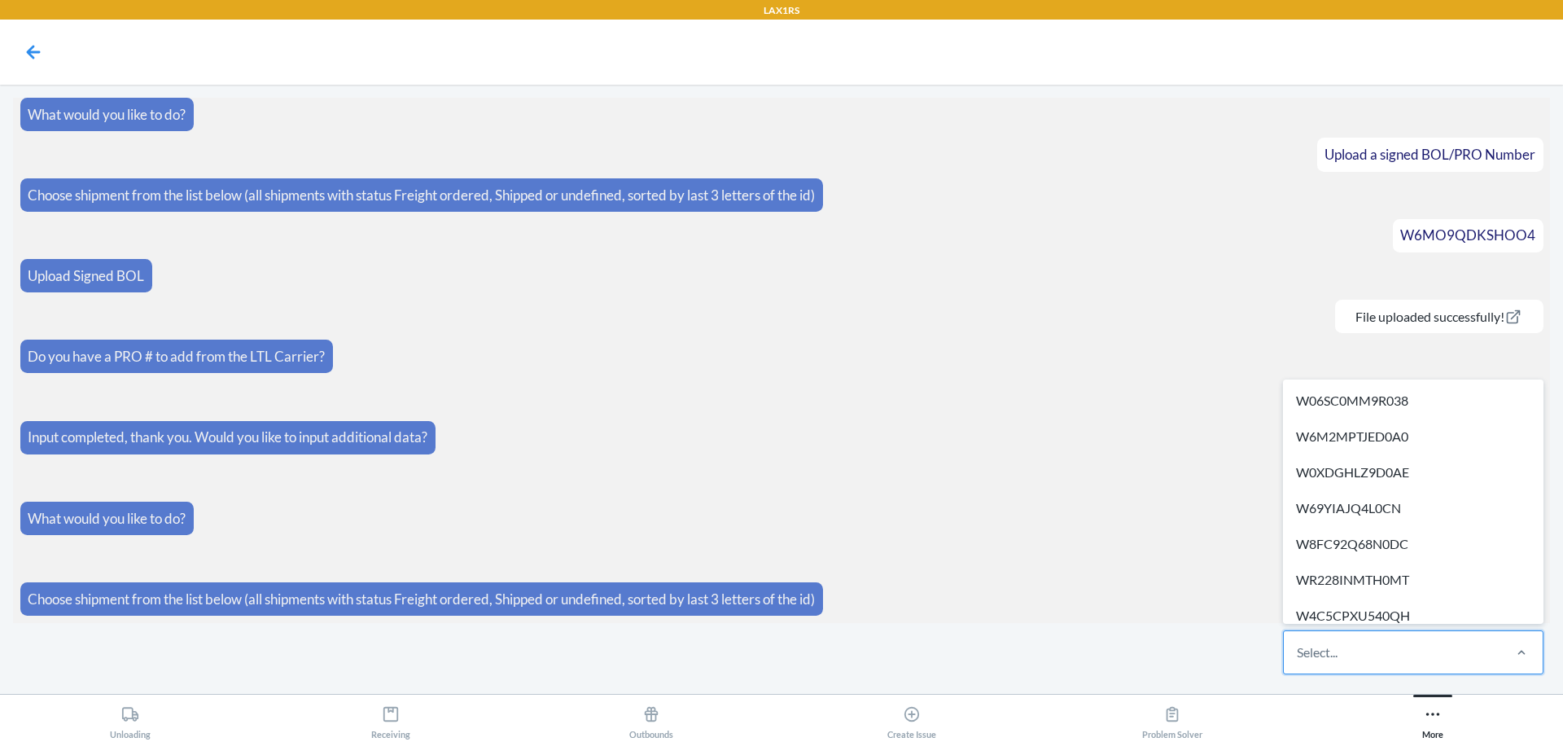
paste input "W1KZGD0U1PPUJ"
type input "W1KZGD0U1PPUJ"
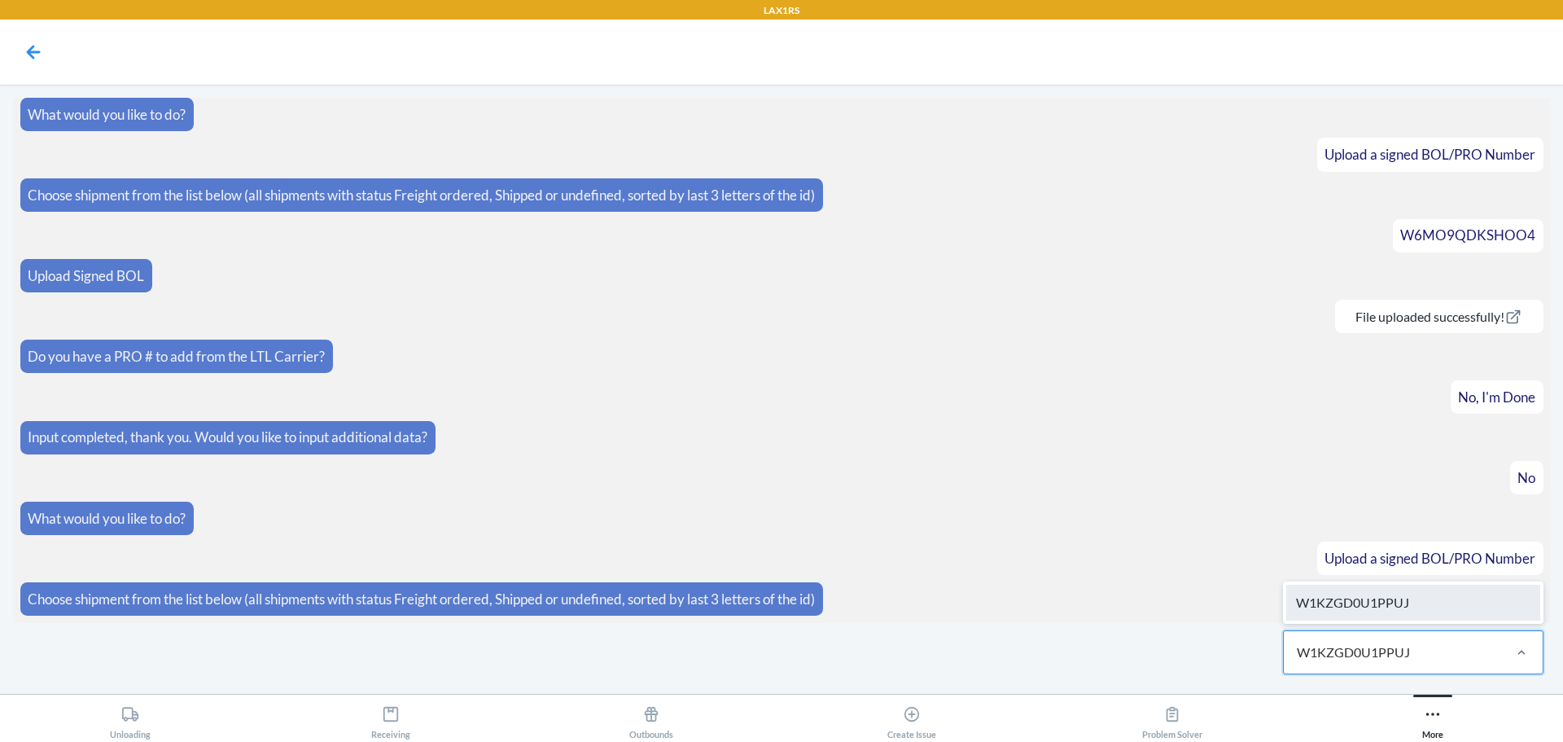
click at [1407, 602] on div "W1KZGD0U1PPUJ" at bounding box center [1413, 602] width 254 height 36
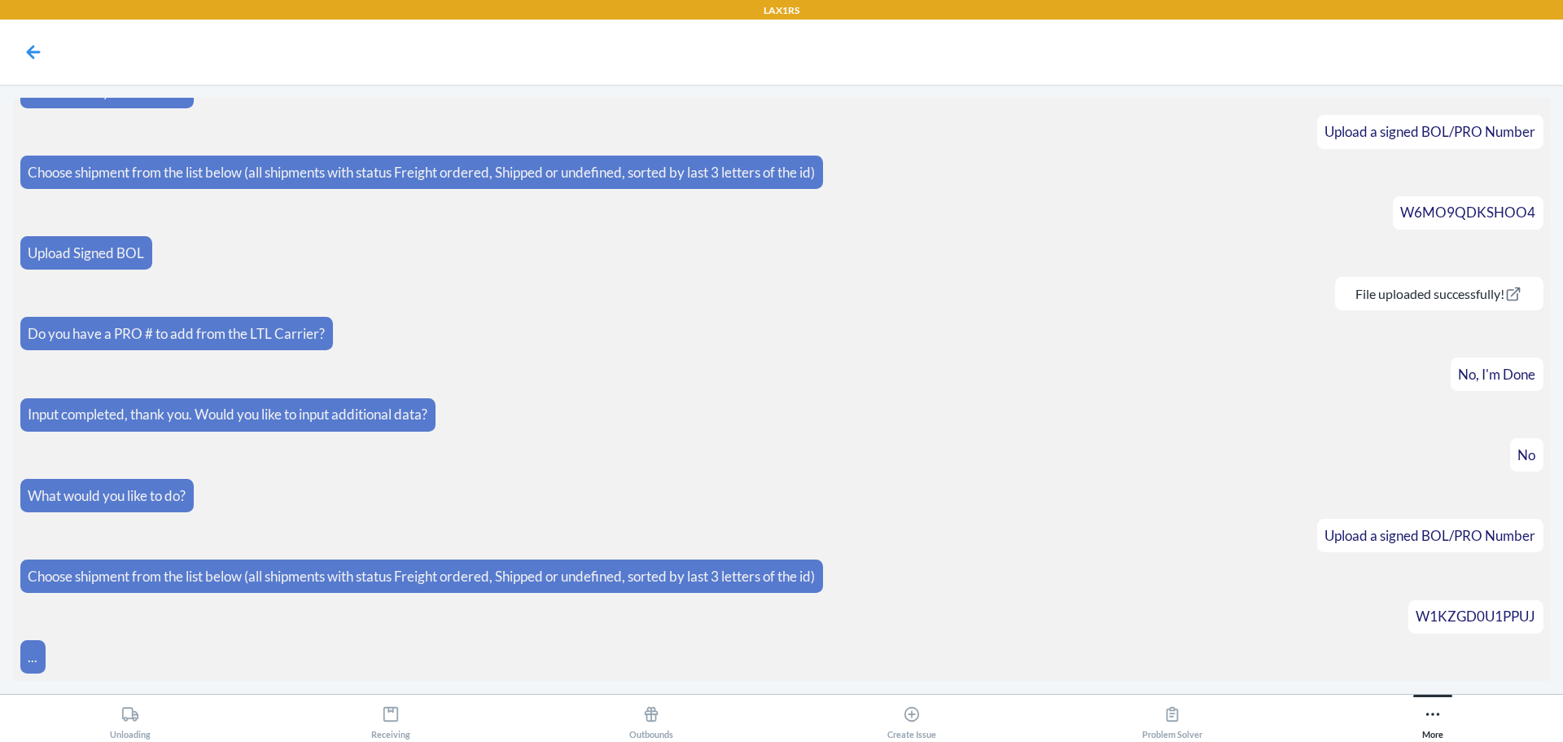
scroll to position [717, 0]
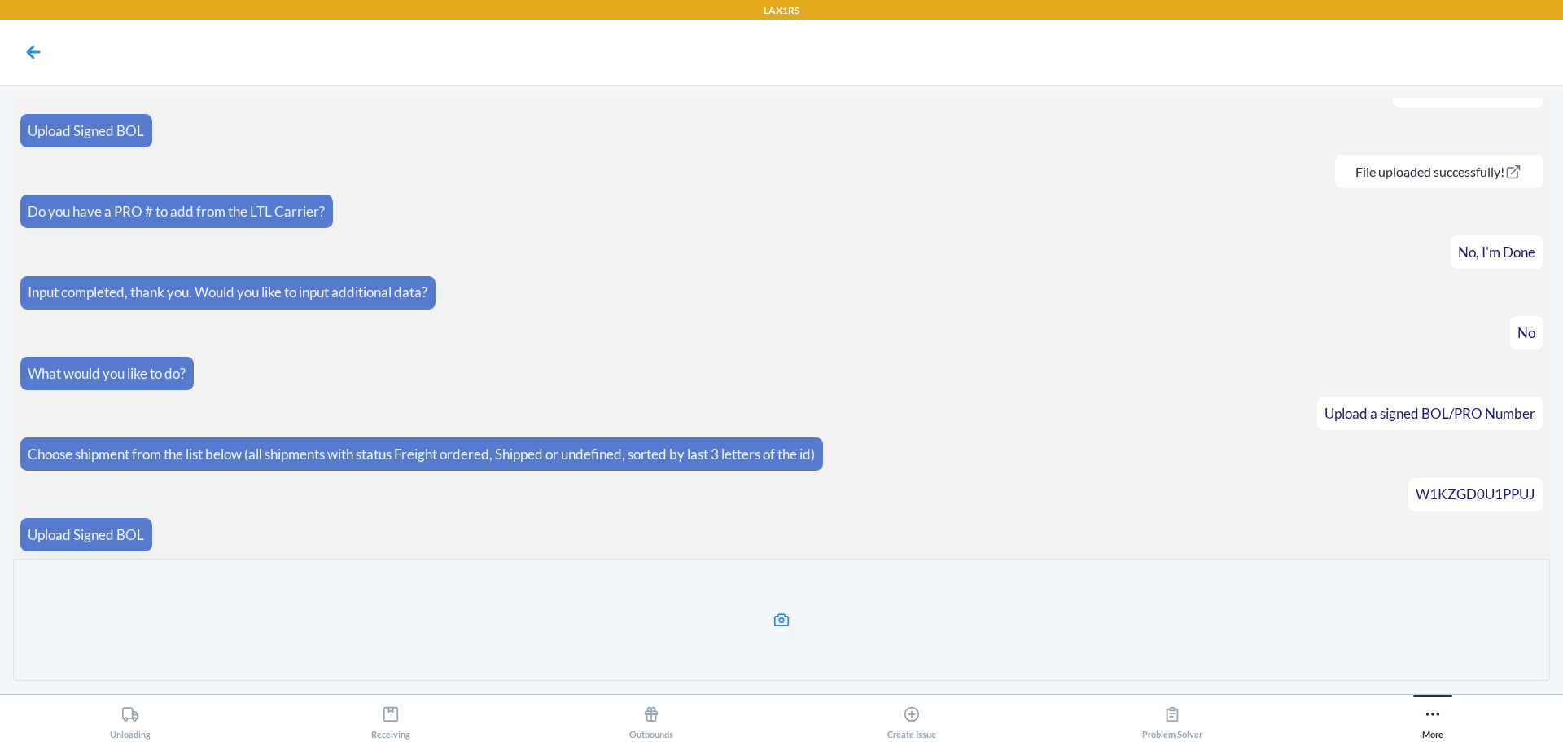
click at [817, 629] on label at bounding box center [781, 619] width 1537 height 122
click at [0, 0] on input "file" at bounding box center [0, 0] width 0 height 0
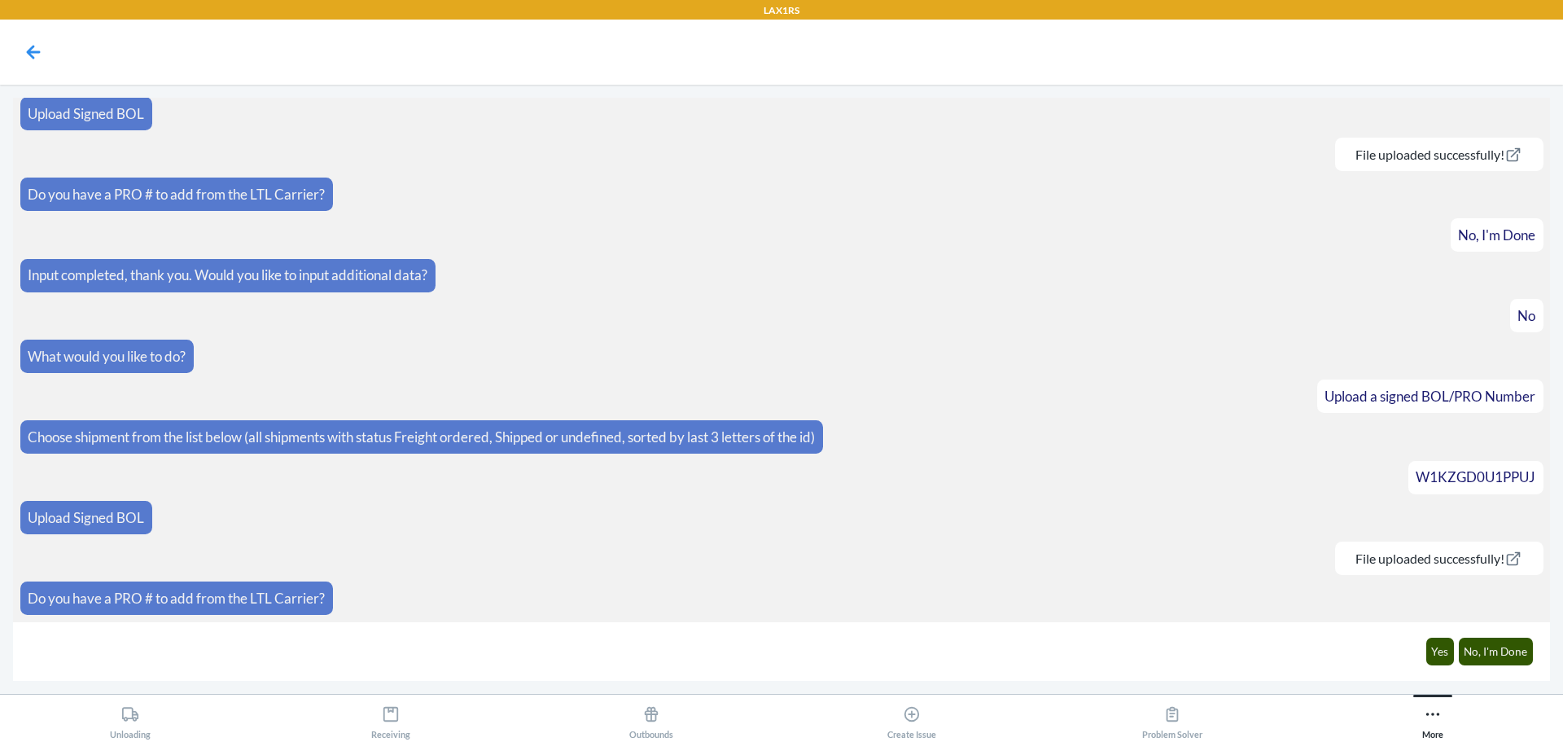
scroll to position [734, 0]
click at [1496, 651] on button "No, I'm Done" at bounding box center [1496, 651] width 75 height 28
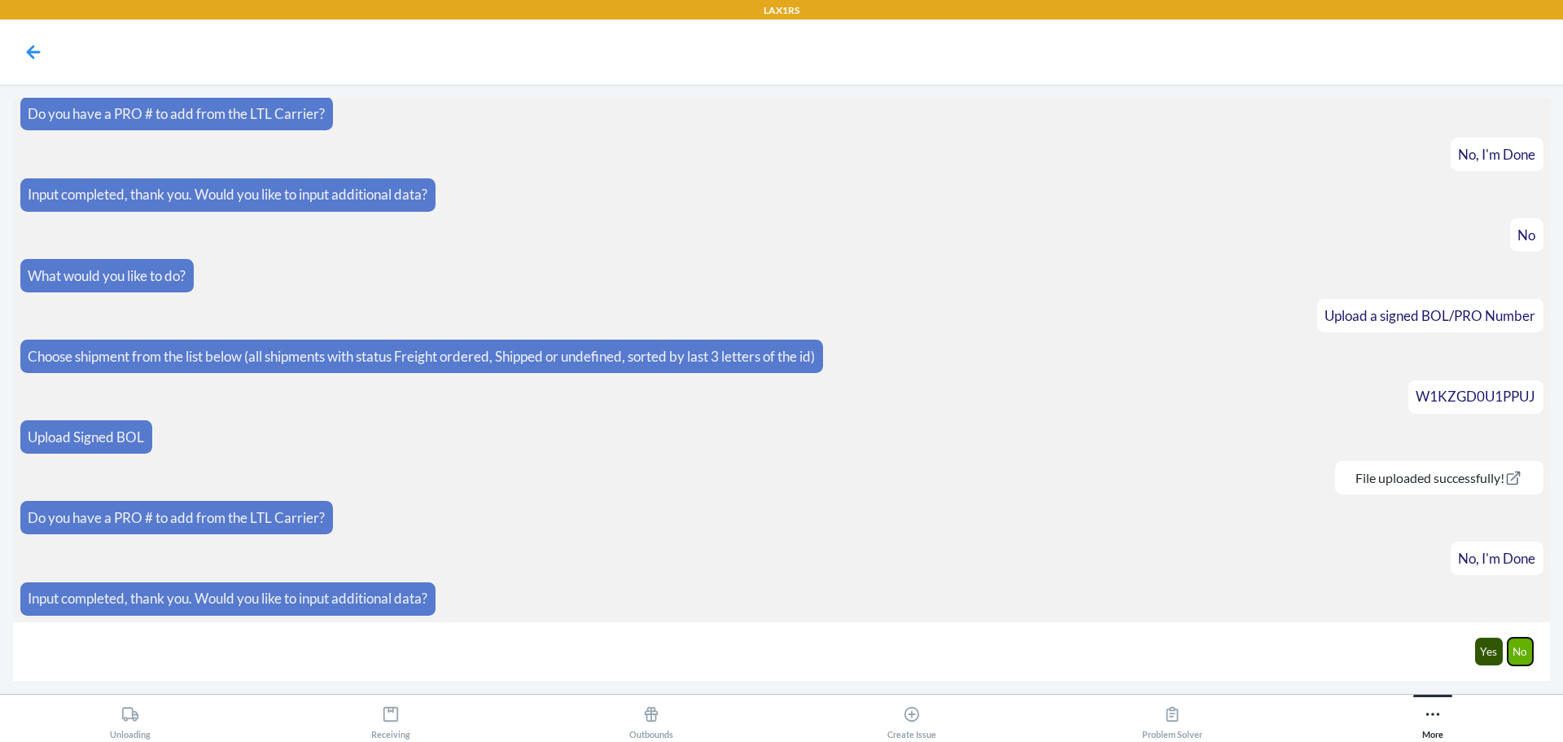
click at [1521, 648] on button "No" at bounding box center [1521, 651] width 26 height 28
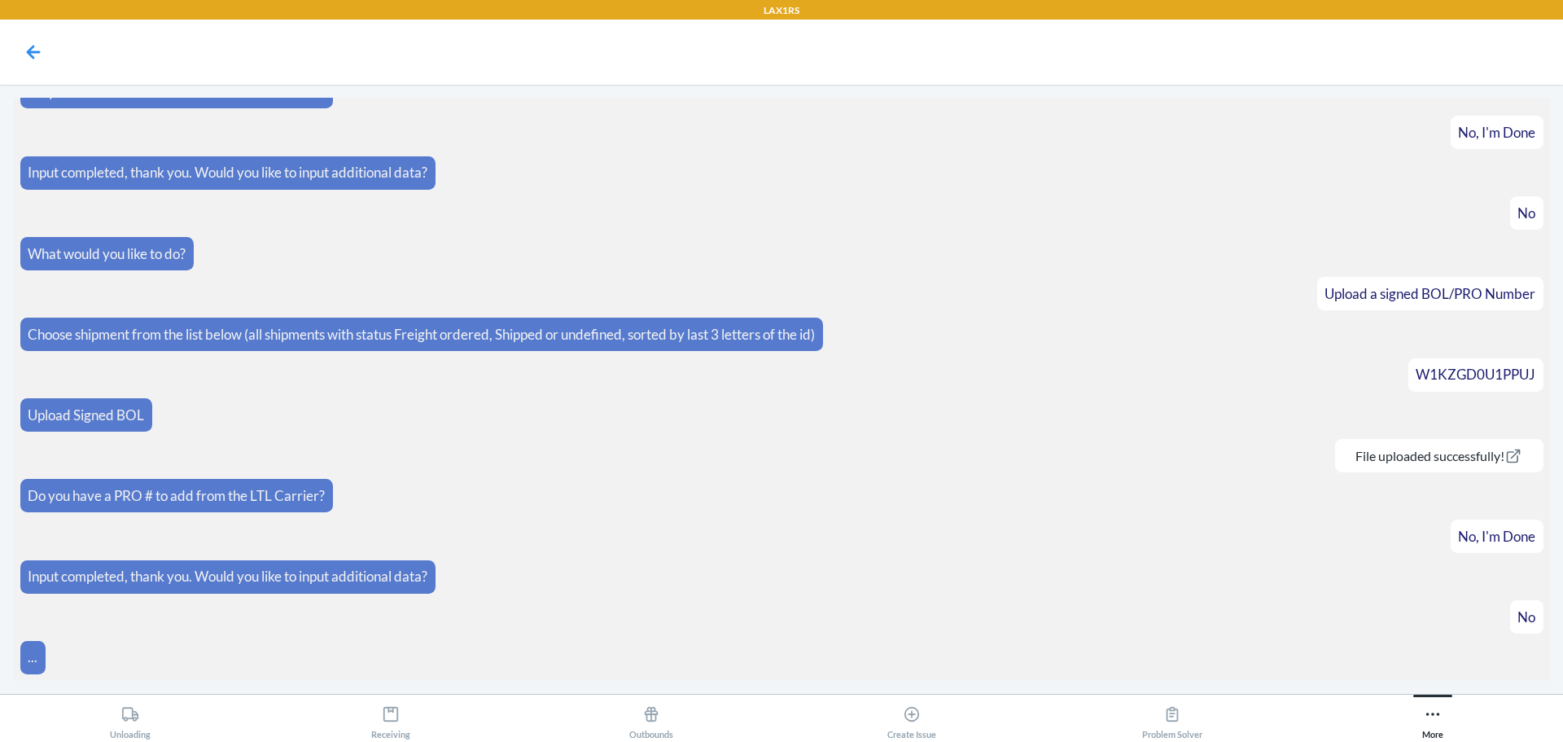
scroll to position [895, 0]
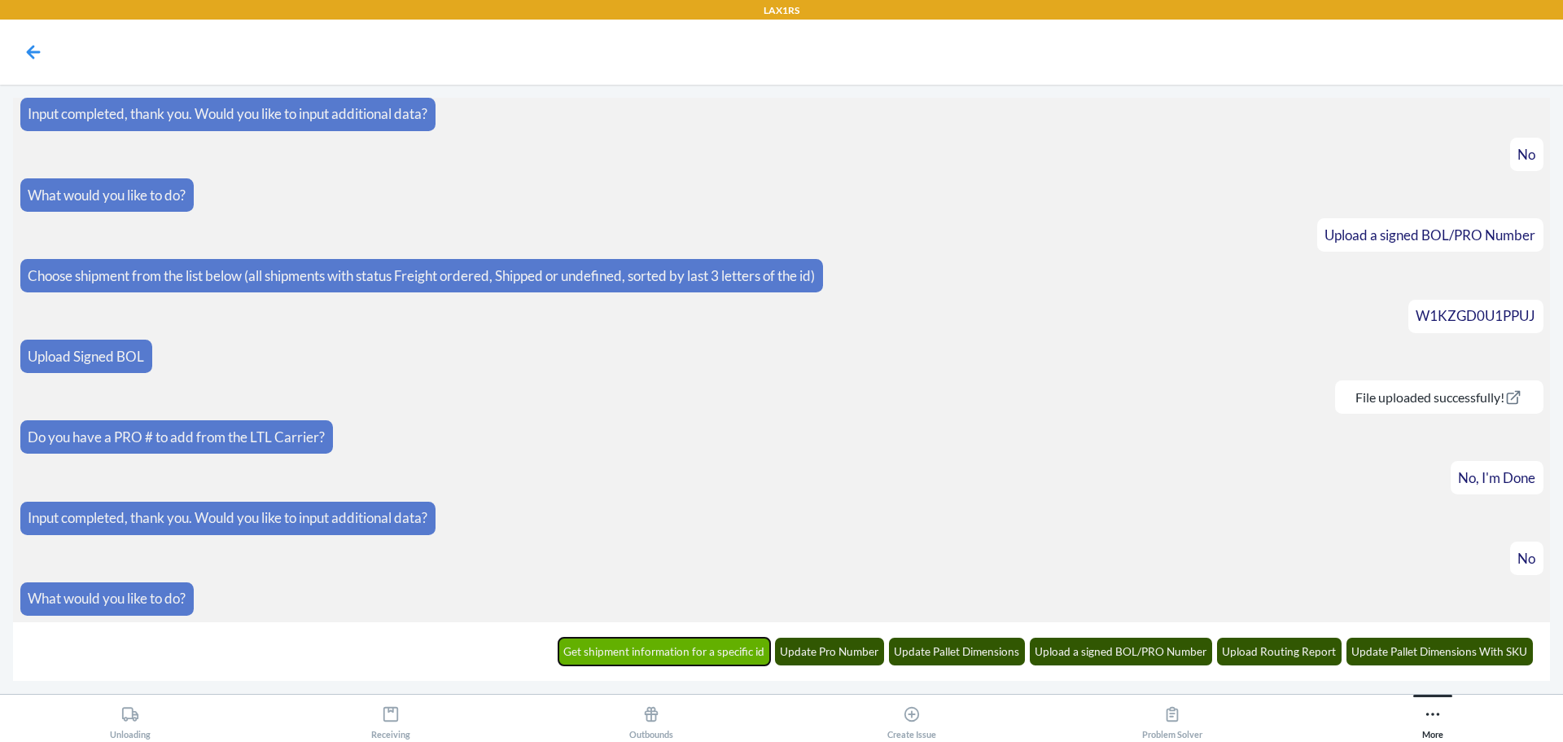
click at [721, 650] on button "Get shipment information for a specific id" at bounding box center [664, 651] width 212 height 28
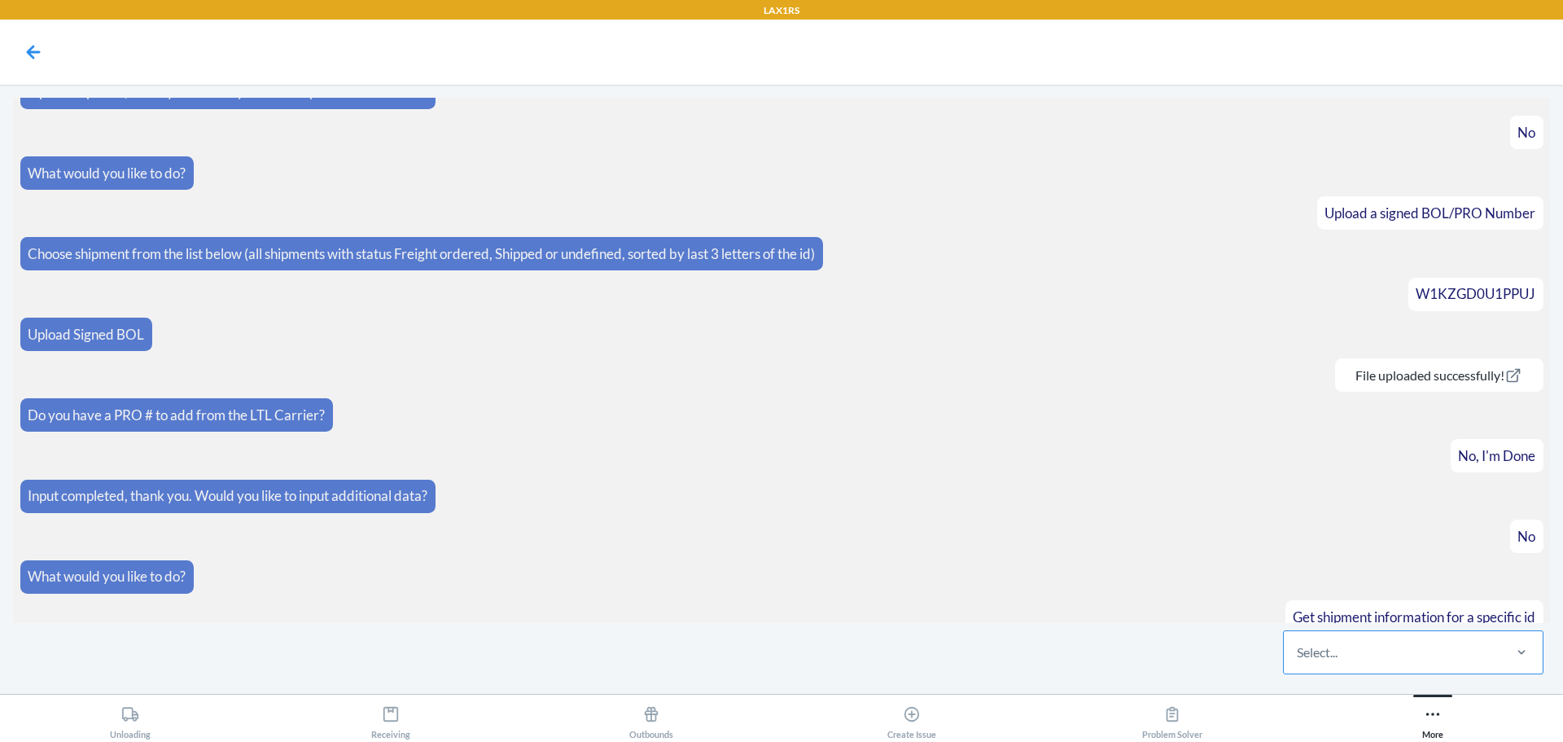
scroll to position [975, 0]
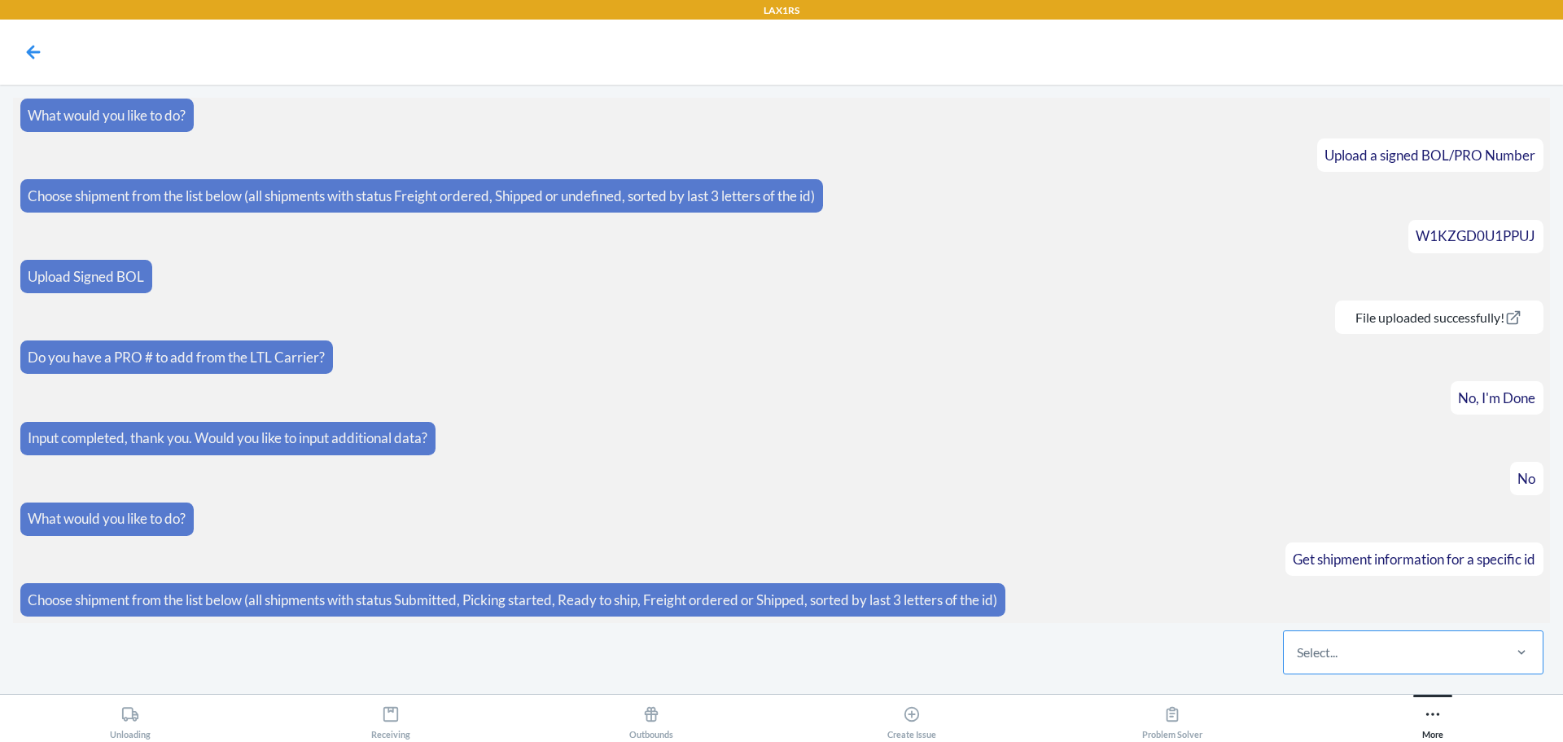
click at [1492, 661] on div "Select..." at bounding box center [1392, 652] width 217 height 42
click at [1298, 661] on input "Select..." at bounding box center [1298, 652] width 2 height 20
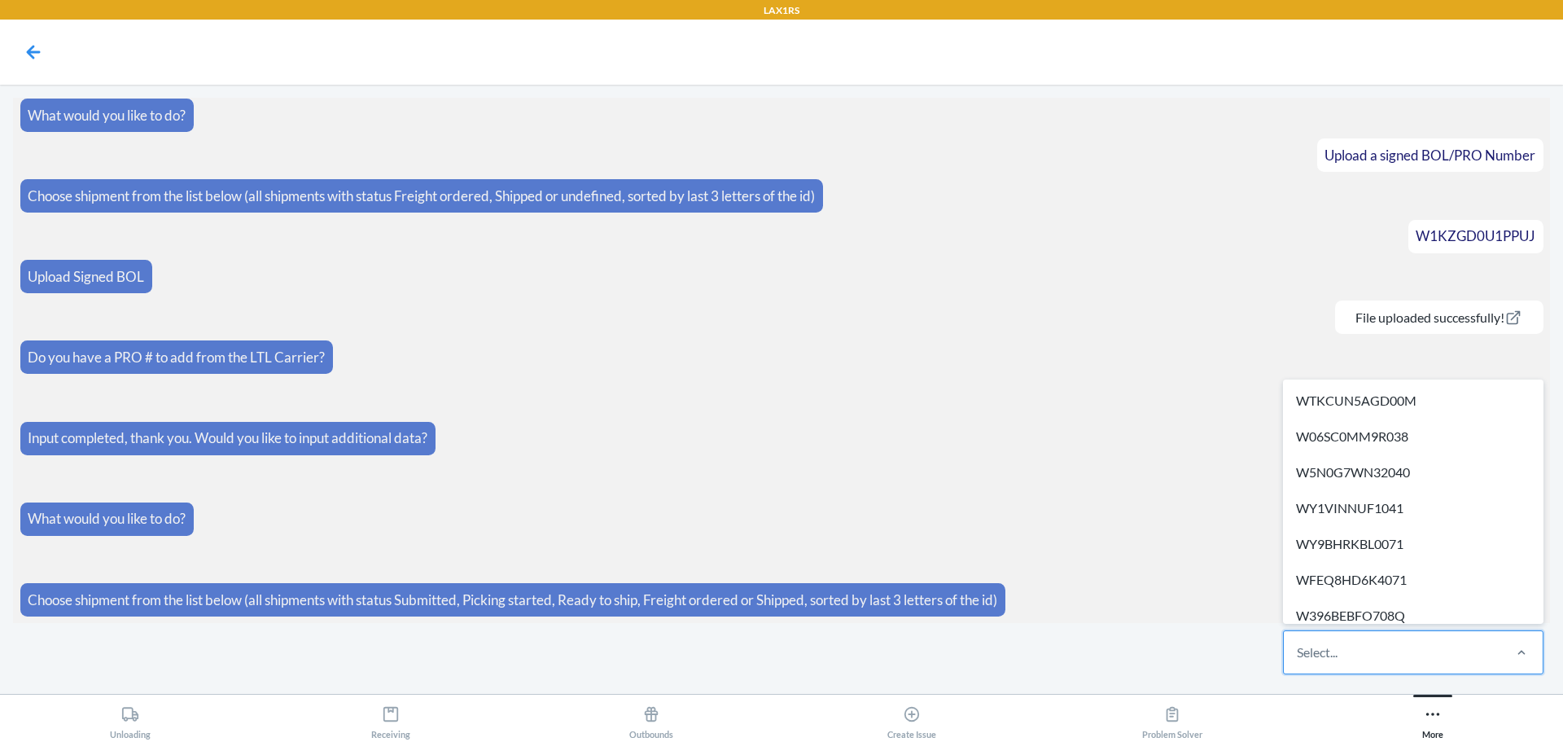
paste input "W6V7KPMONWFKZ"
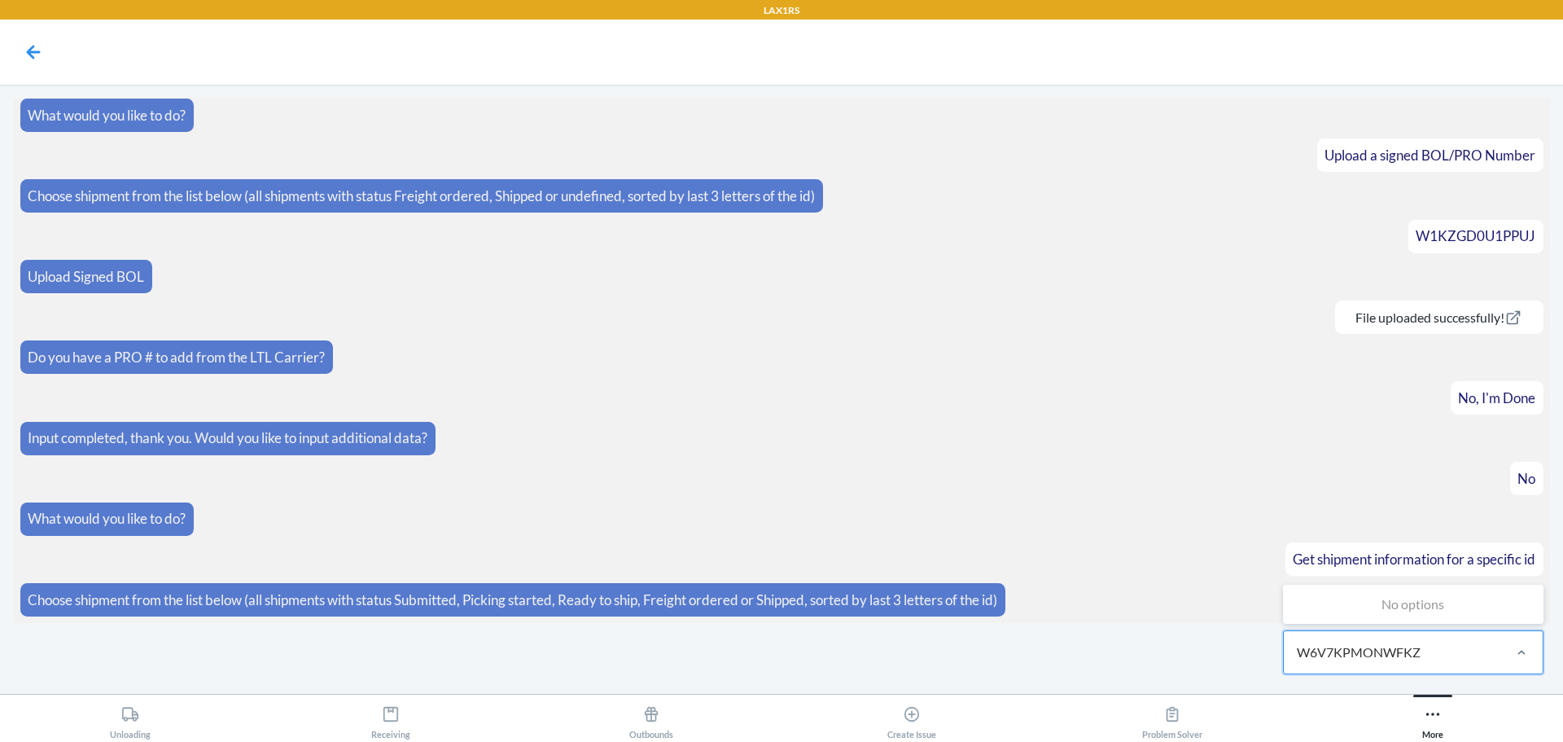
type input "W6V7KPMONWFKZ"
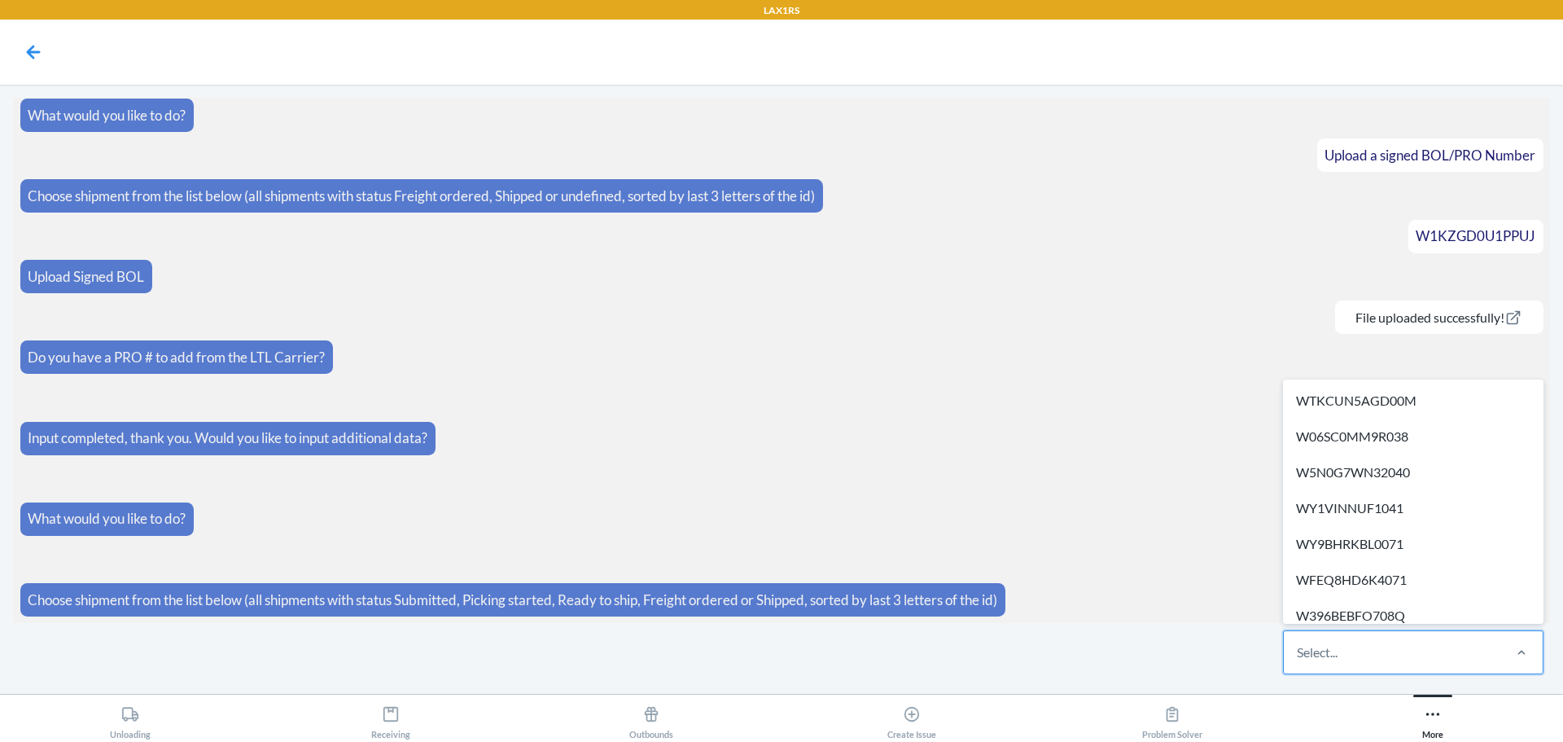
click at [1337, 658] on div "Select..." at bounding box center [1317, 652] width 41 height 20
click at [1298, 658] on input "option WTKCUN5AGD00M focused, 1 of 713. 713 results available. Use Up and Down …" at bounding box center [1298, 652] width 2 height 20
paste input "W6V7KPMONWFKZ"
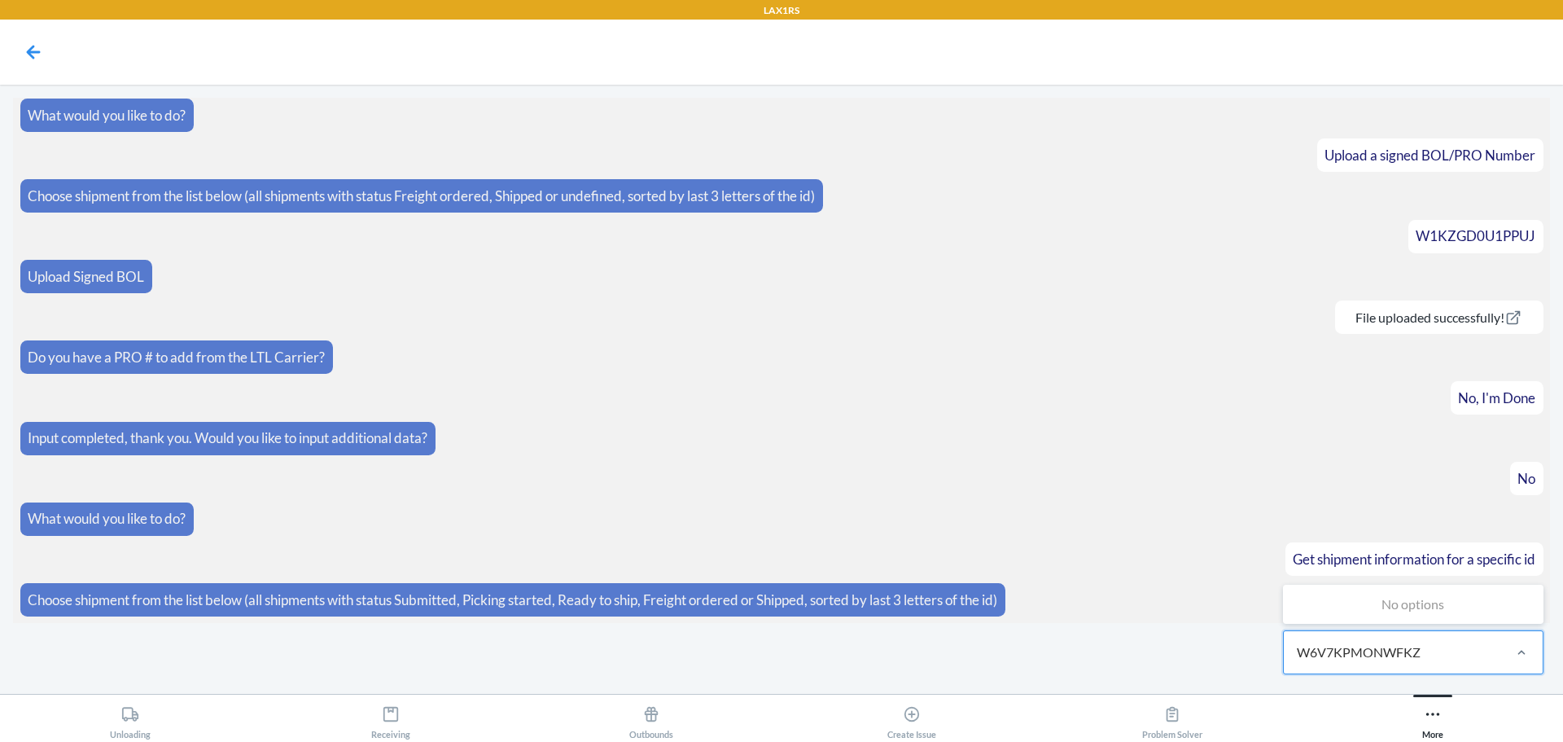
type input "W6V7KPMONWFKZ"
